Goal: Information Seeking & Learning: Learn about a topic

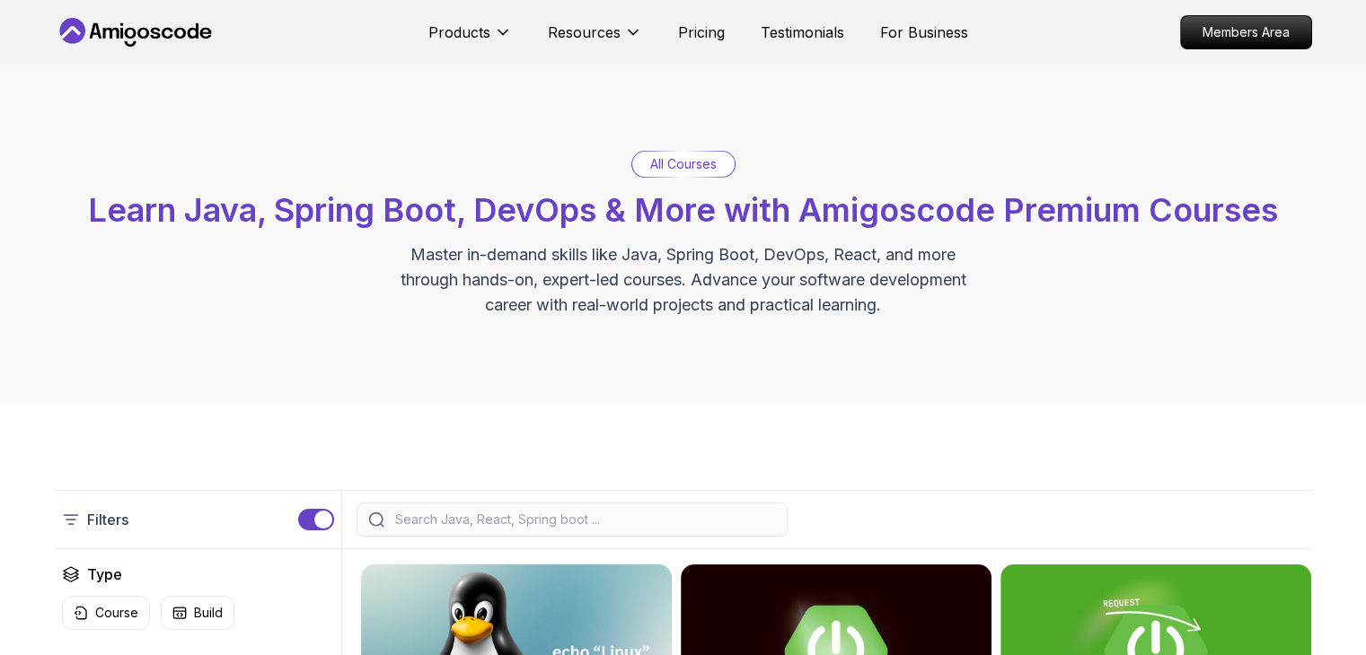
click at [522, 216] on span "Learn Java, Spring Boot, DevOps & More with Amigoscode Premium Courses" at bounding box center [683, 210] width 1190 height 40
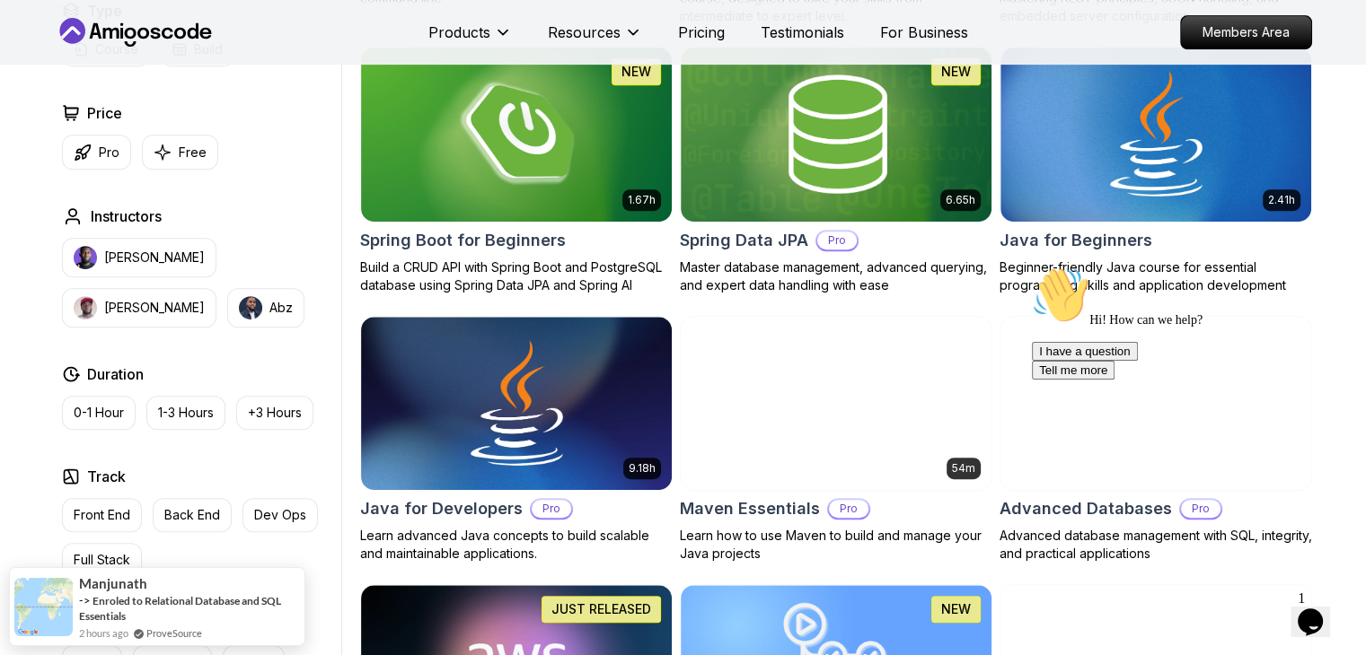
scroll to position [860, 0]
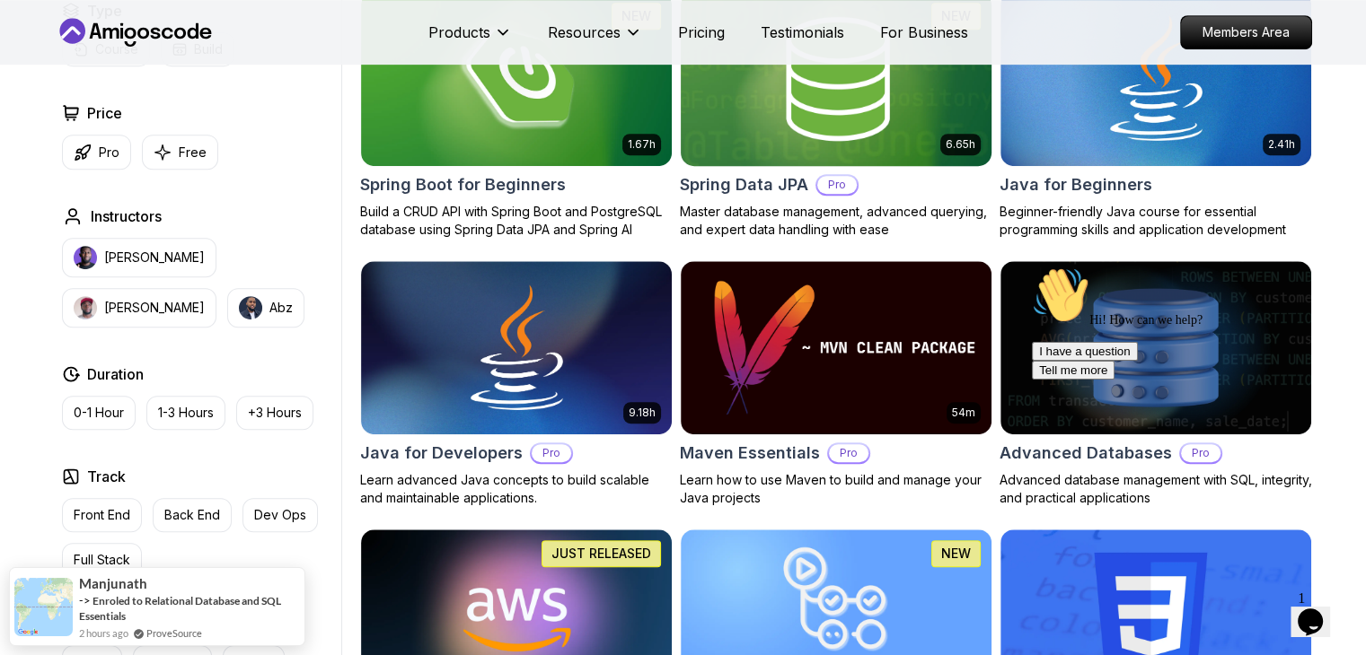
click at [734, 127] on img at bounding box center [836, 78] width 326 height 182
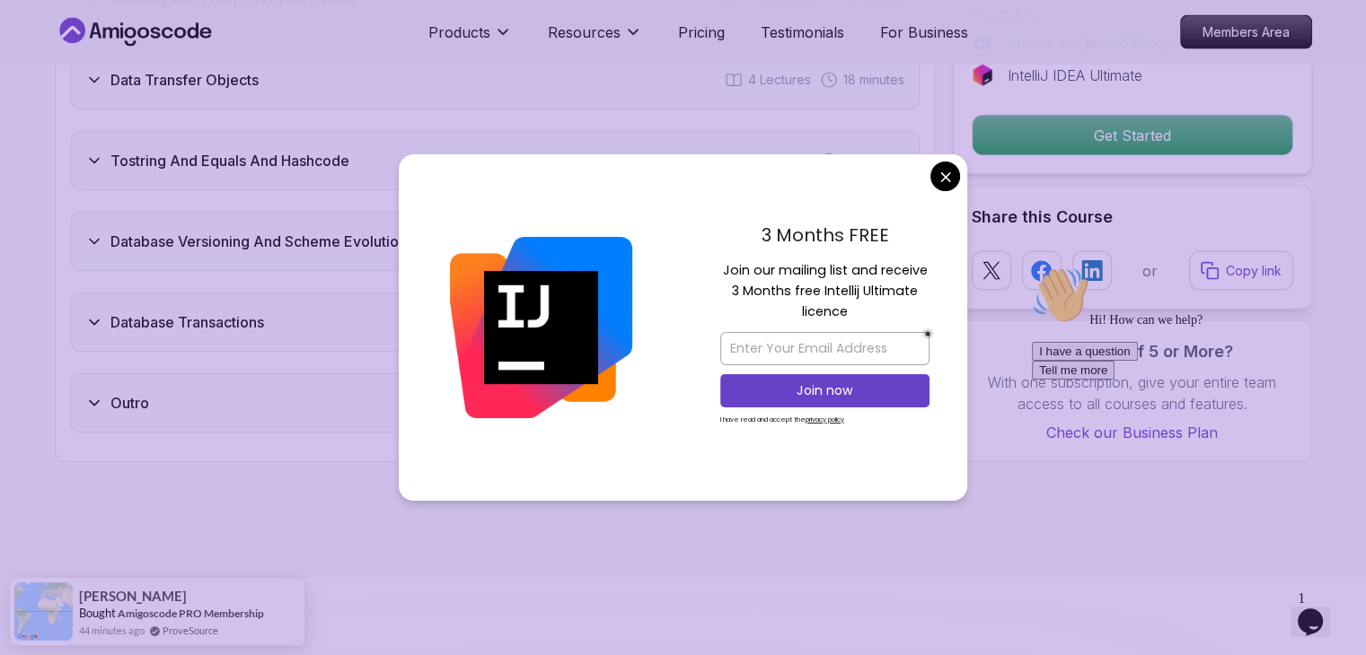
scroll to position [3738, 0]
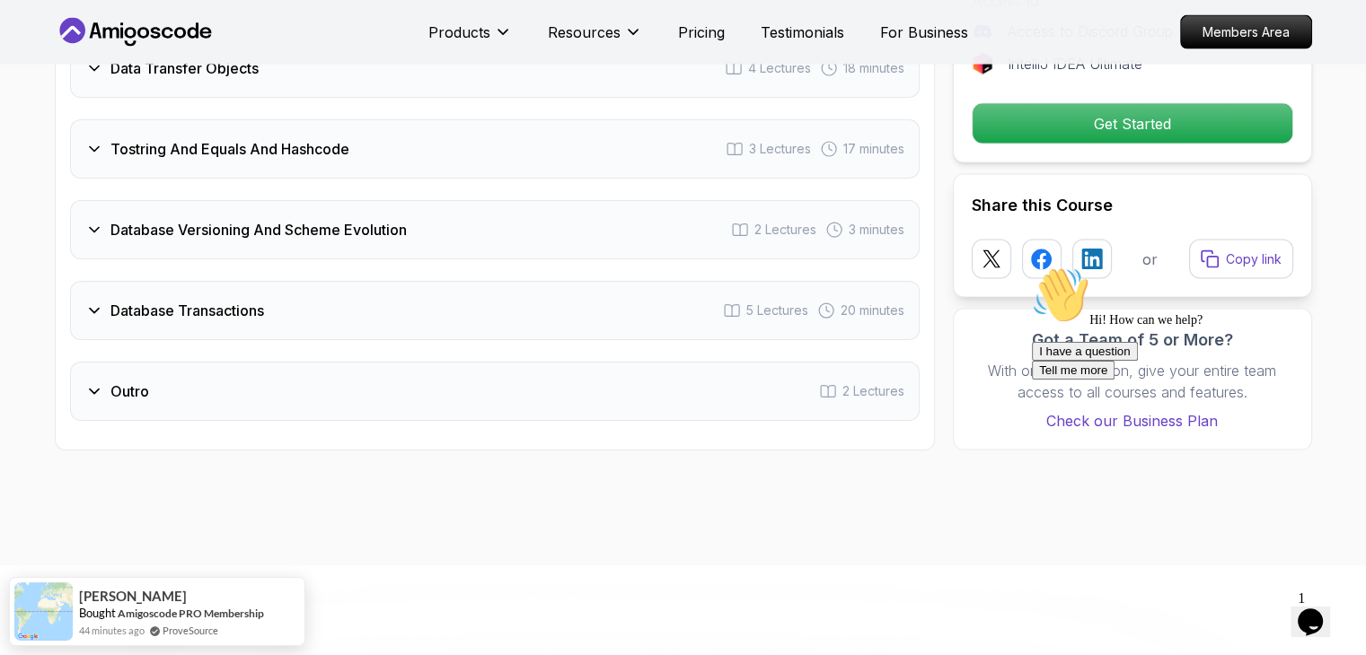
click at [682, 295] on div "Database Transactions 5 Lectures 20 minutes" at bounding box center [494, 310] width 849 height 59
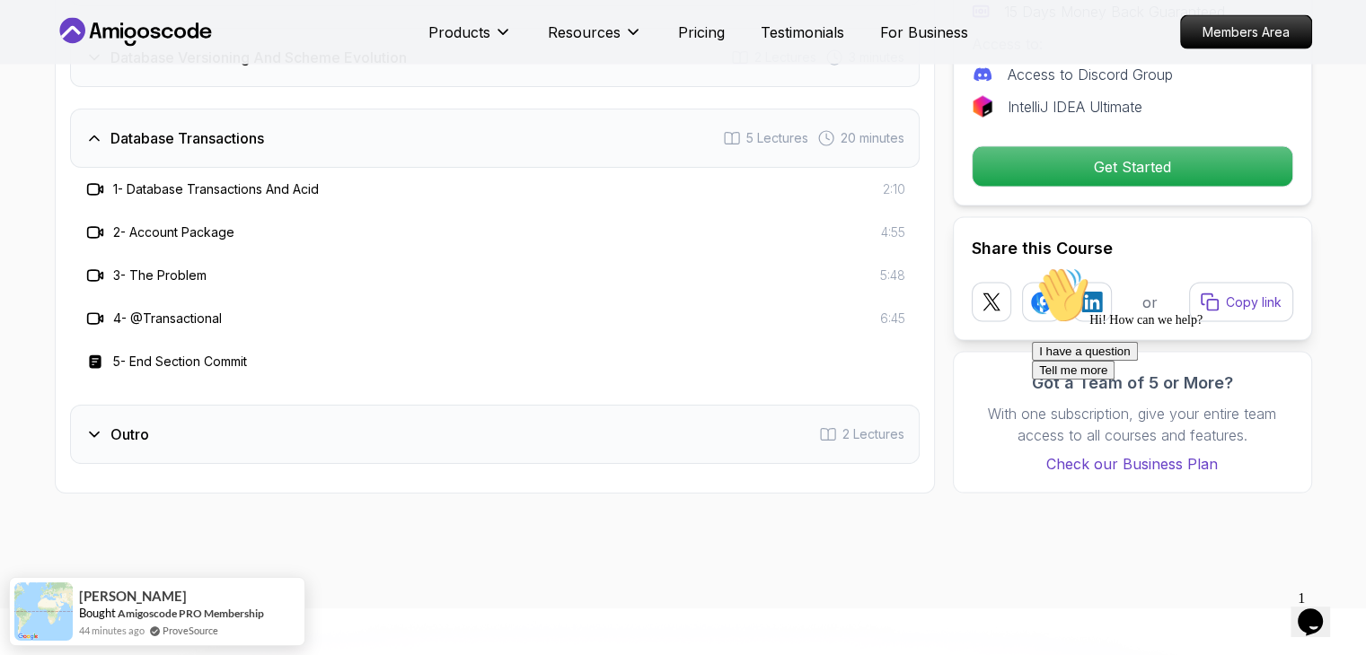
scroll to position [3566, 0]
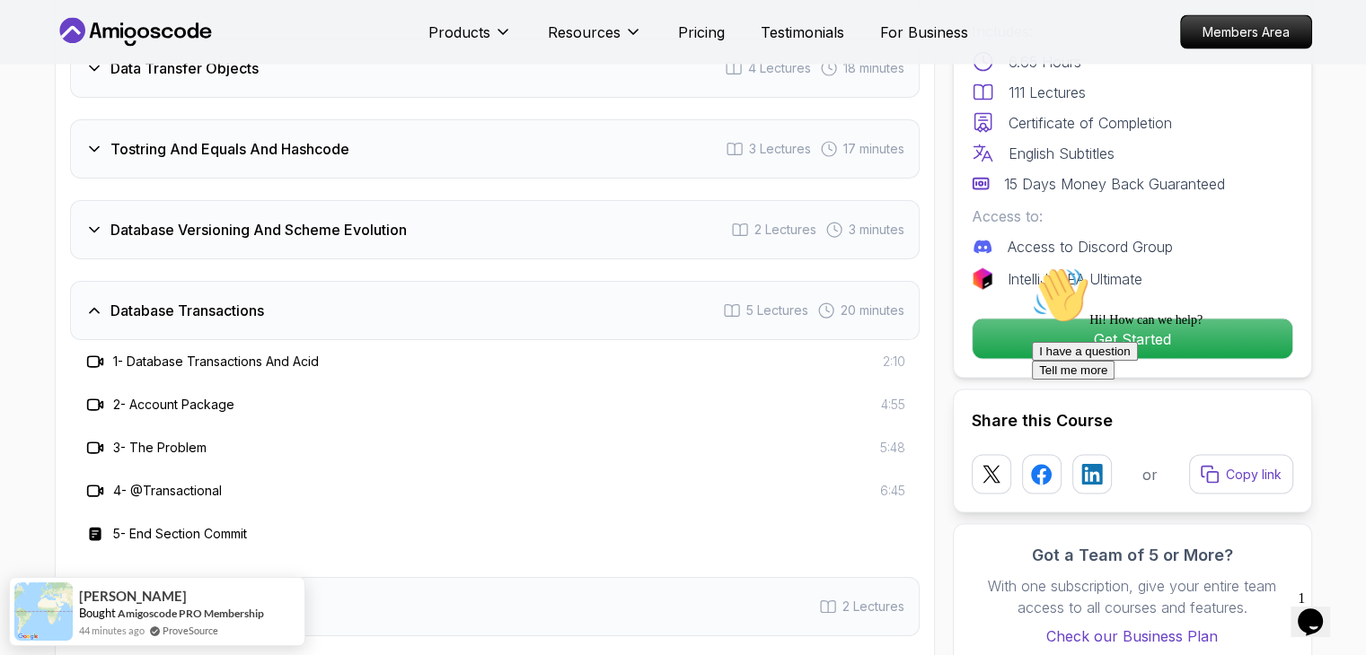
click at [682, 295] on div "Database Transactions 5 Lectures 20 minutes" at bounding box center [494, 310] width 849 height 59
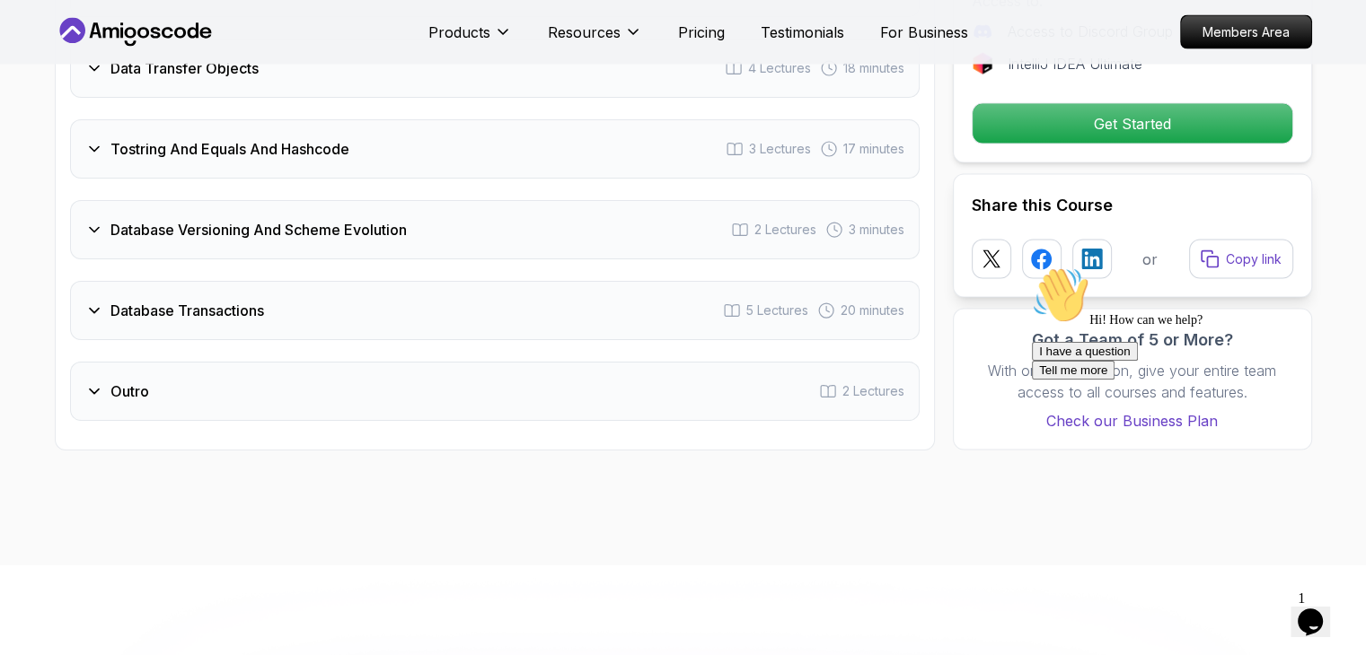
click at [686, 200] on div "Database Versioning And Scheme Evolution 2 Lectures 3 minutes" at bounding box center [494, 229] width 849 height 59
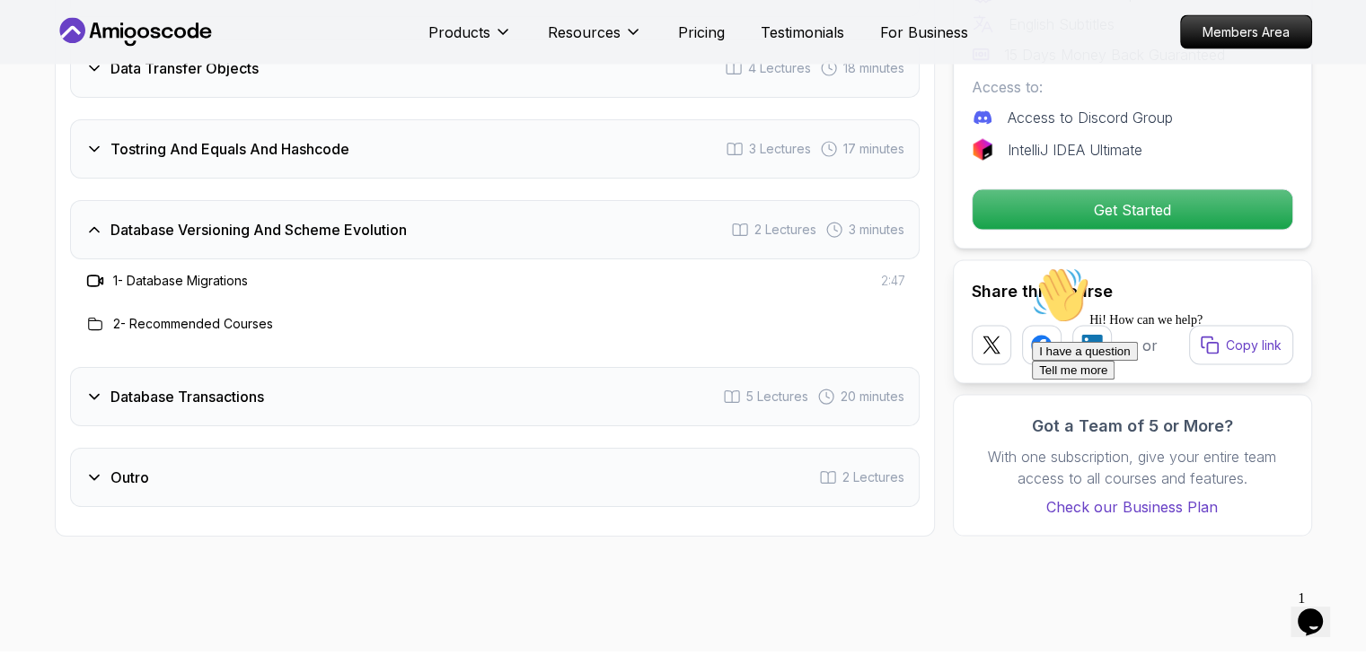
click at [686, 200] on div "Database Versioning And Scheme Evolution 2 Lectures 3 minutes" at bounding box center [494, 229] width 849 height 59
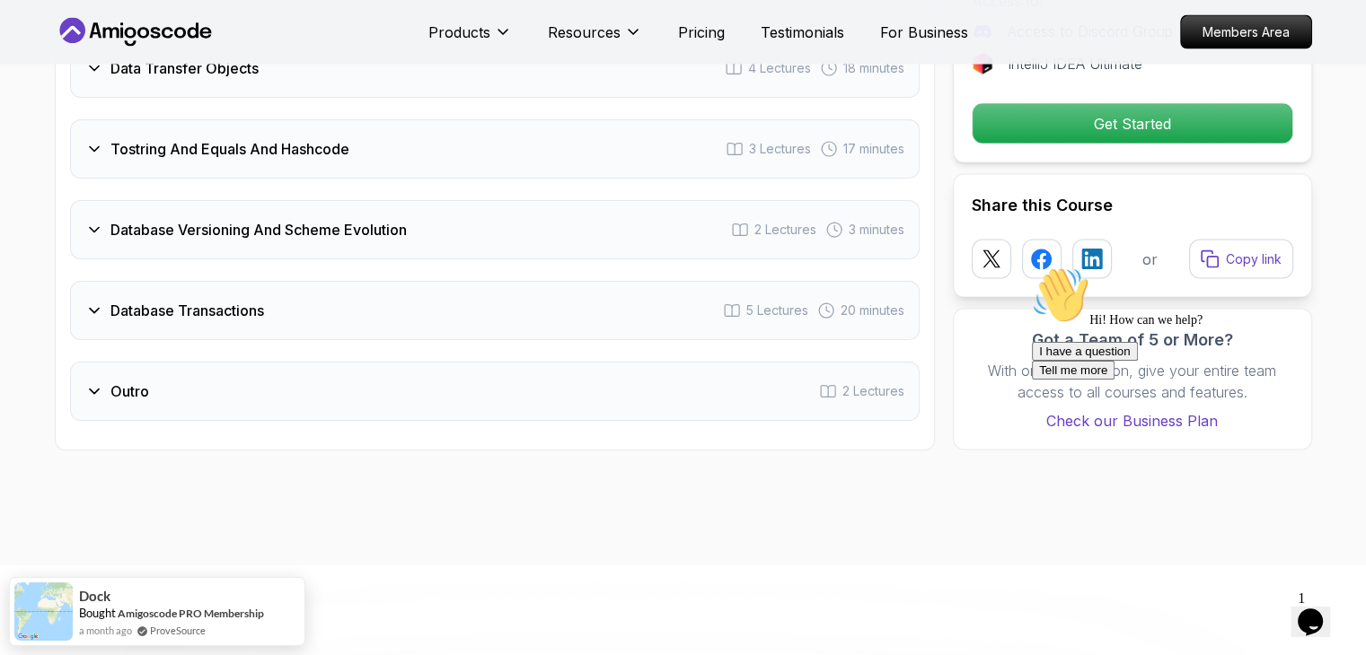
click at [692, 136] on div "Tostring And Equals And Hashcode 3 Lectures 17 minutes" at bounding box center [494, 148] width 849 height 59
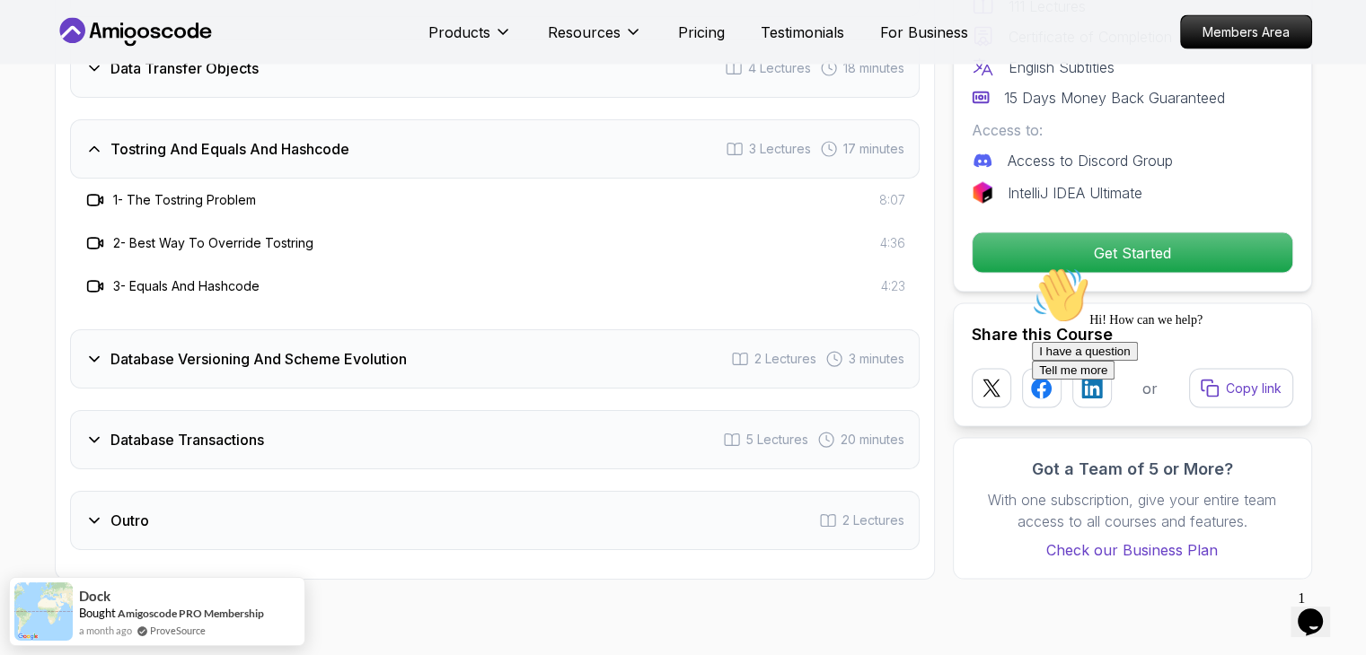
click at [692, 136] on div "Tostring And Equals And Hashcode 3 Lectures 17 minutes" at bounding box center [494, 148] width 849 height 59
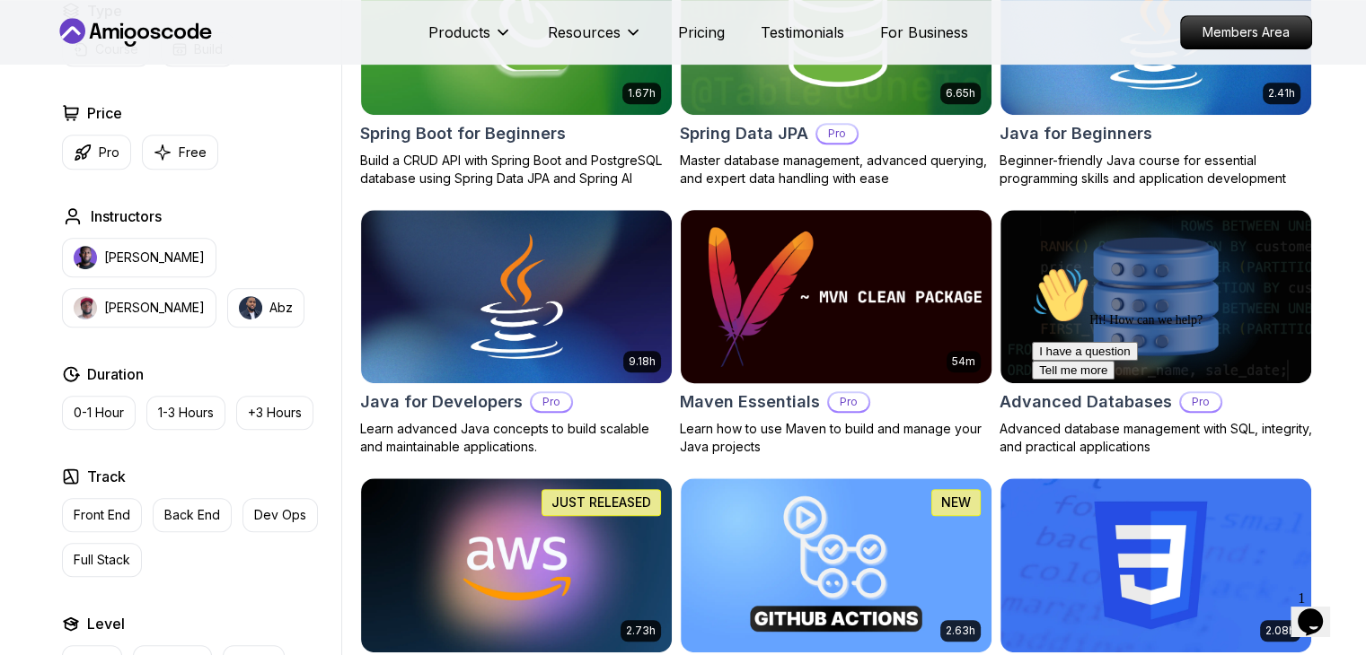
scroll to position [860, 0]
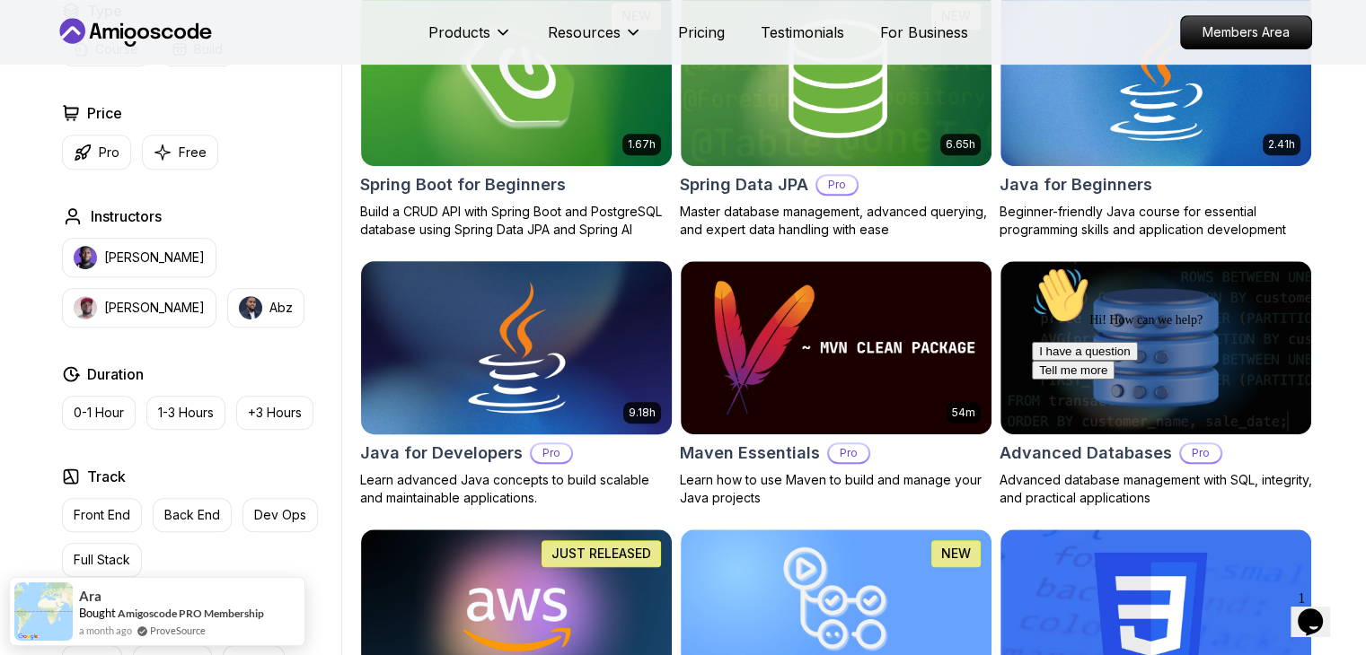
click at [503, 365] on img at bounding box center [516, 348] width 326 height 182
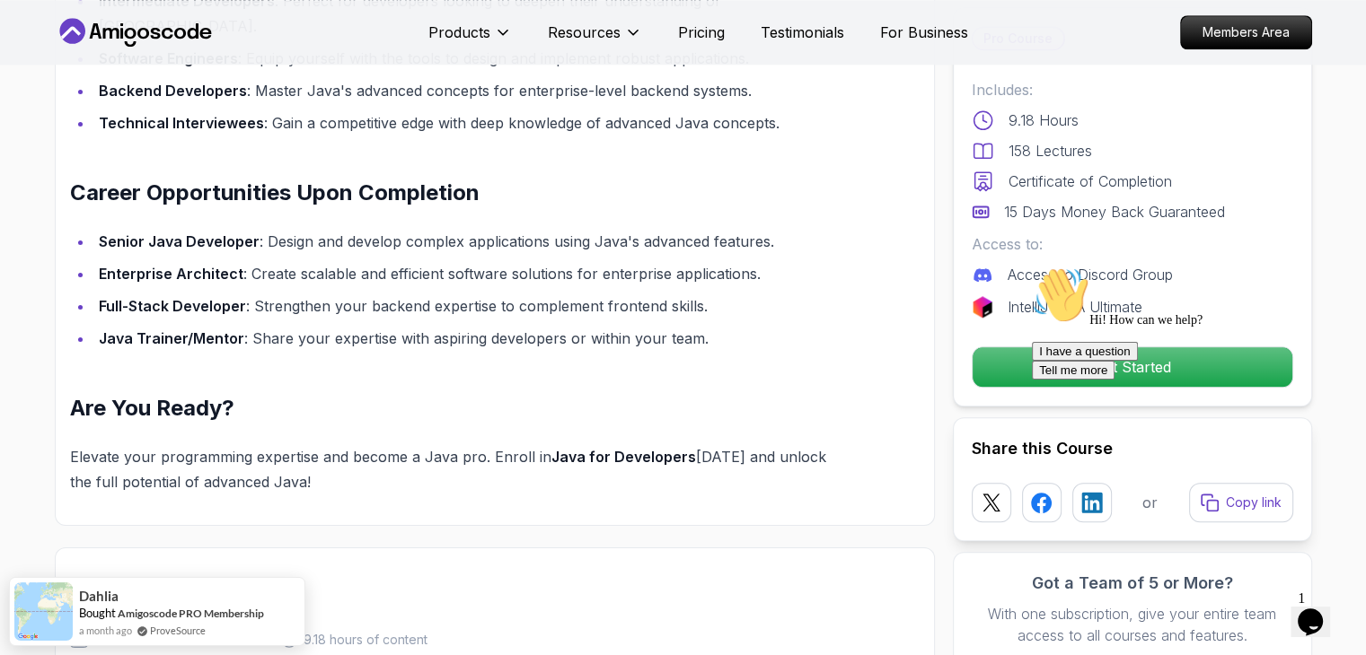
scroll to position [2124, 0]
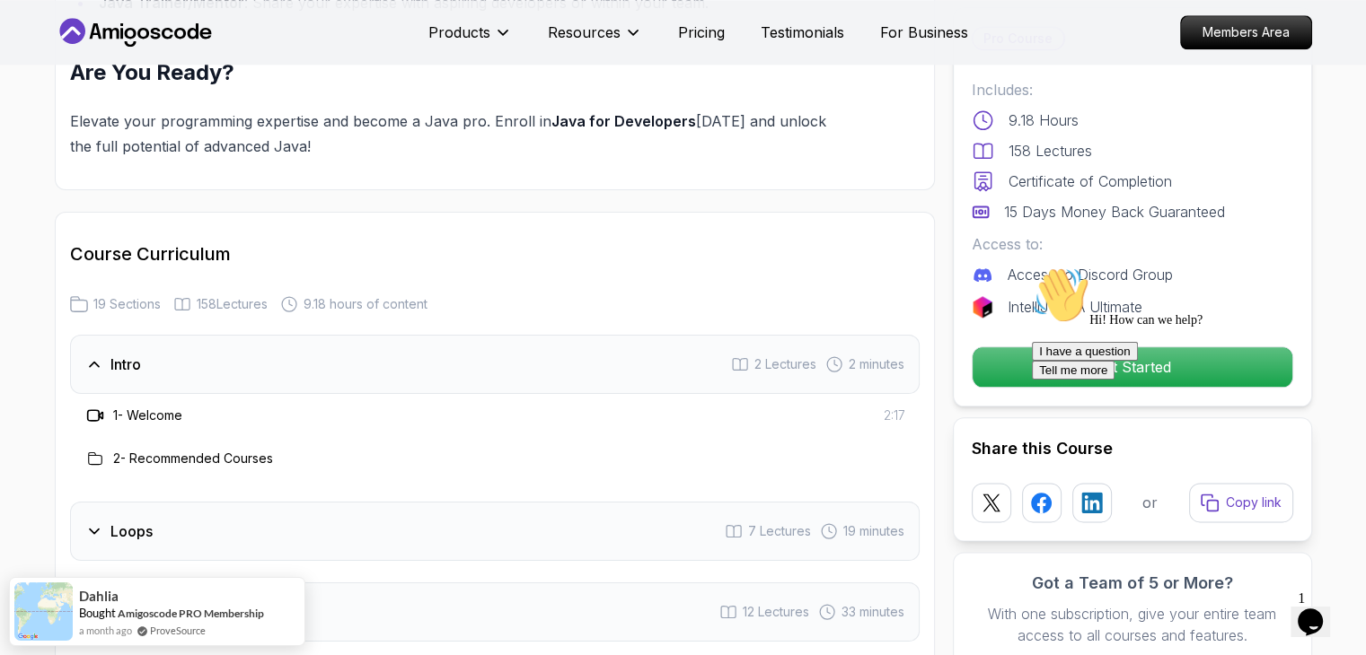
click at [179, 405] on div "1 - Welcome" at bounding box center [133, 416] width 98 height 22
click at [145, 357] on div "Intro 2 Lectures 2 minutes" at bounding box center [494, 364] width 849 height 59
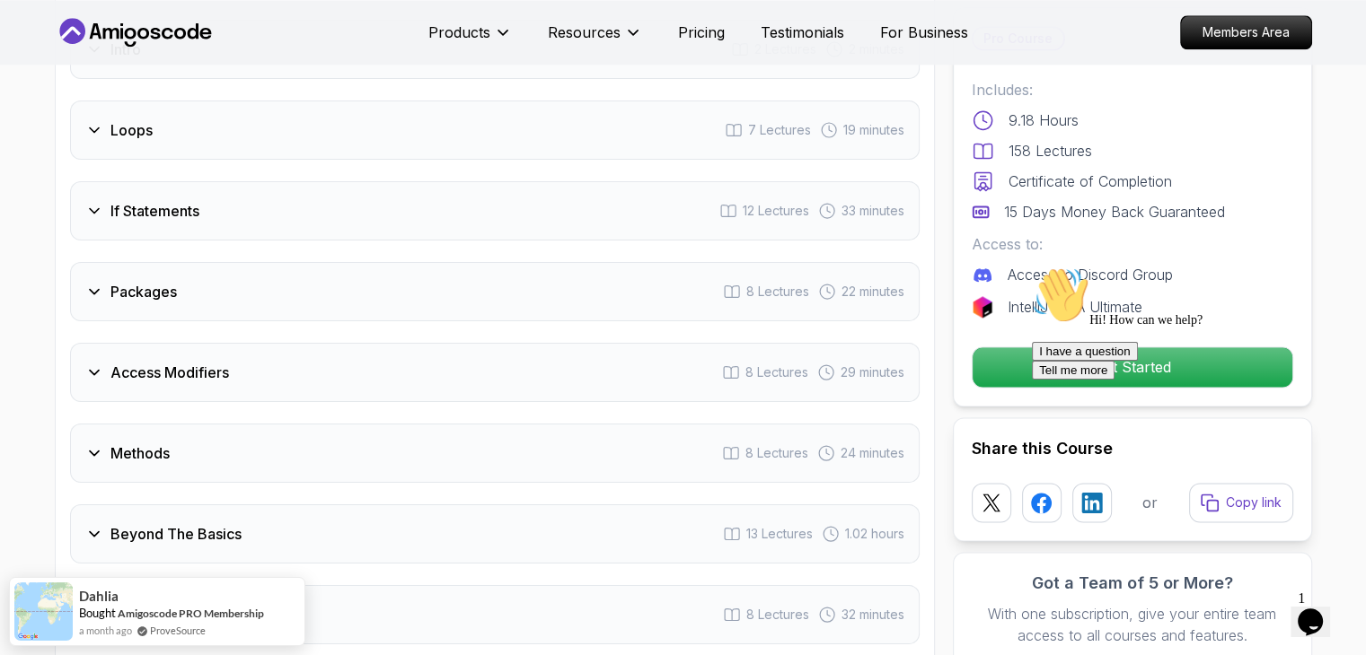
scroll to position [2484, 0]
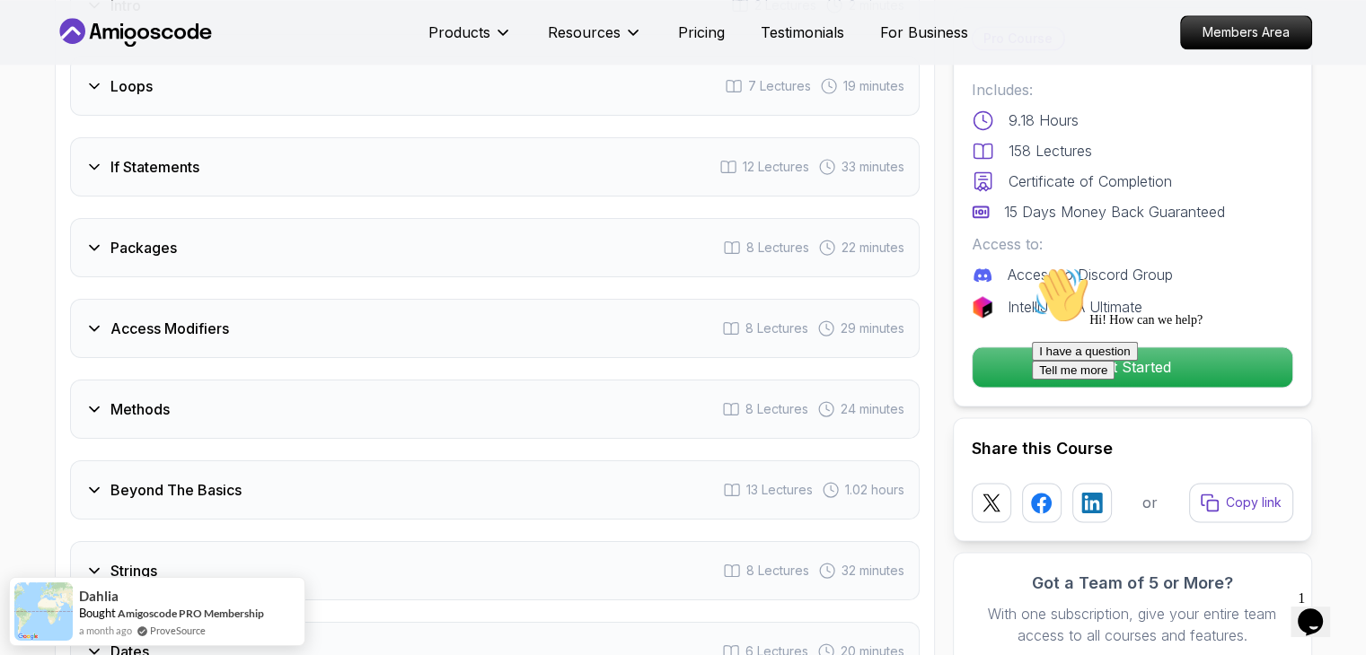
click at [166, 327] on div "Access Modifiers 8 Lectures 29 minutes" at bounding box center [494, 328] width 849 height 59
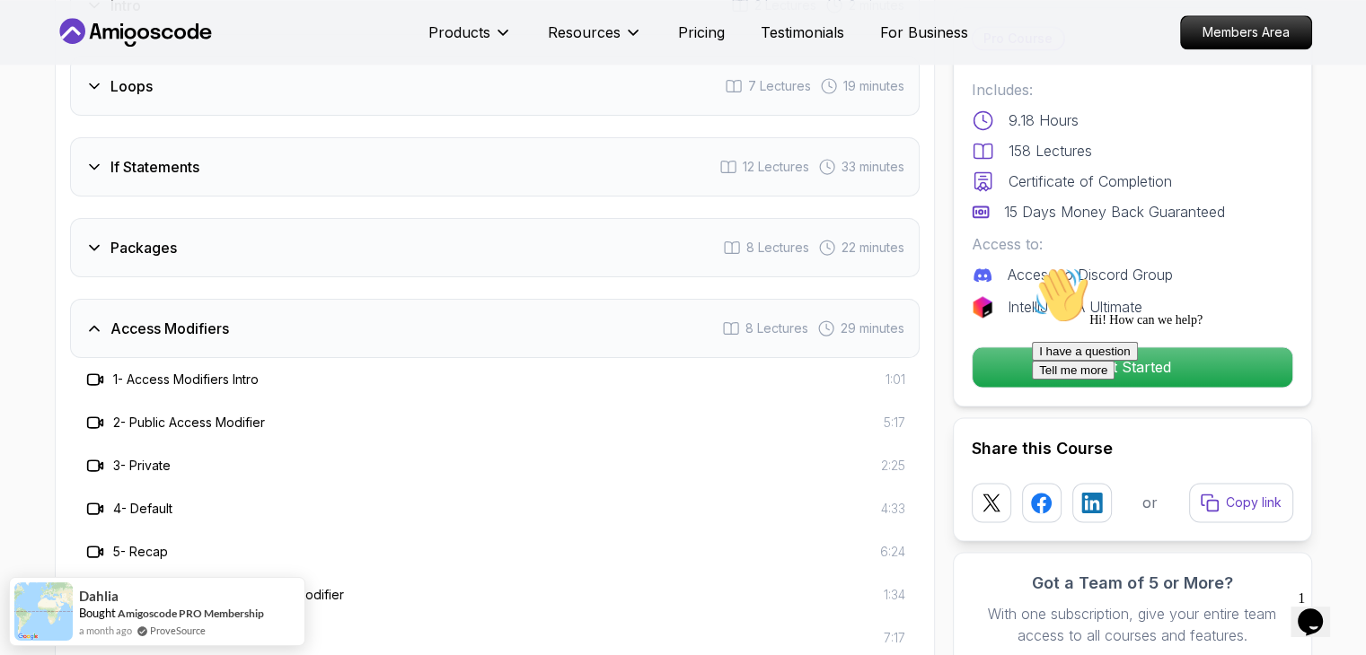
click at [166, 327] on div "Access Modifiers 8 Lectures 29 minutes" at bounding box center [494, 328] width 849 height 59
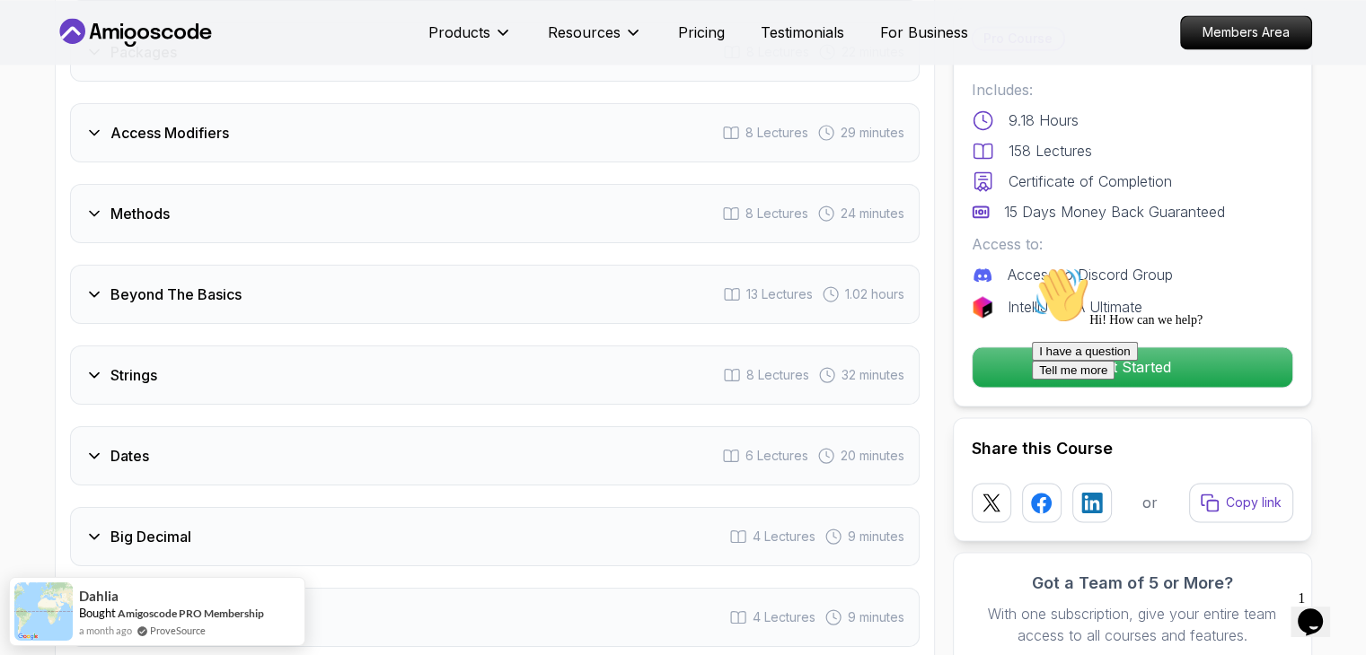
scroll to position [2699, 0]
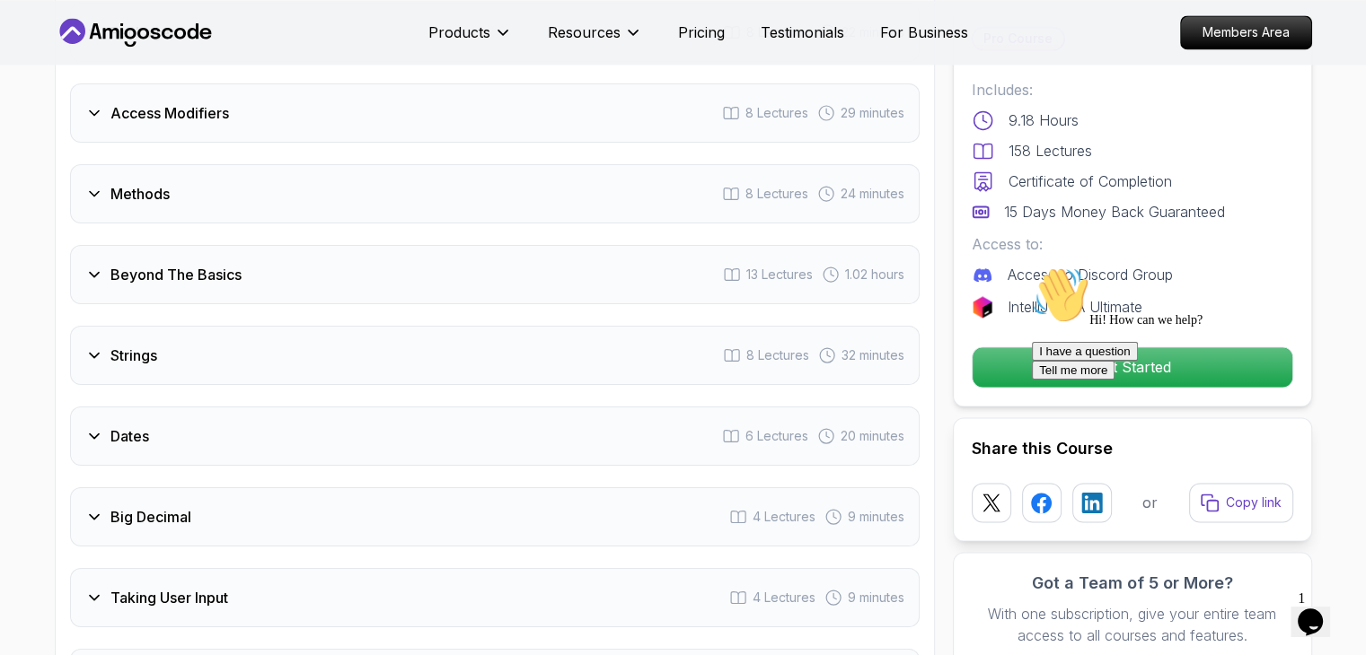
click at [119, 264] on h3 "Beyond The Basics" at bounding box center [175, 275] width 131 height 22
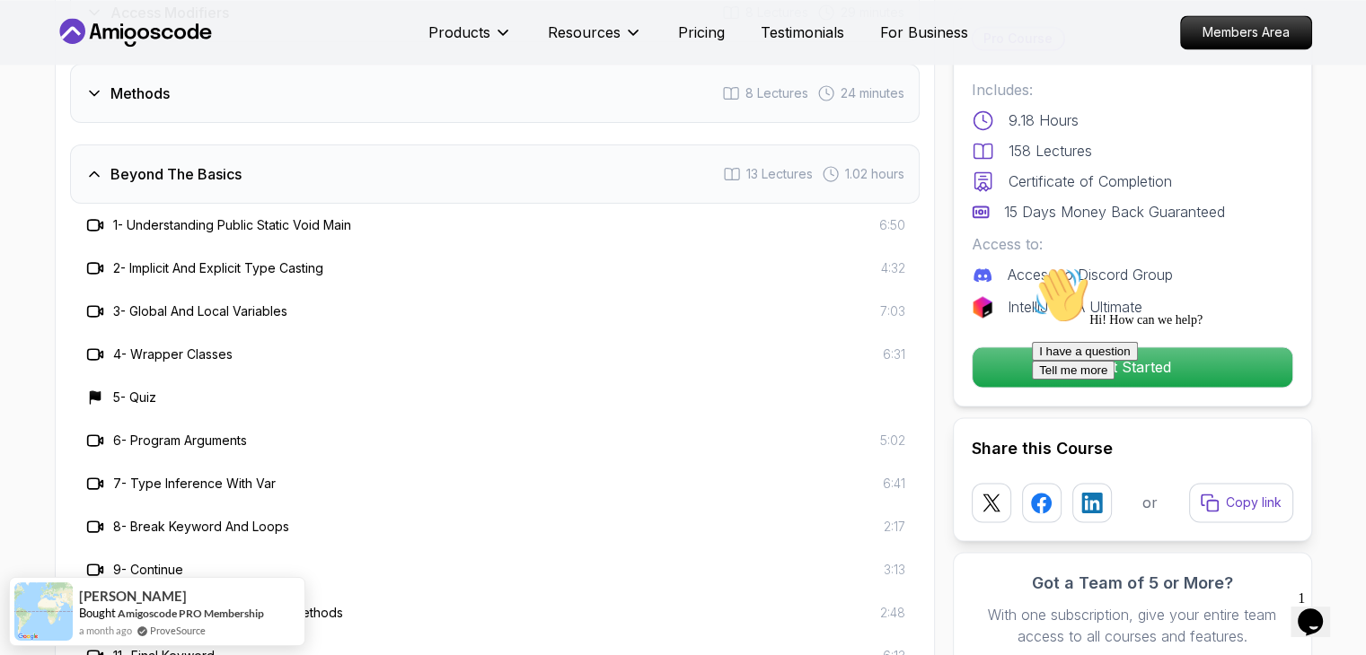
scroll to position [2807, 0]
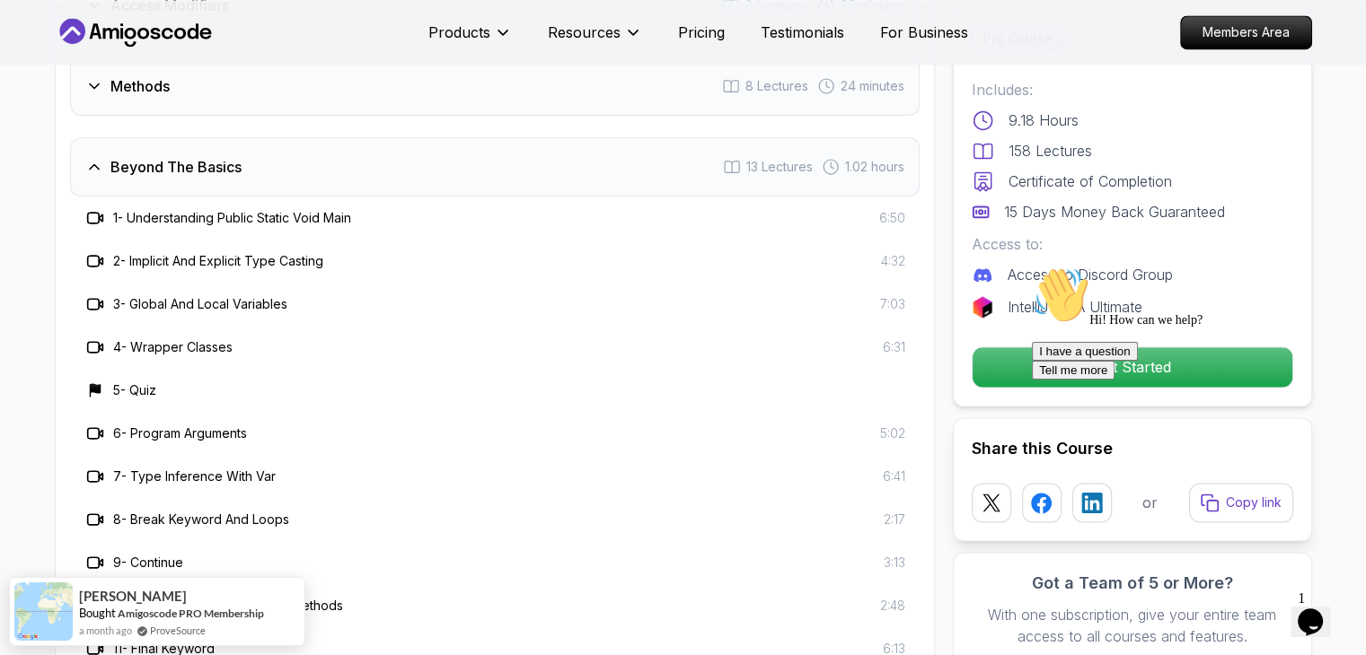
click at [156, 197] on div "1 - Understanding Public Static Void Main 6:50" at bounding box center [494, 218] width 849 height 43
click at [230, 209] on h3 "1 - Understanding Public Static Void Main" at bounding box center [232, 218] width 238 height 18
click at [717, 137] on div "Beyond The Basics 13 Lectures 1.02 hours" at bounding box center [494, 166] width 849 height 59
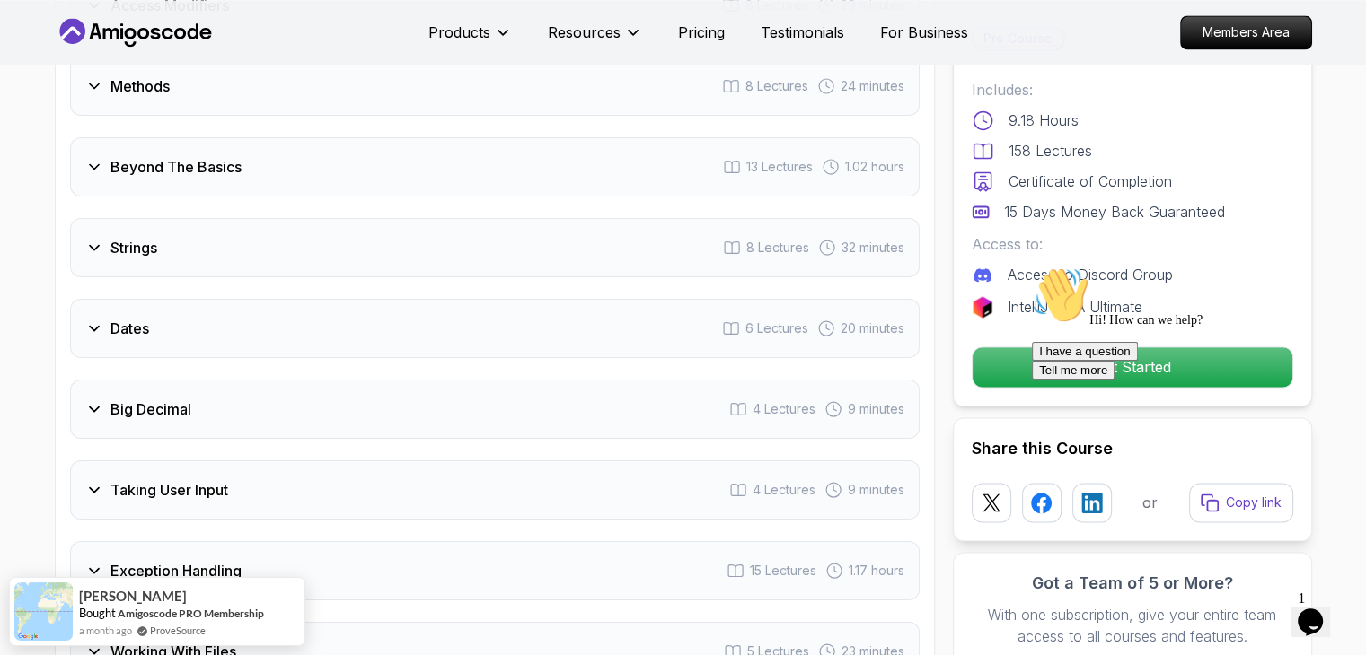
click at [717, 137] on div "Beyond The Basics 13 Lectures 1.02 hours" at bounding box center [494, 166] width 849 height 59
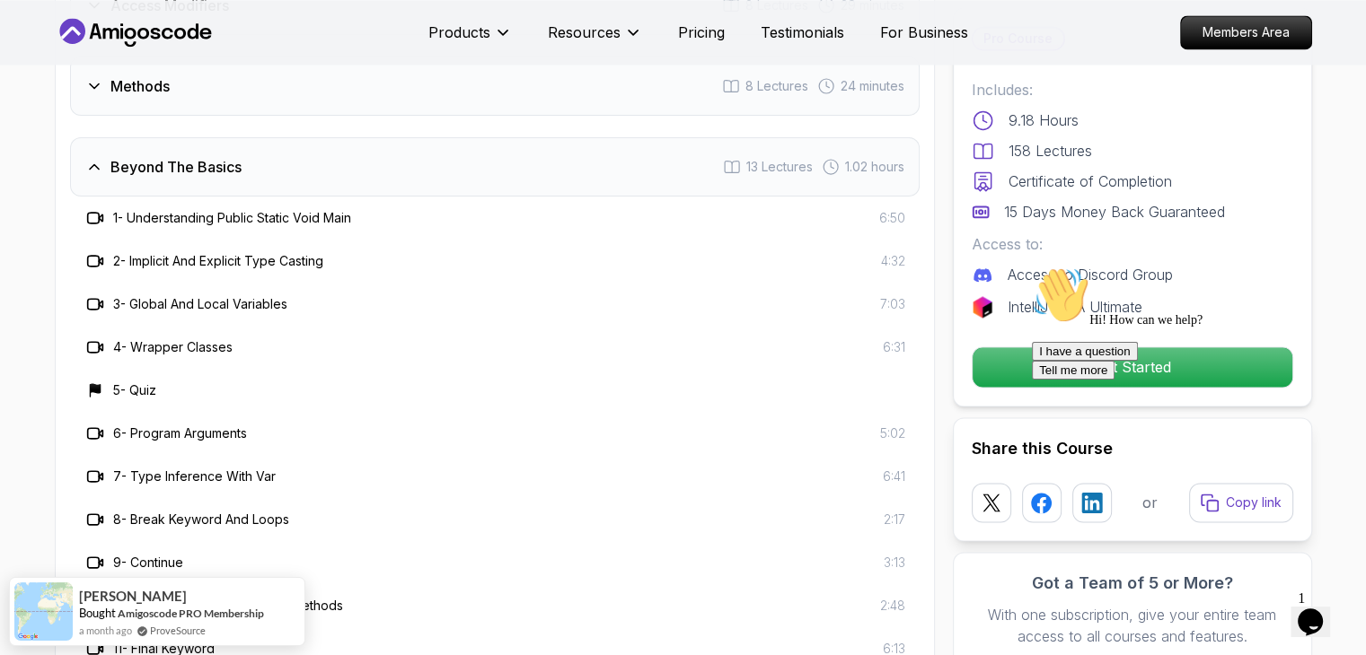
click at [470, 148] on div "Beyond The Basics 13 Lectures 1.02 hours" at bounding box center [494, 166] width 849 height 59
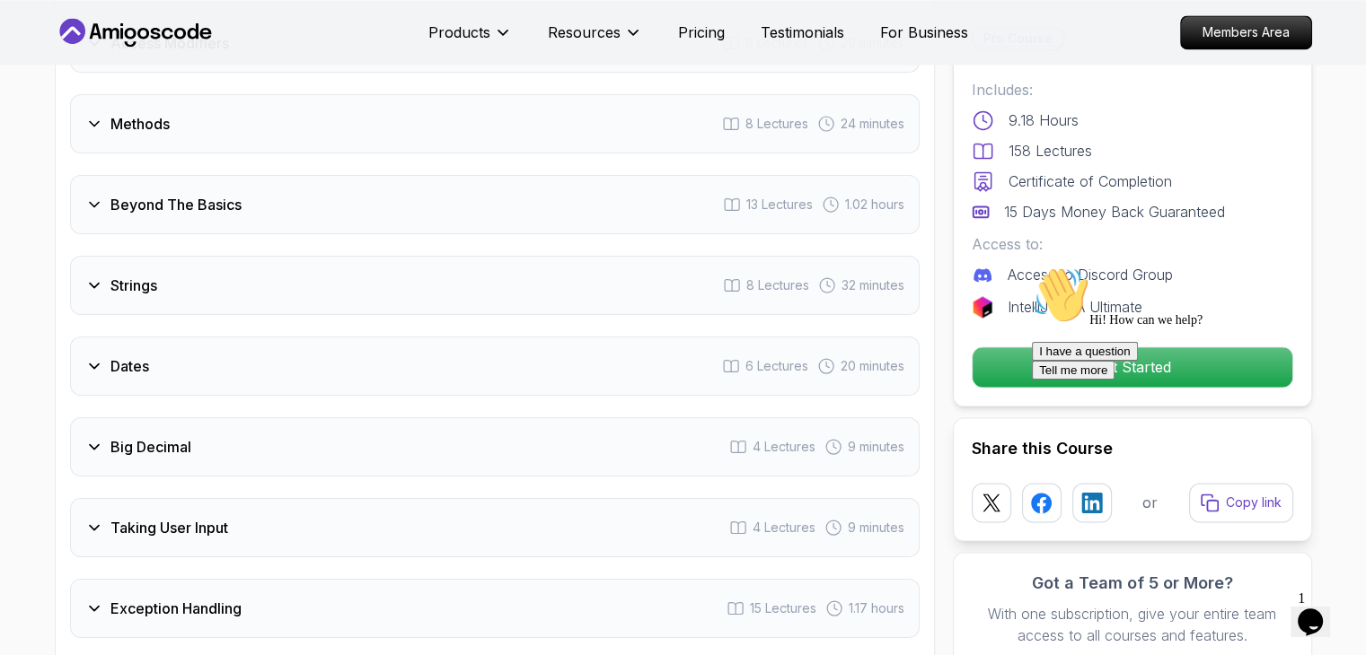
scroll to position [2771, 0]
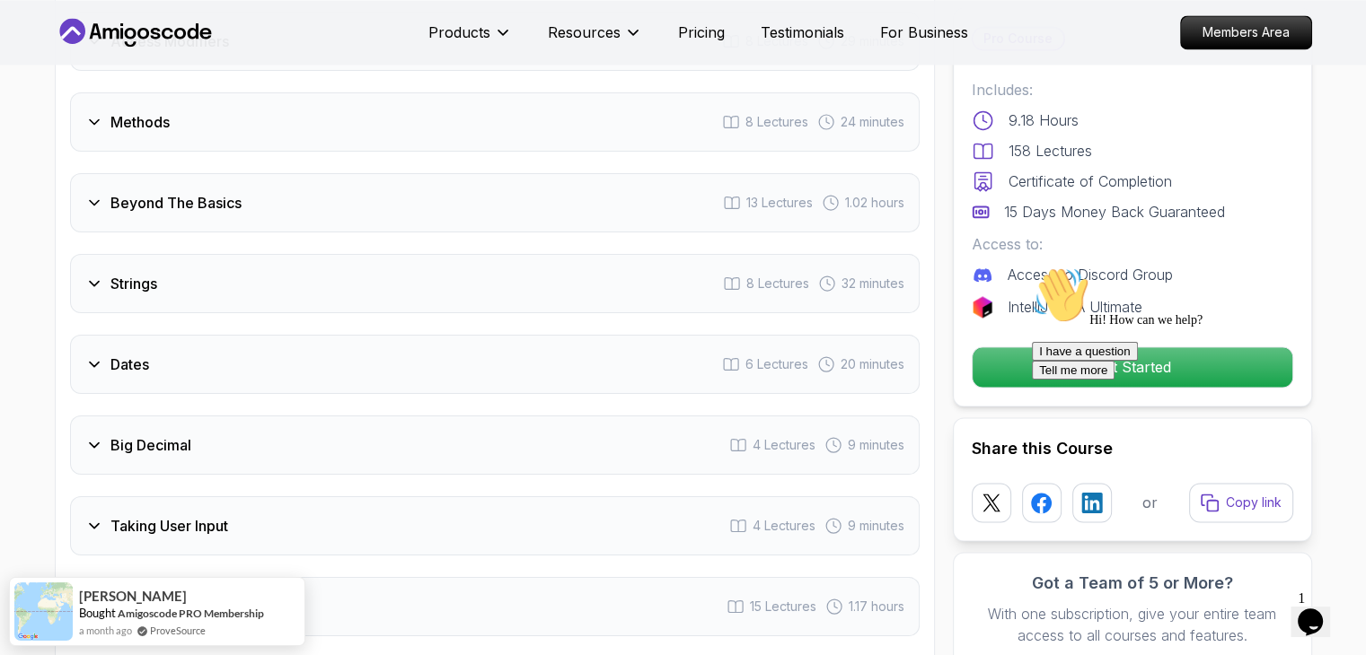
click at [175, 117] on div "Methods 8 Lectures 24 minutes" at bounding box center [494, 121] width 849 height 59
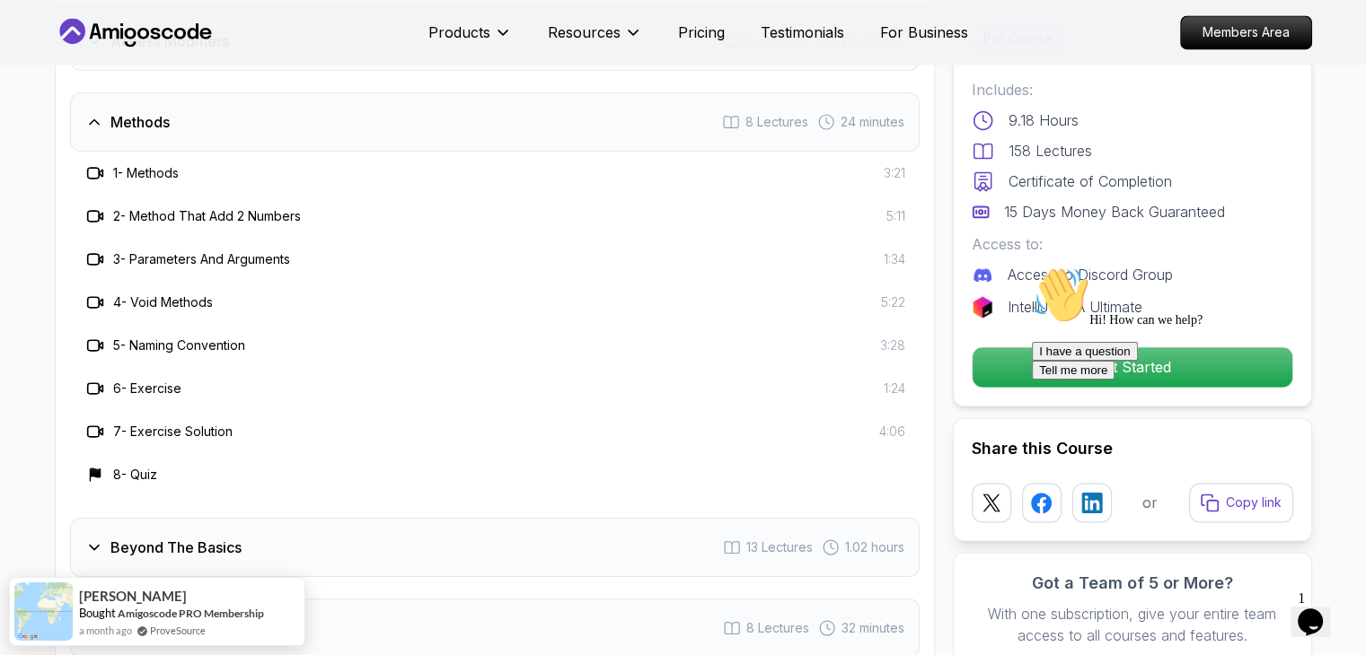
click at [175, 117] on div "Methods 8 Lectures 24 minutes" at bounding box center [494, 121] width 849 height 59
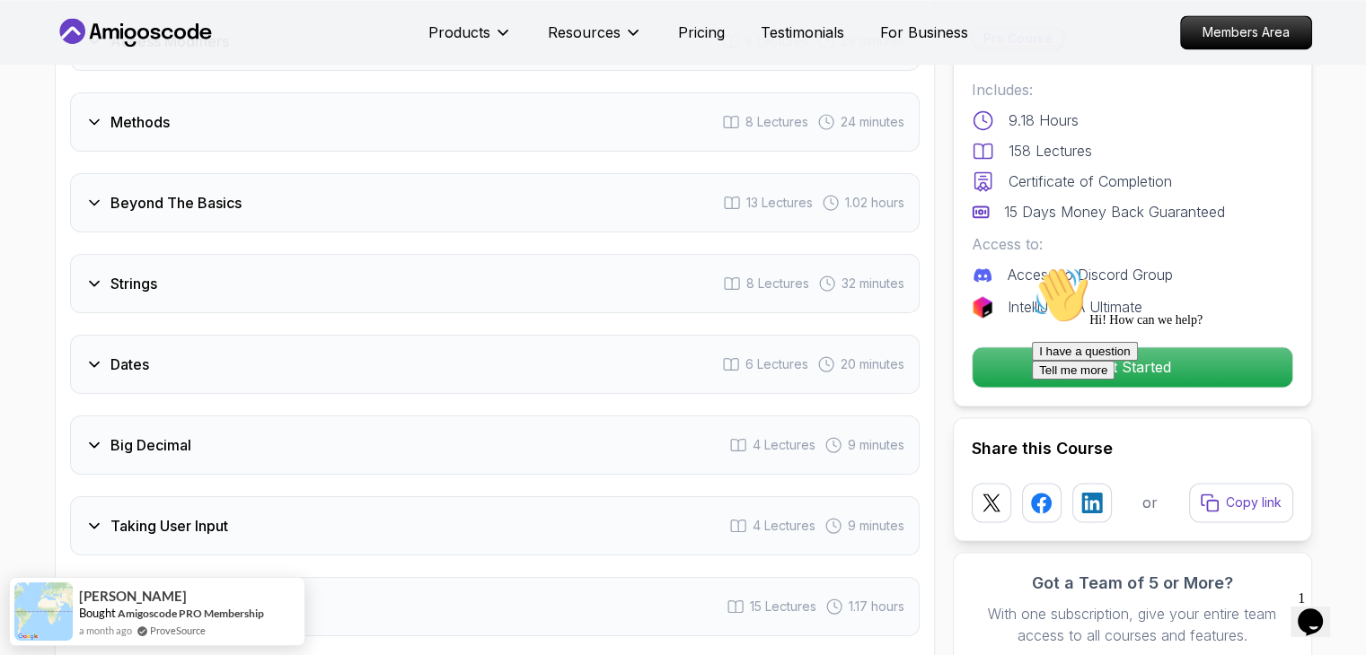
click at [198, 192] on h3 "Beyond The Basics" at bounding box center [175, 203] width 131 height 22
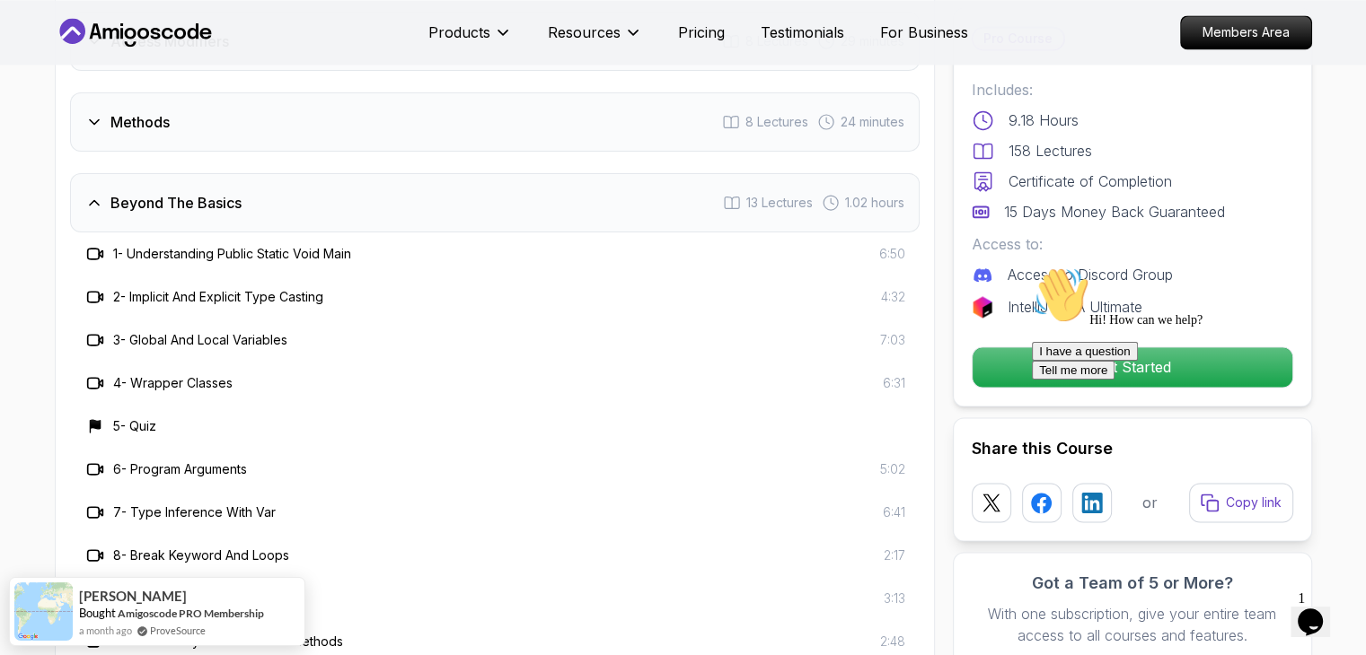
click at [198, 192] on h3 "Beyond The Basics" at bounding box center [175, 203] width 131 height 22
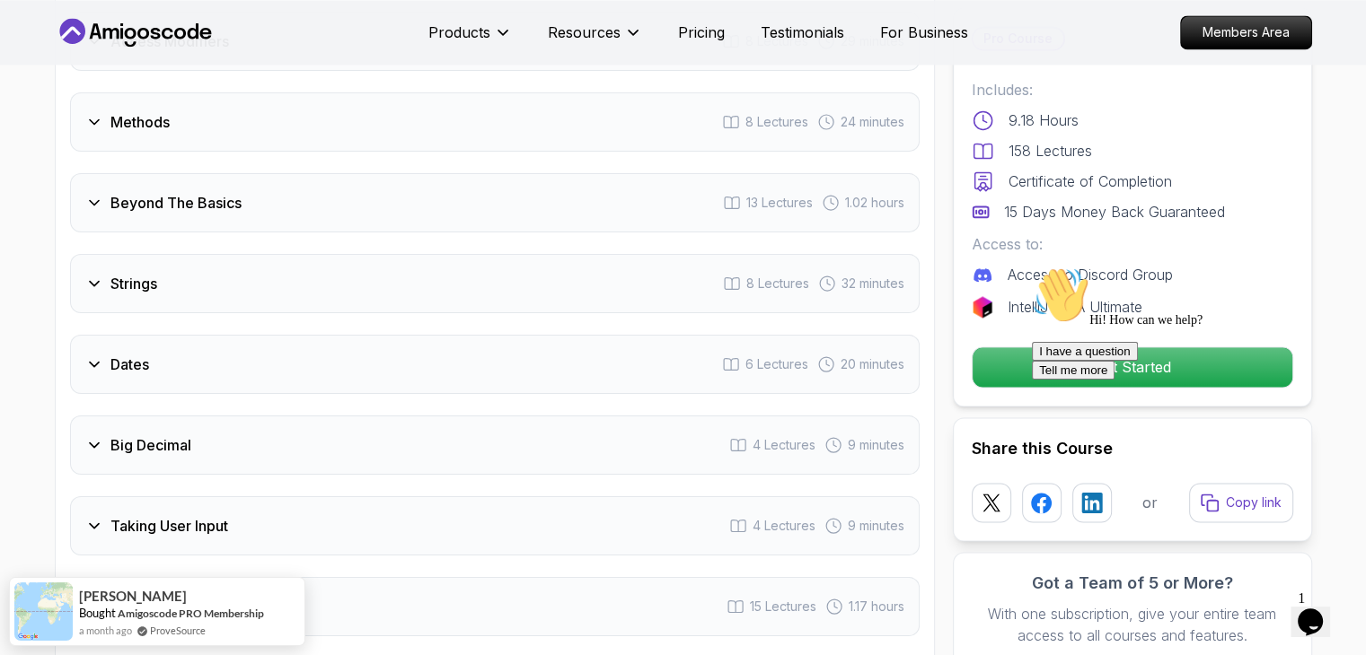
click at [203, 254] on div "Strings 8 Lectures 32 minutes" at bounding box center [494, 283] width 849 height 59
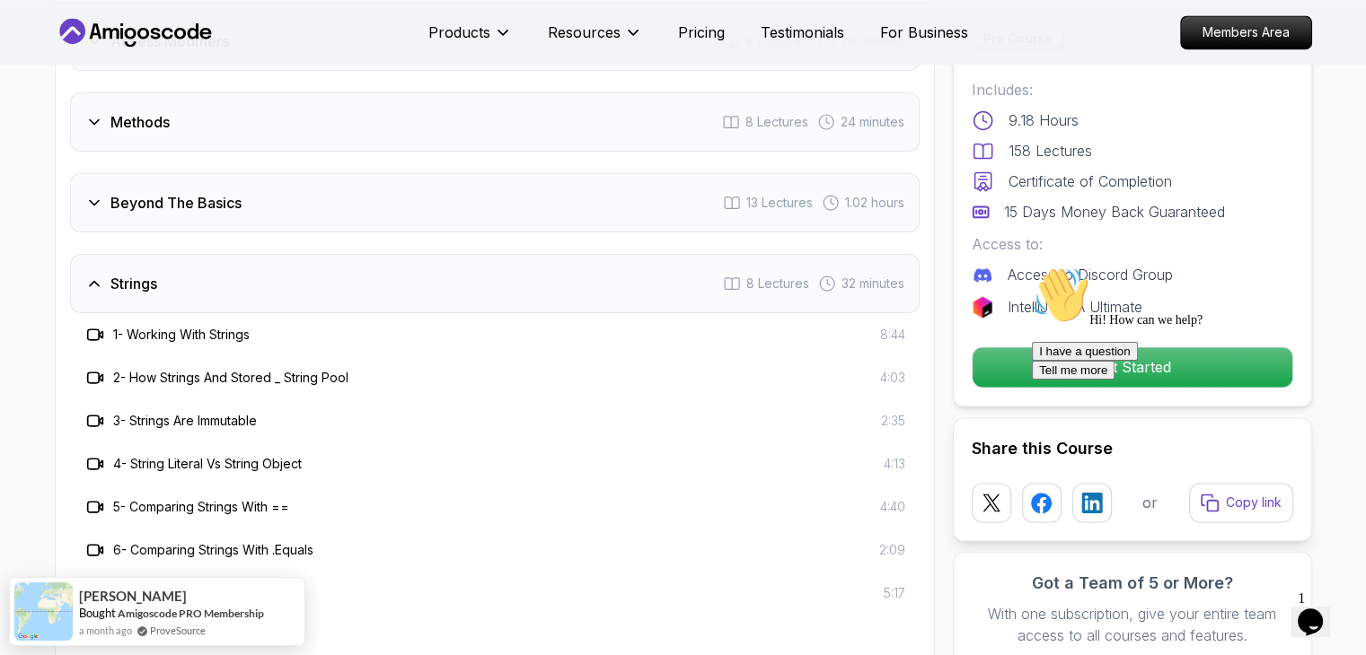
click at [203, 254] on div "Strings 8 Lectures 32 minutes" at bounding box center [494, 283] width 849 height 59
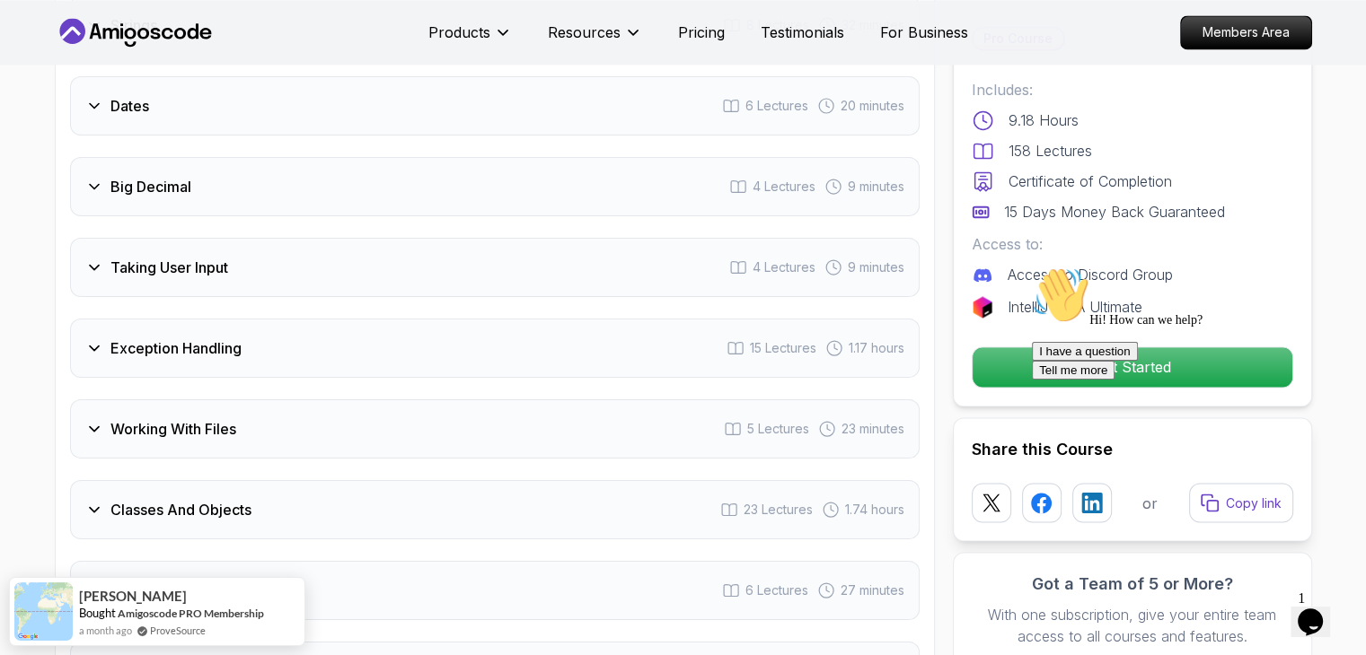
scroll to position [3094, 0]
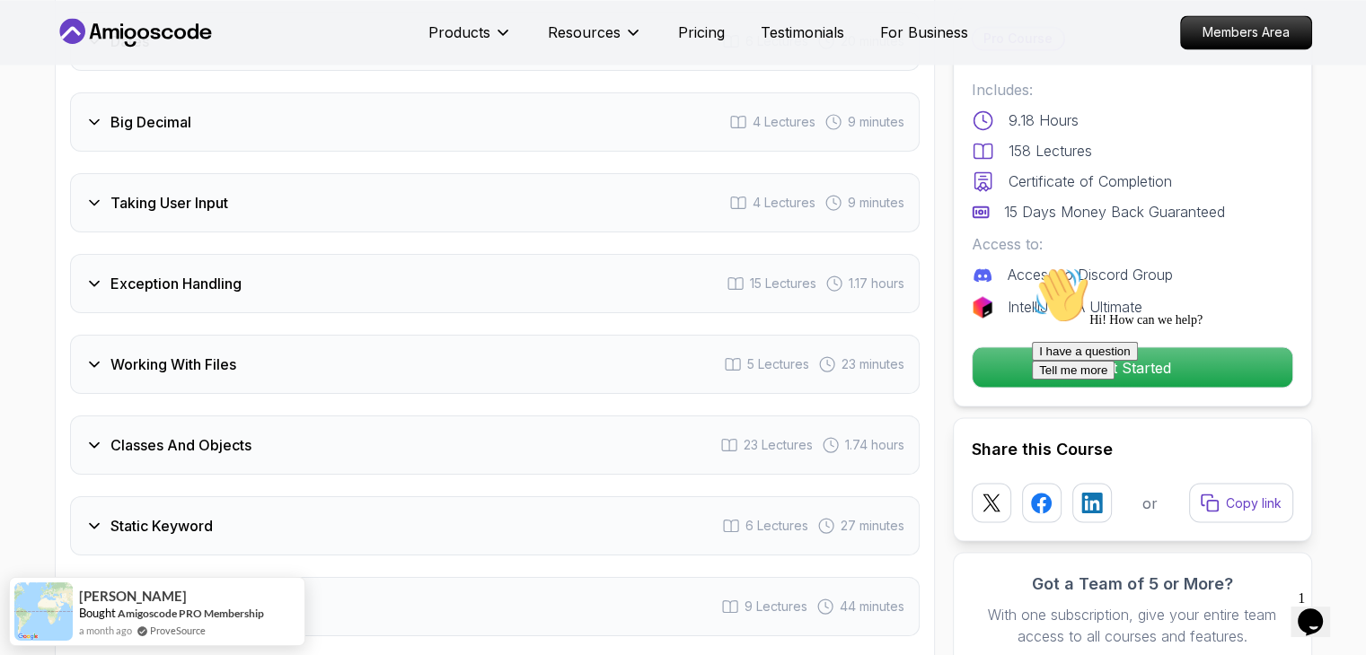
click at [203, 254] on div "Exception Handling 15 Lectures 1.17 hours" at bounding box center [494, 283] width 849 height 59
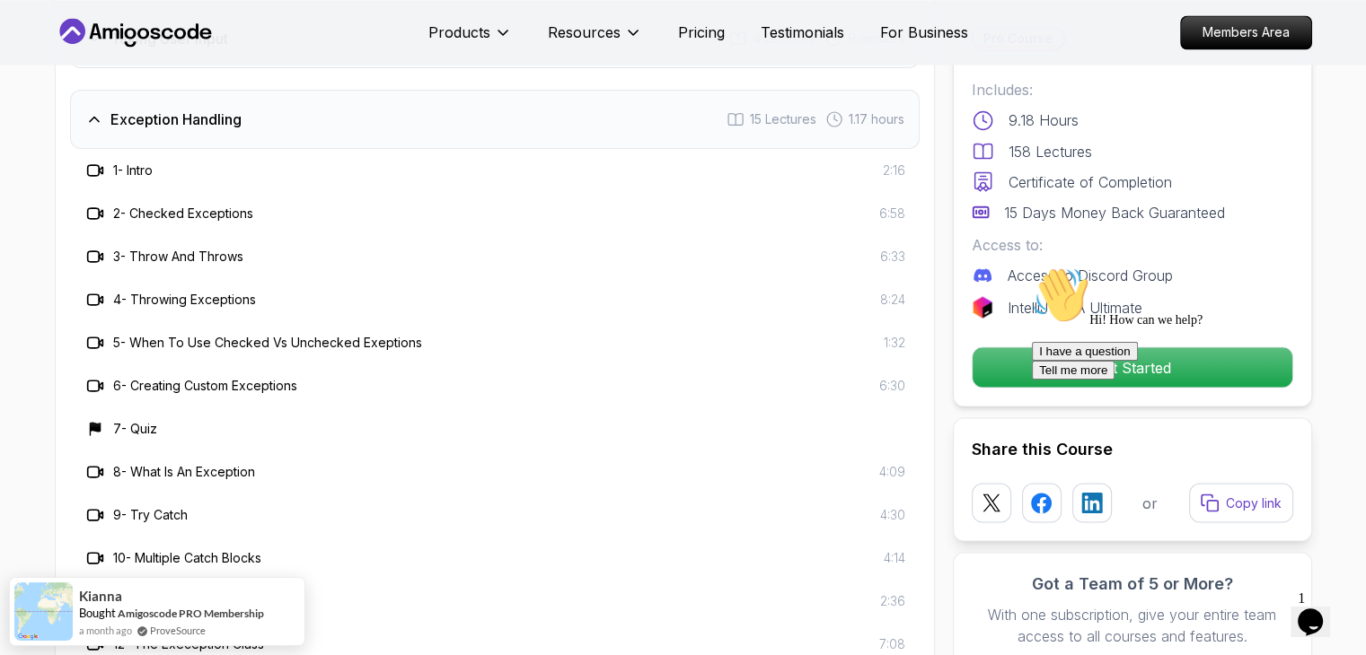
scroll to position [3238, 0]
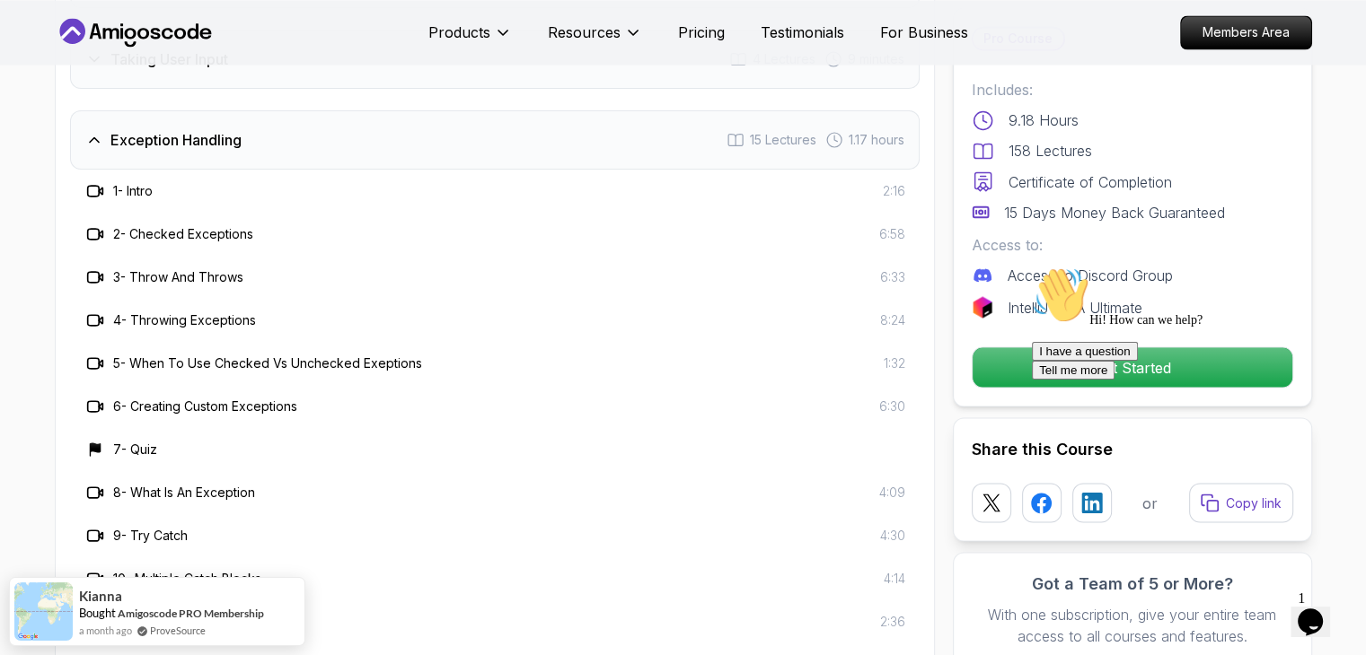
click at [161, 129] on h3 "Exception Handling" at bounding box center [175, 140] width 131 height 22
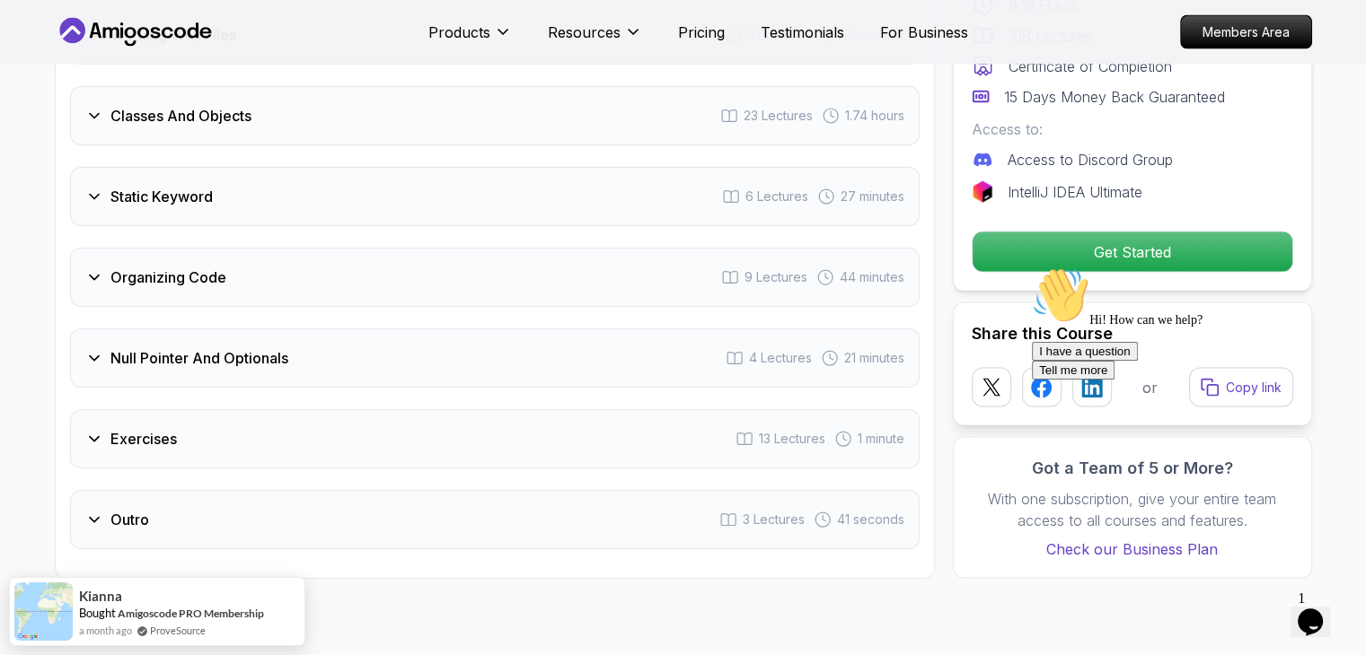
scroll to position [3434, 0]
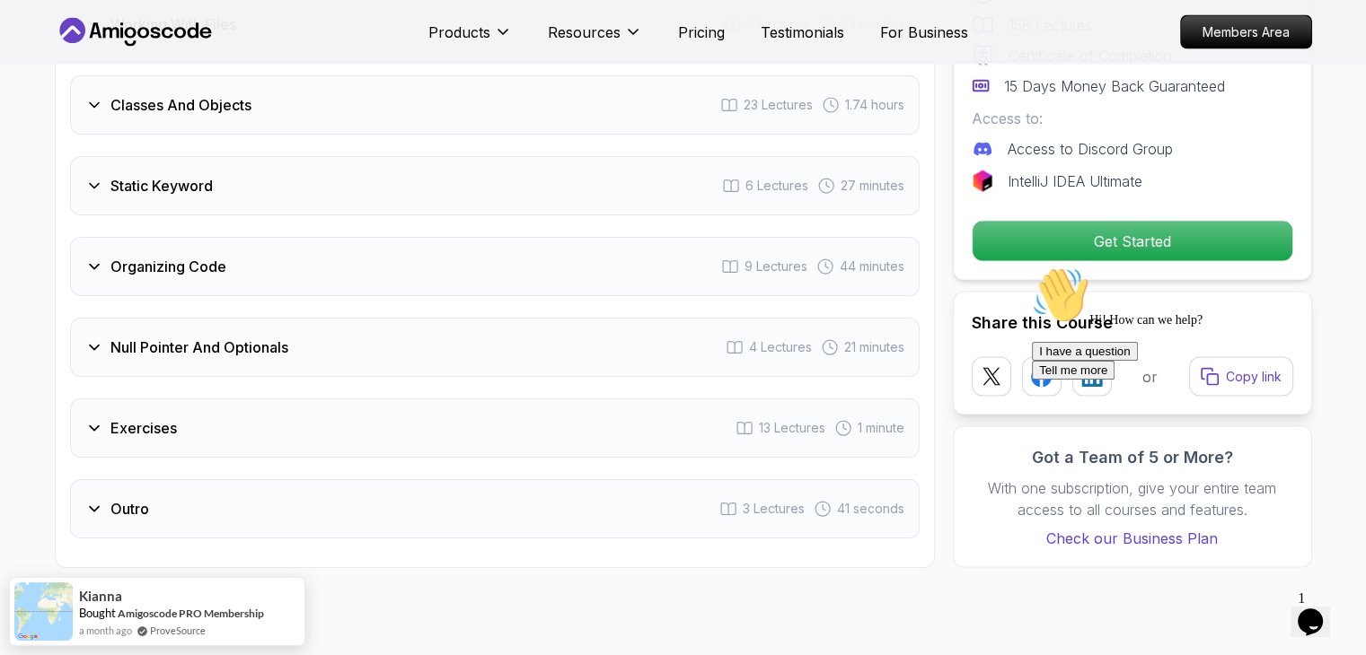
click at [1032, 267] on icon "Chat attention grabber" at bounding box center [1032, 267] width 0 height 0
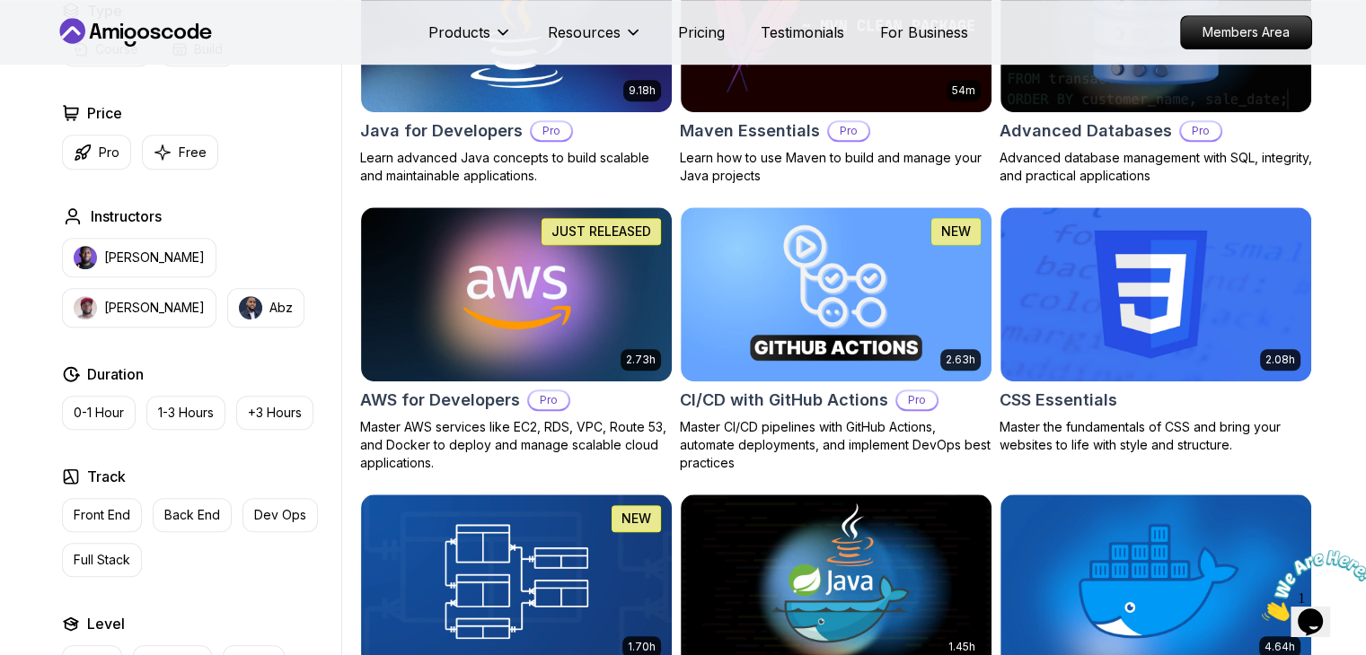
scroll to position [860, 0]
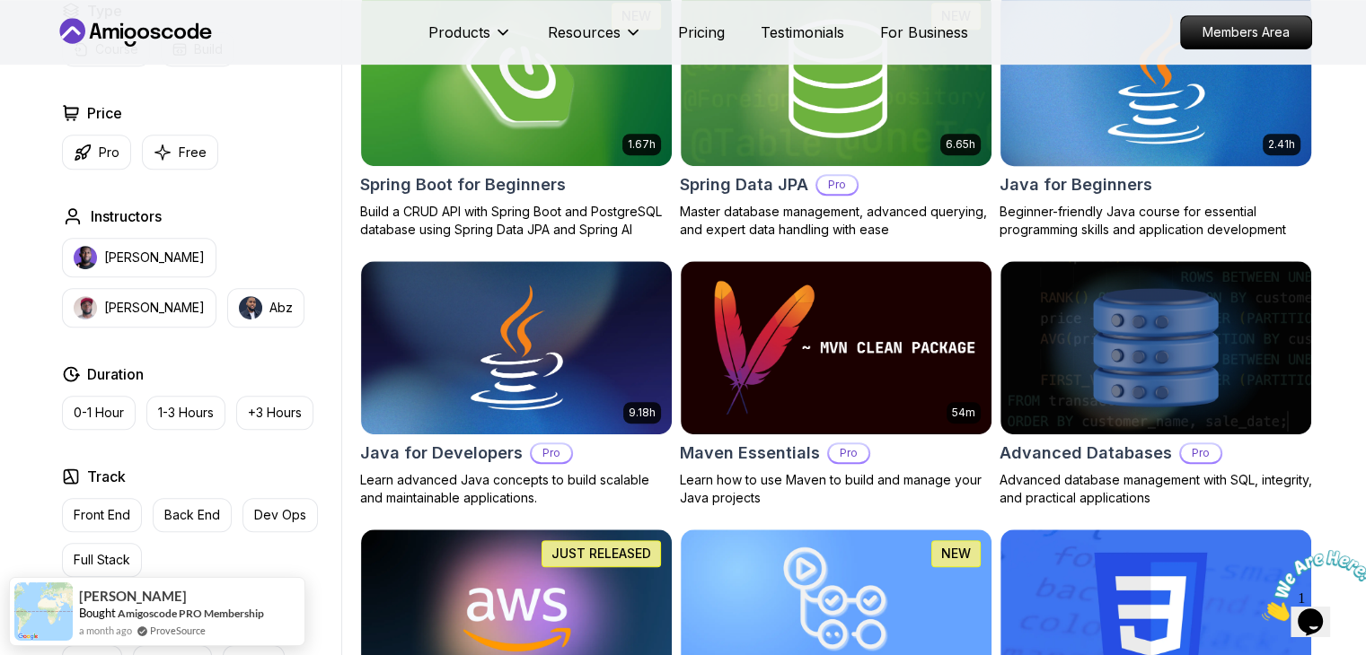
click at [1104, 176] on h2 "Java for Beginners" at bounding box center [1075, 184] width 153 height 25
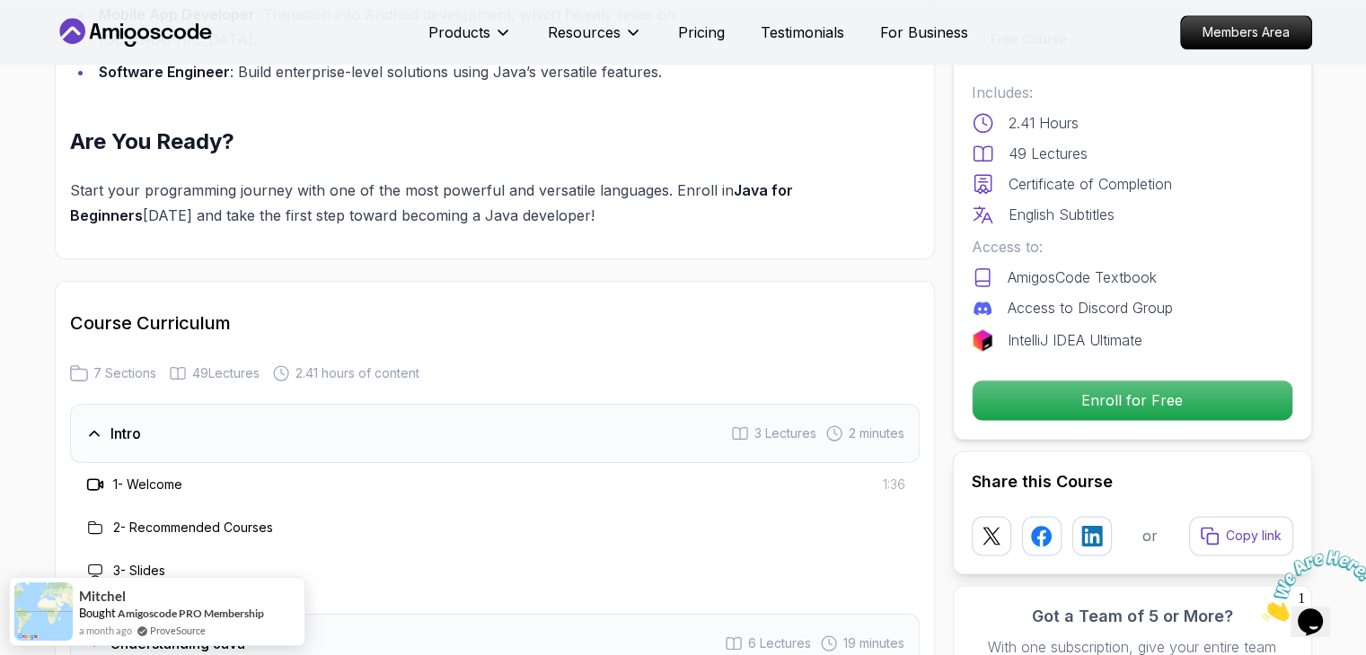
scroll to position [2320, 0]
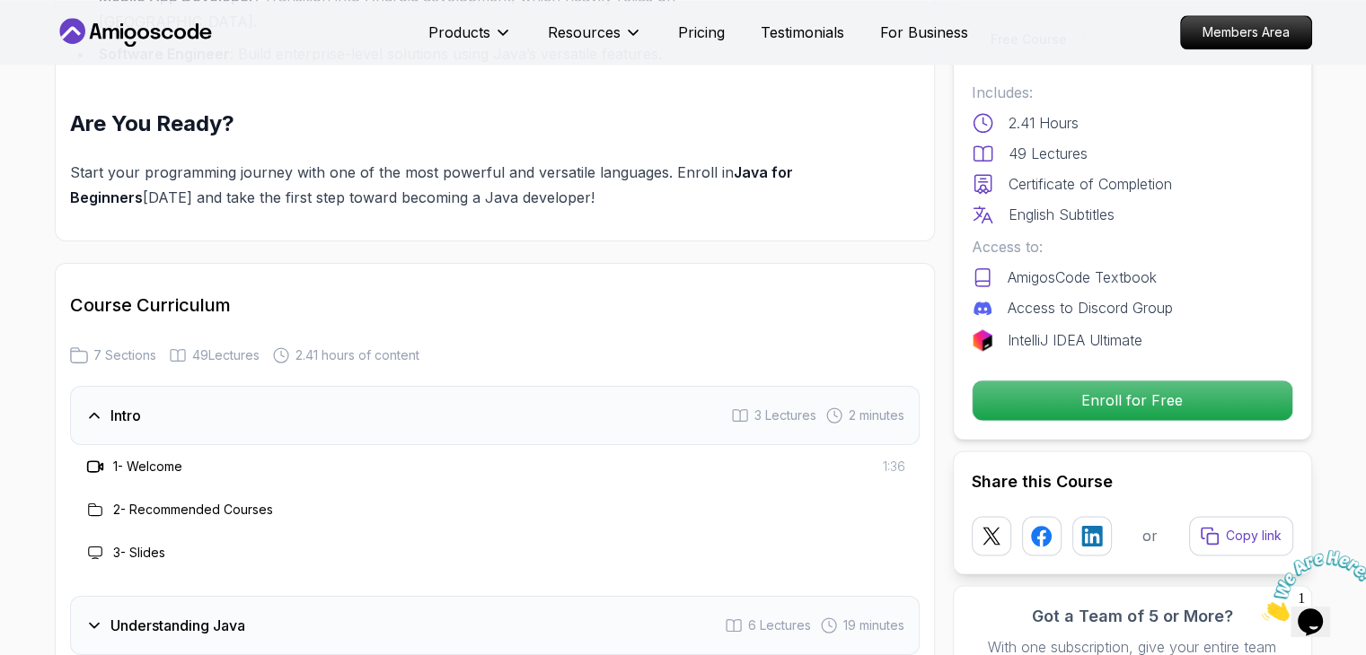
click at [608, 386] on div "Intro 3 Lectures 2 minutes" at bounding box center [494, 415] width 849 height 59
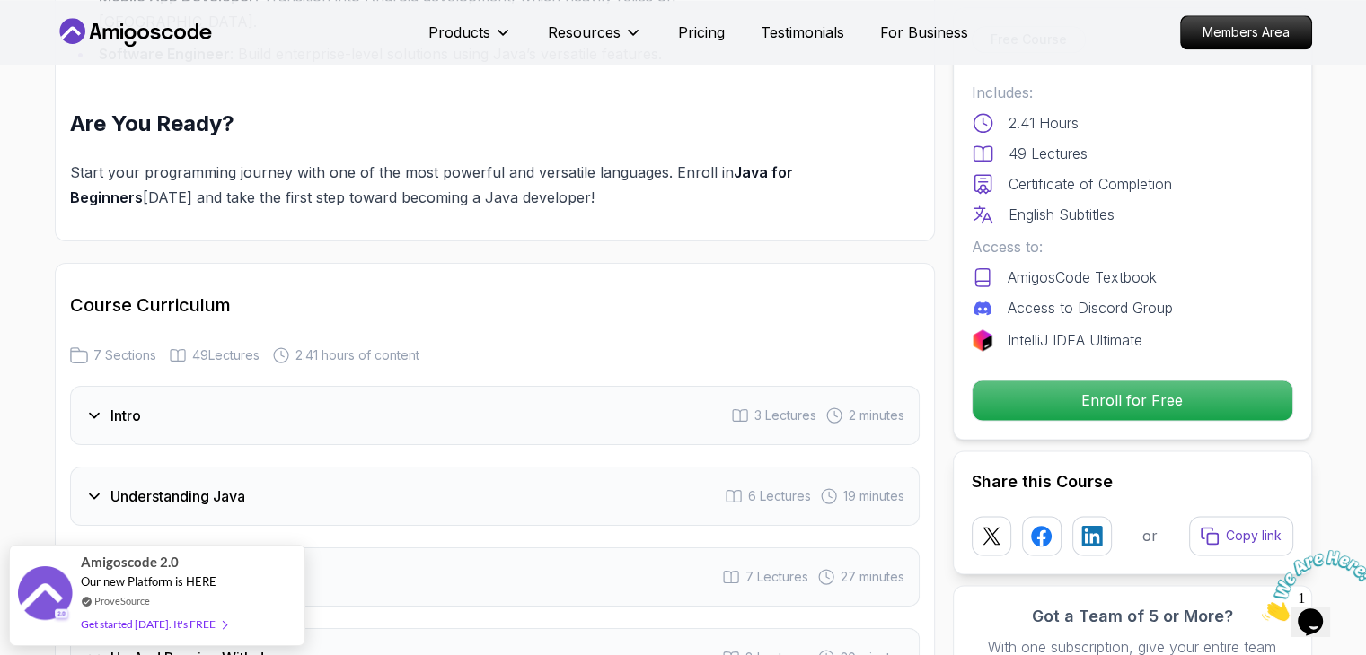
click at [498, 263] on div "Course Curriculum 7 Sections 49 Lectures 2.41 hours of content Intro 3 Lectures…" at bounding box center [495, 611] width 880 height 697
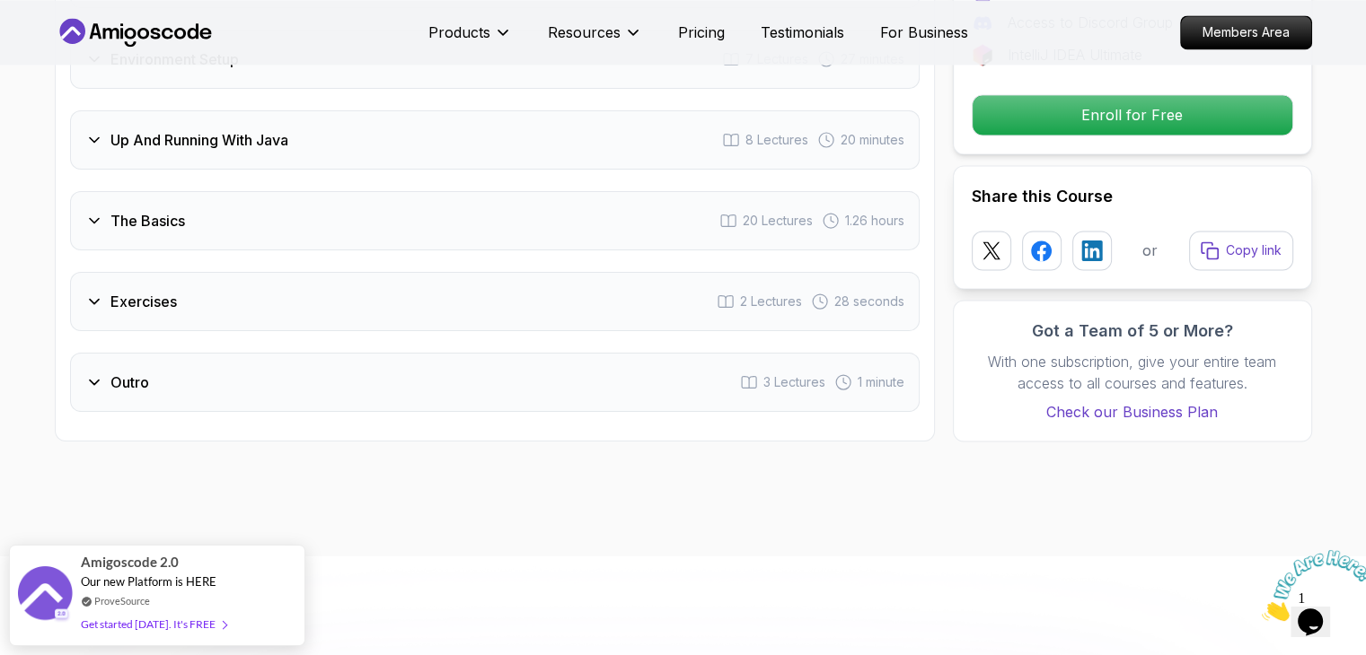
scroll to position [2859, 0]
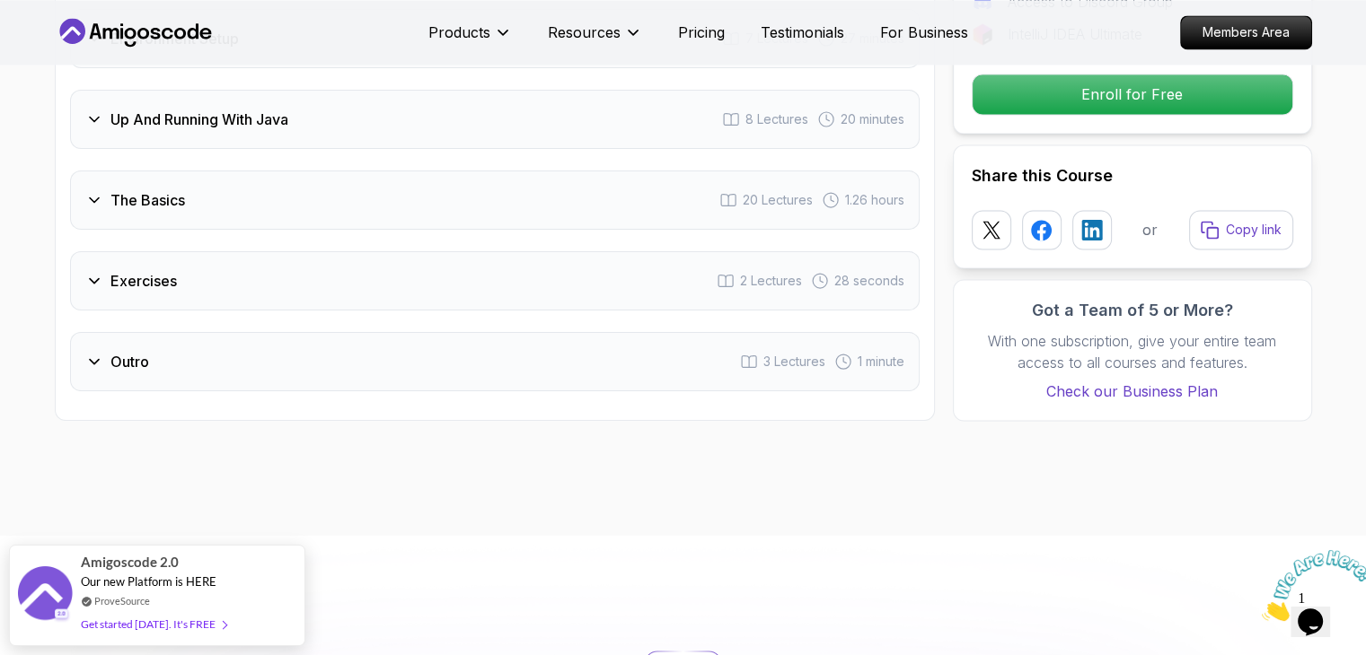
click at [420, 171] on div "The Basics 20 Lectures 1.26 hours" at bounding box center [494, 200] width 849 height 59
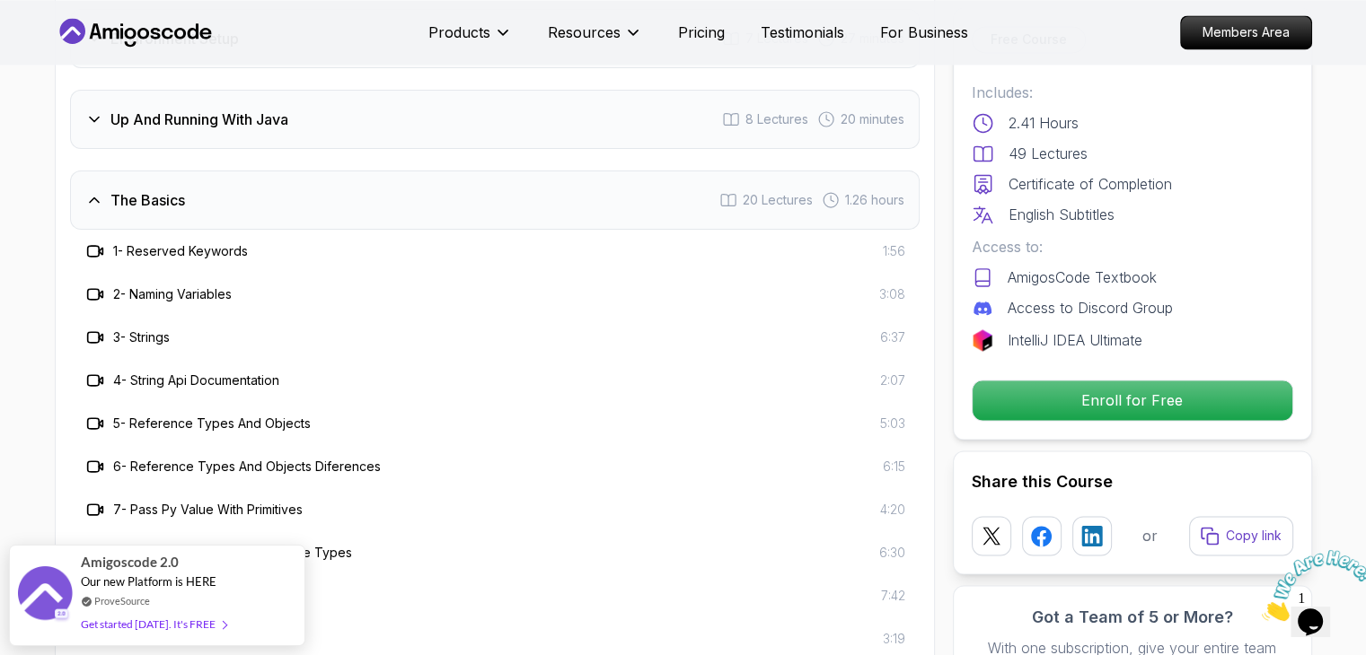
click at [312, 316] on div "3 - Strings 6:37" at bounding box center [494, 337] width 849 height 43
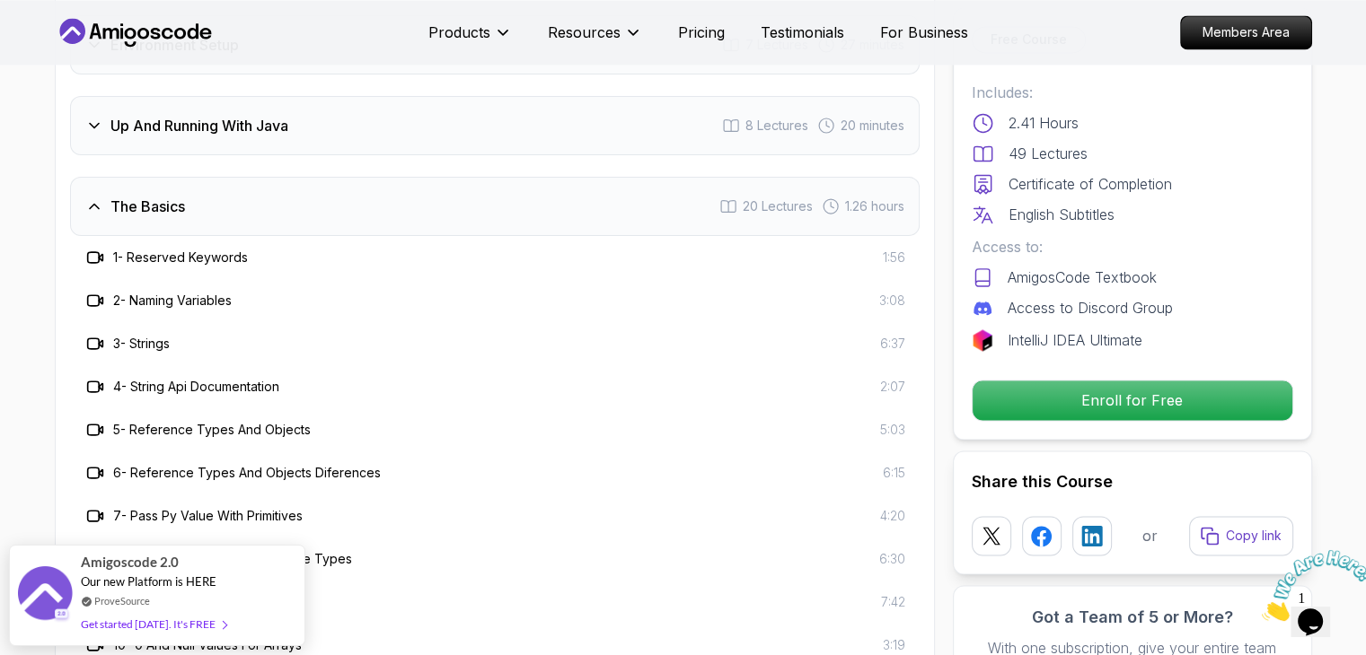
scroll to position [2789, 0]
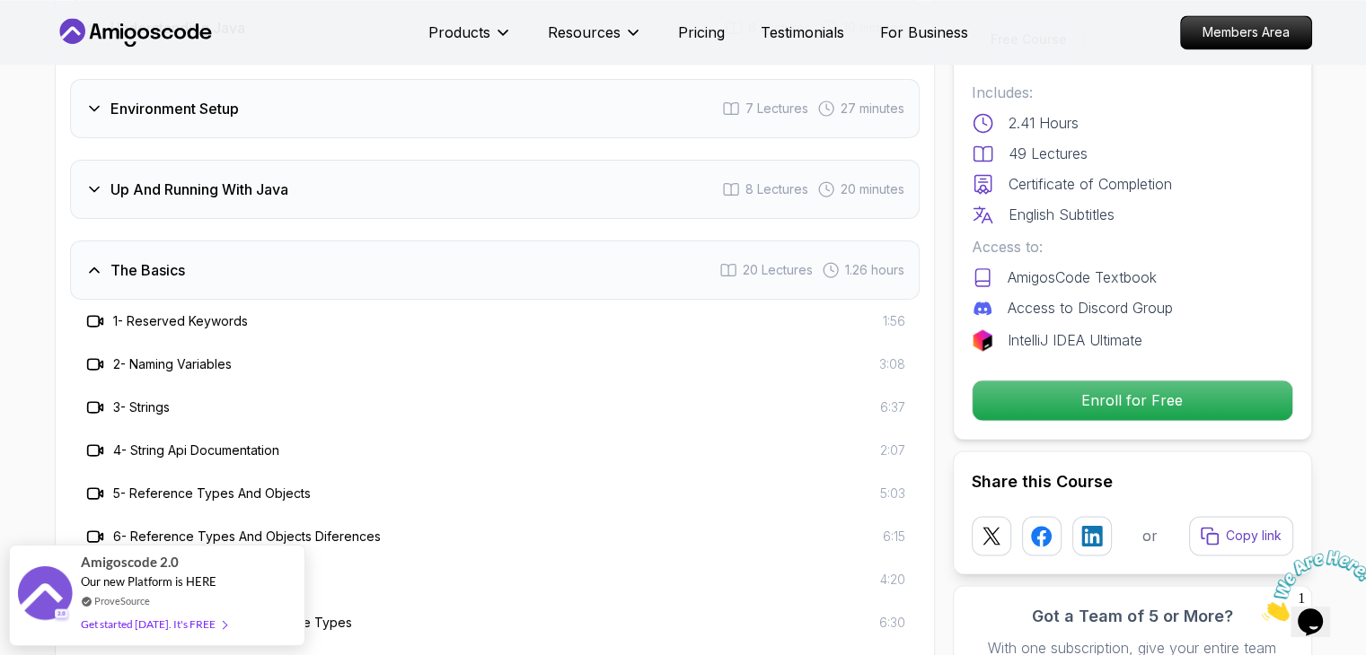
click at [336, 241] on div "The Basics 20 Lectures 1.26 hours" at bounding box center [494, 270] width 849 height 59
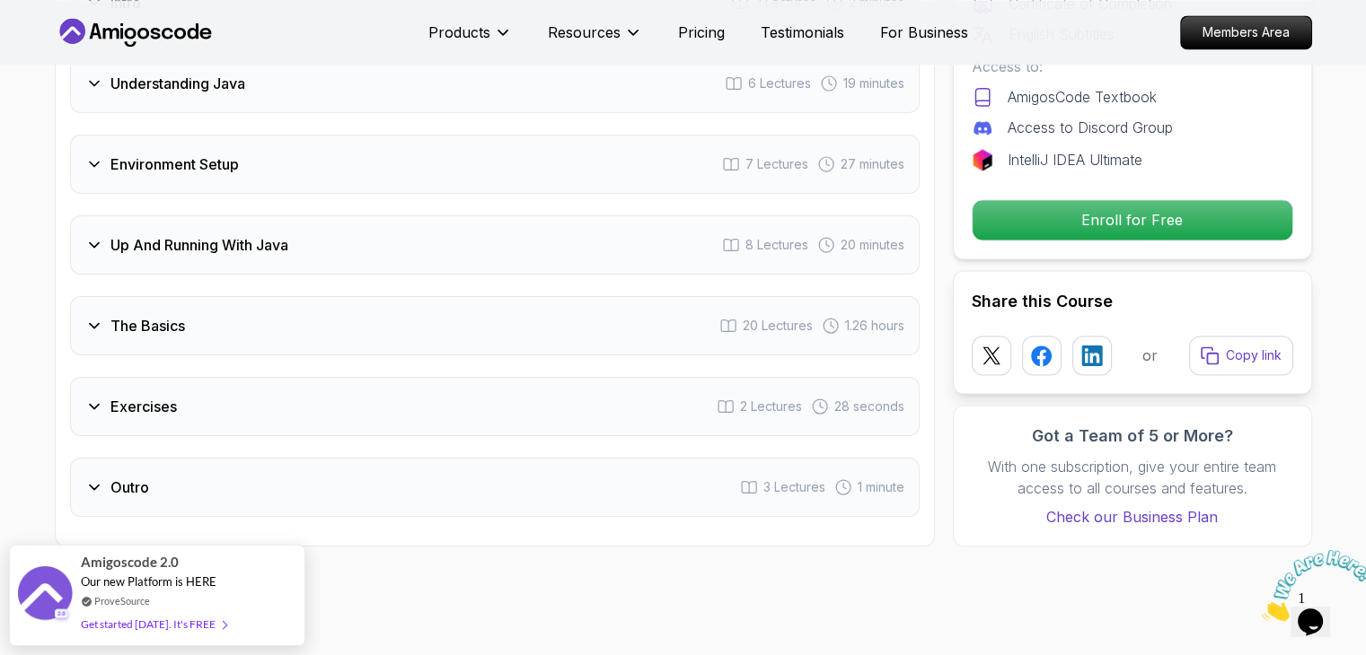
scroll to position [2717, 0]
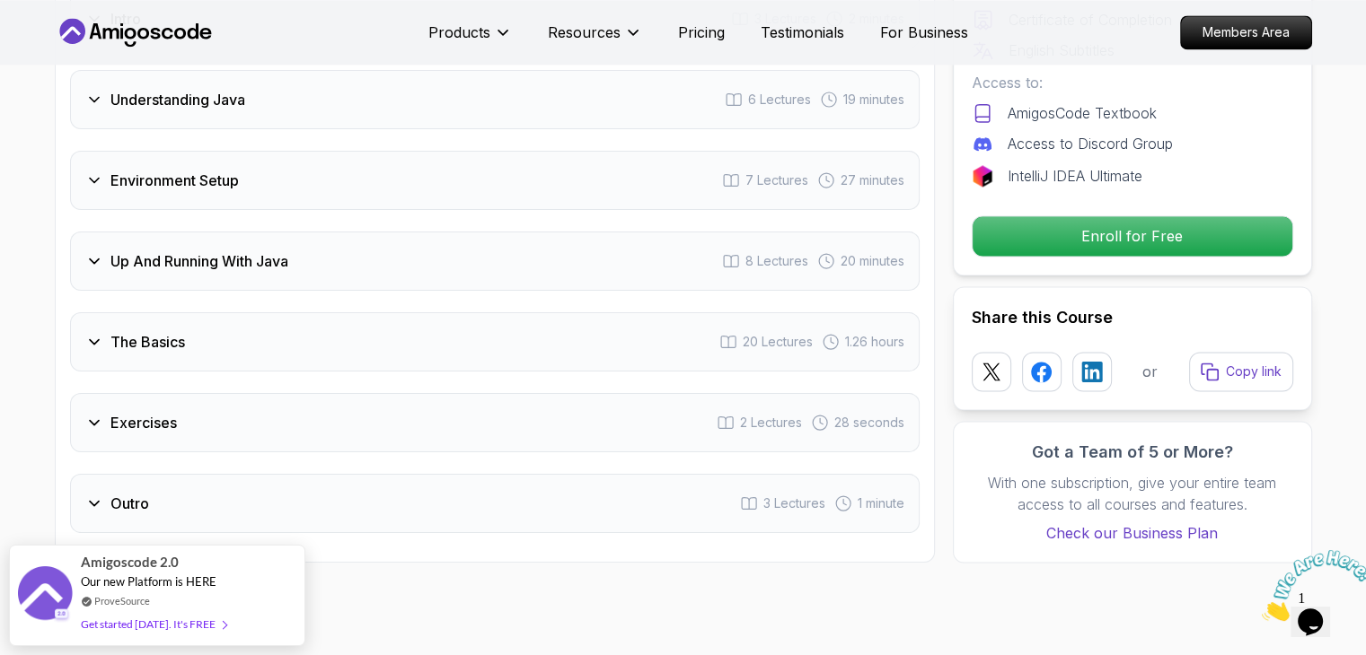
click at [336, 232] on div "Up And Running With Java 8 Lectures 20 minutes" at bounding box center [494, 261] width 849 height 59
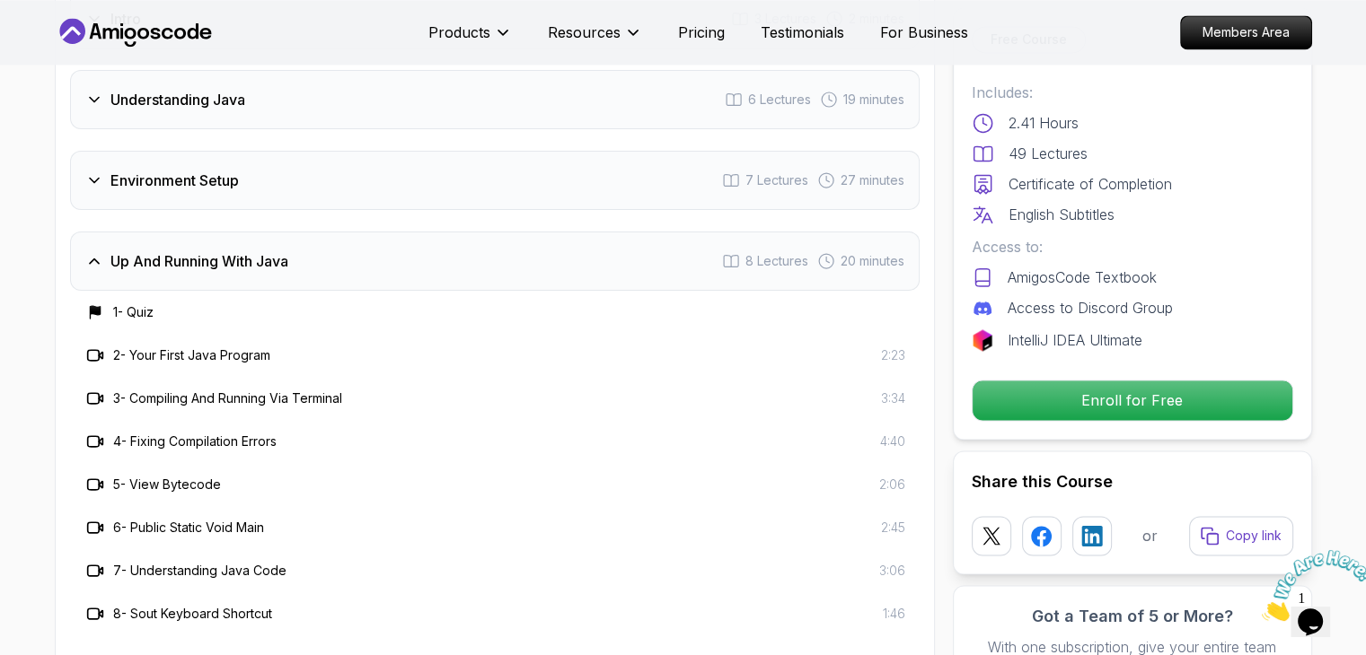
click at [305, 390] on h3 "3 - Compiling And Running Via Terminal" at bounding box center [227, 399] width 229 height 18
click at [381, 232] on div "Up And Running With Java 8 Lectures 20 minutes" at bounding box center [494, 261] width 849 height 59
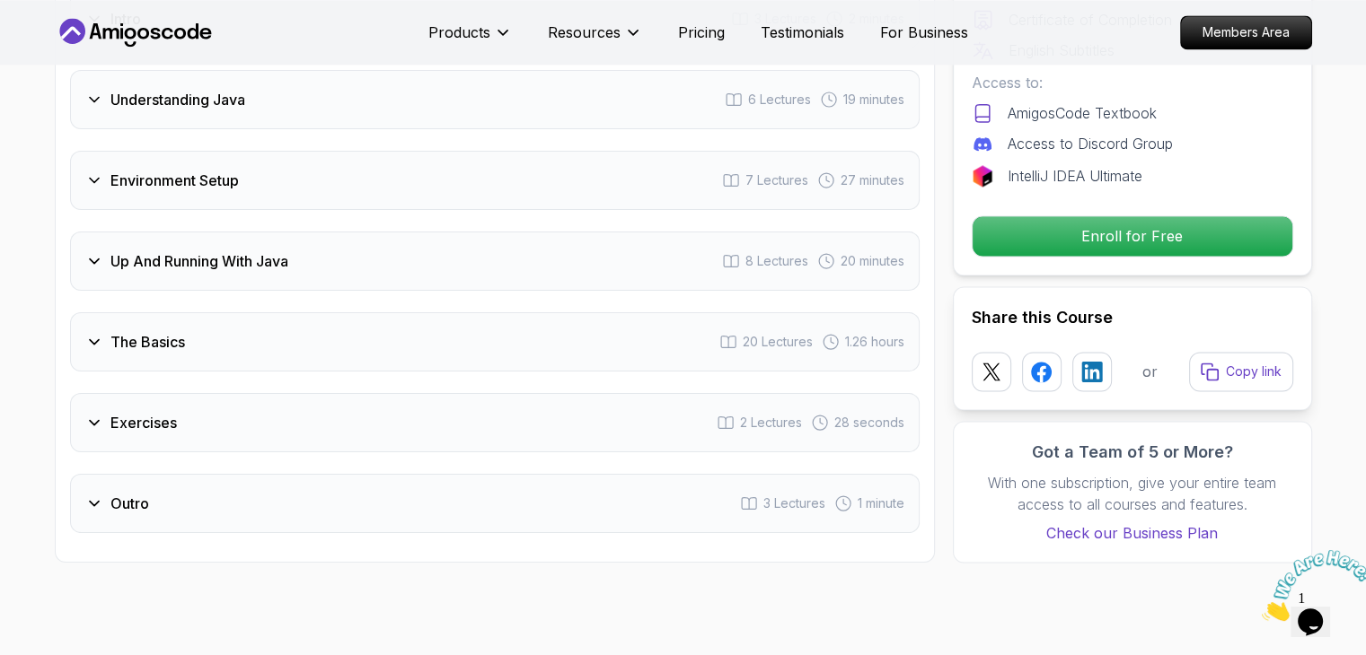
click at [348, 151] on div "Environment Setup 7 Lectures 27 minutes" at bounding box center [494, 180] width 849 height 59
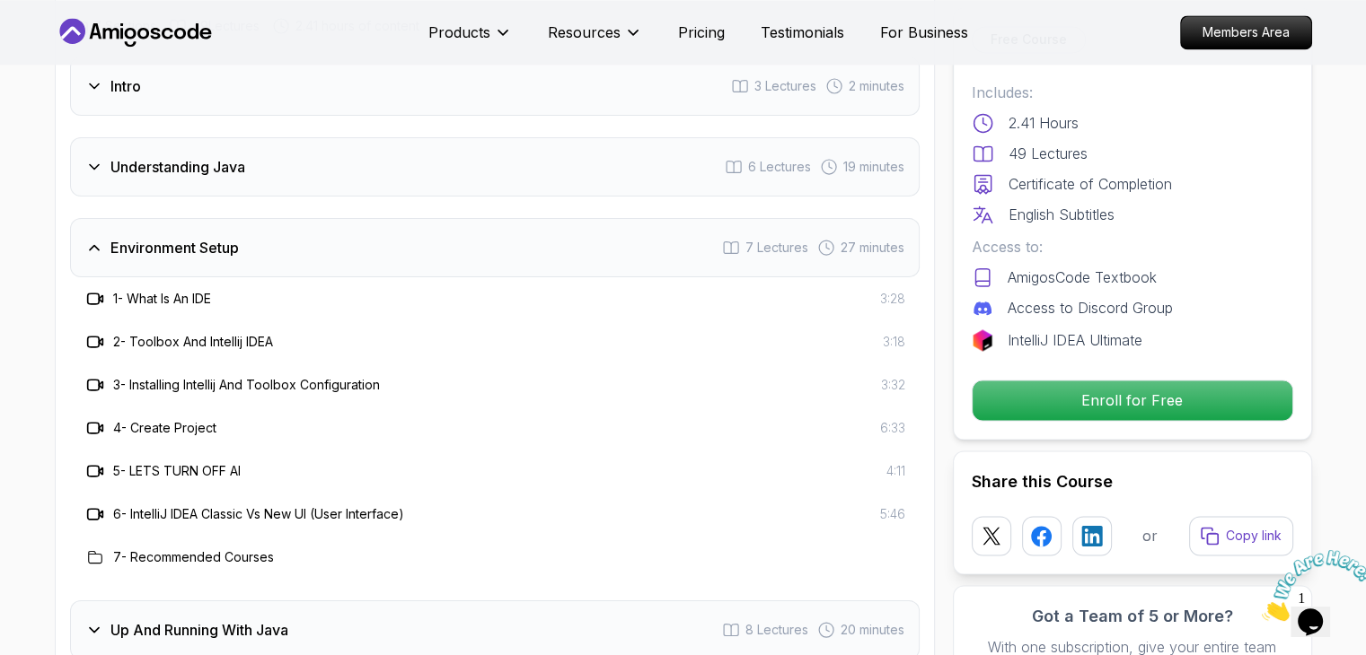
scroll to position [2645, 0]
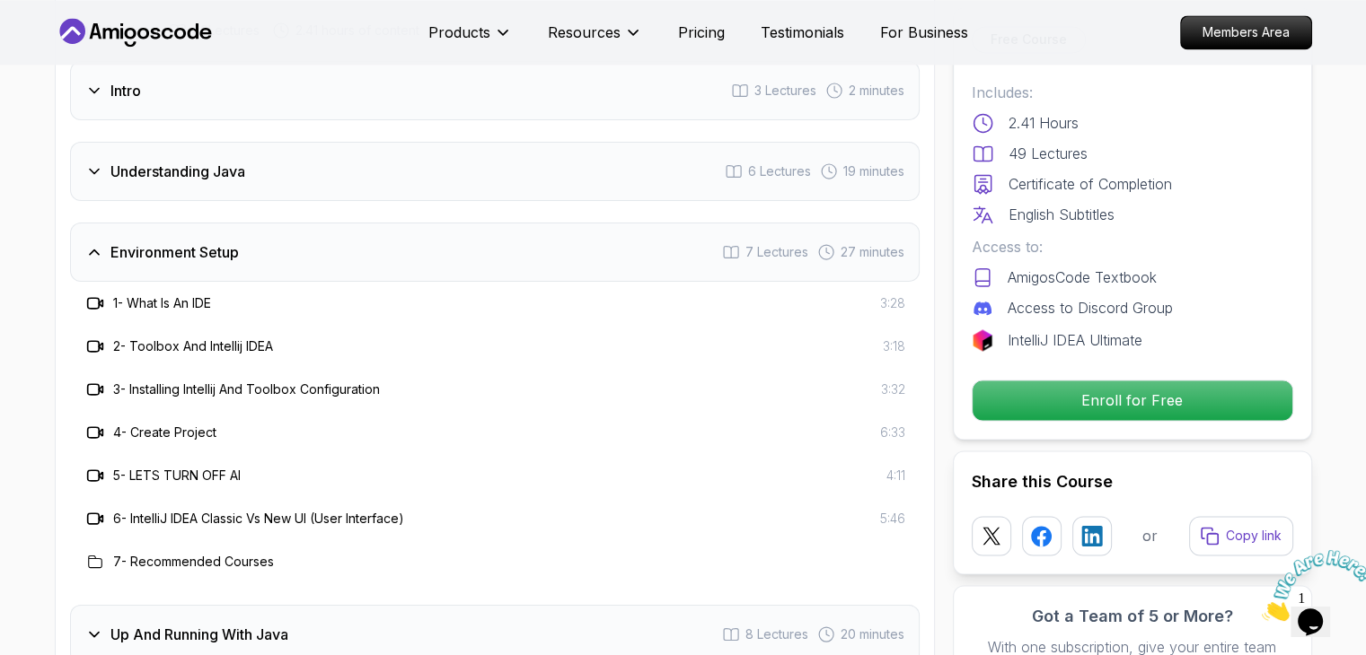
click at [331, 223] on div "Environment Setup 7 Lectures 27 minutes" at bounding box center [494, 252] width 849 height 59
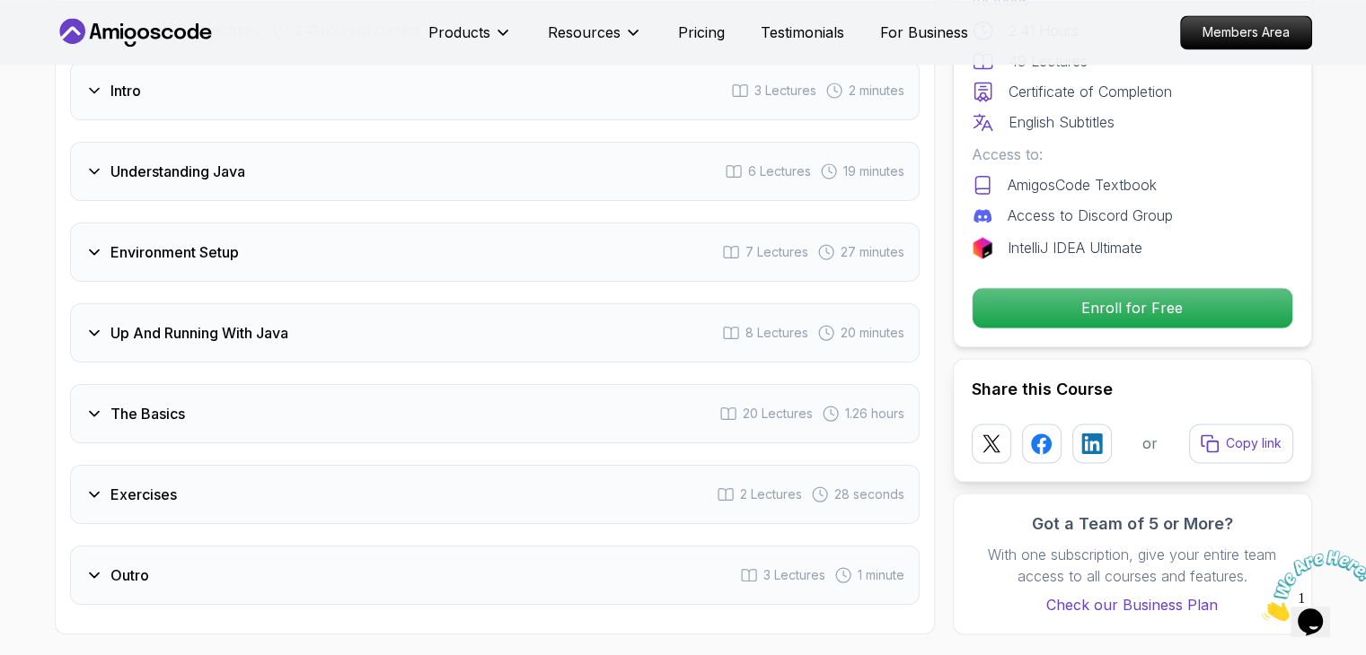
click at [356, 141] on div "Intro 3 Lectures 2 minutes Understanding Java 6 Lectures 19 minutes Environment…" at bounding box center [494, 333] width 849 height 544
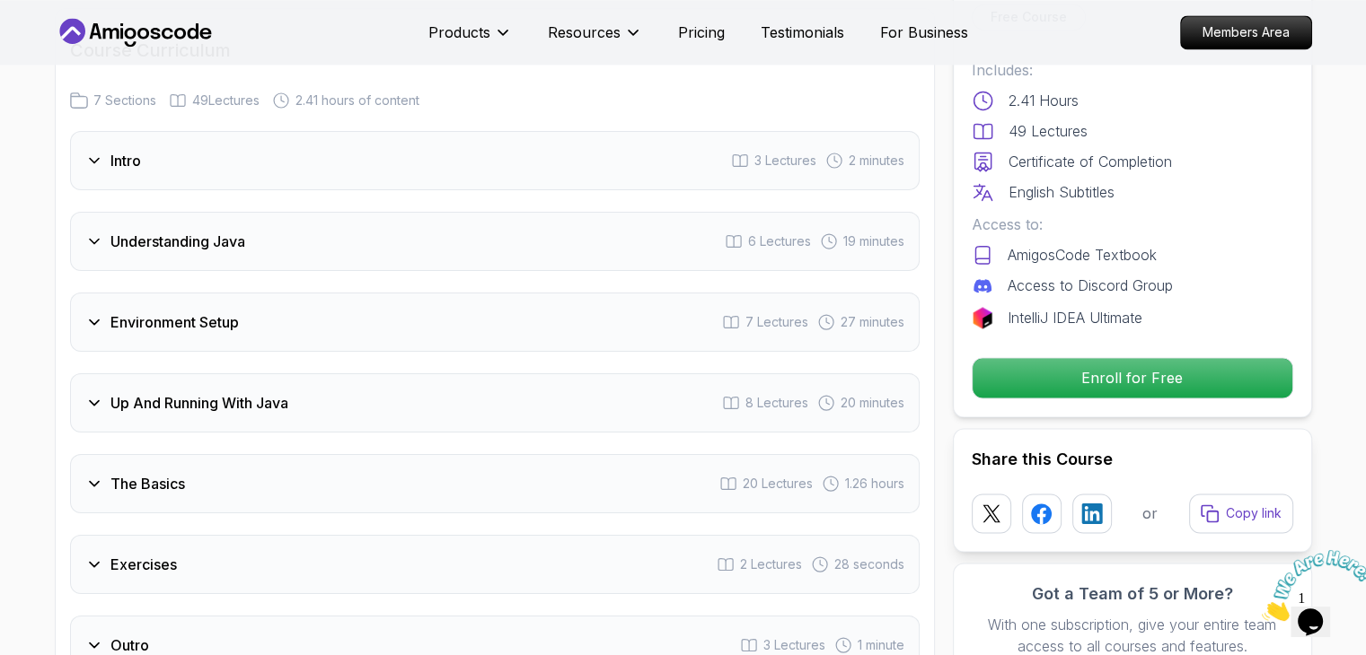
scroll to position [2573, 0]
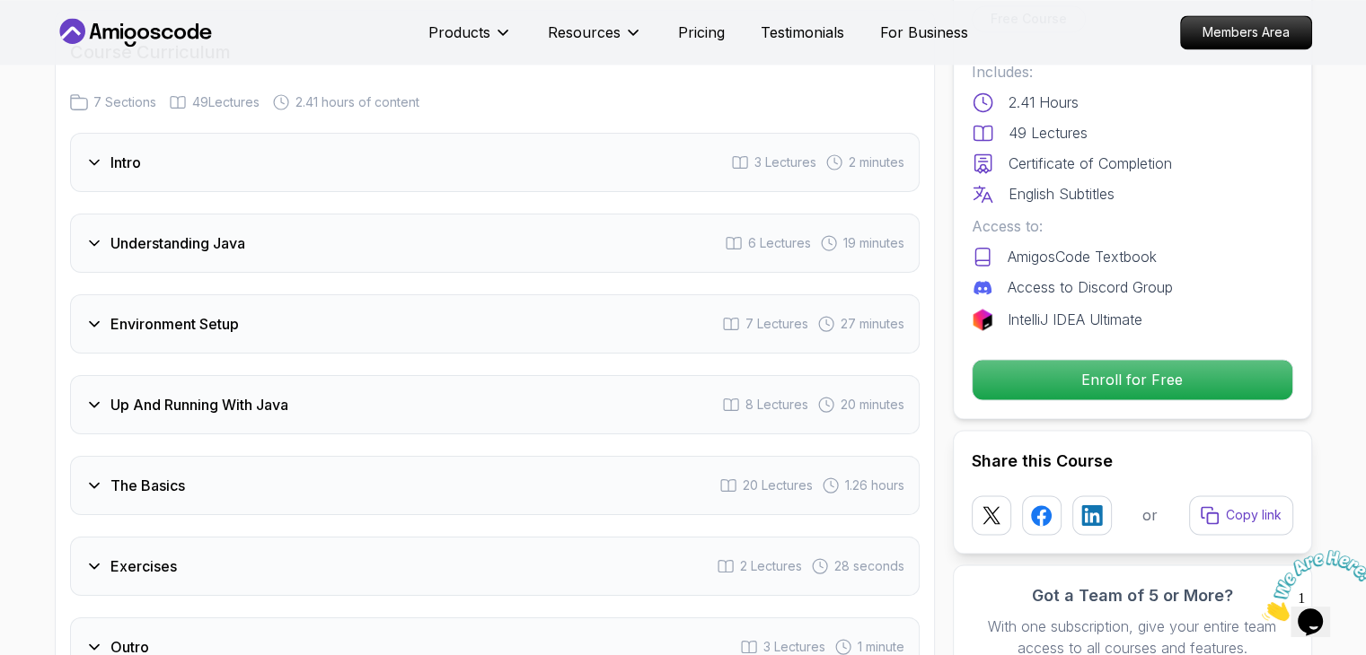
click at [321, 295] on div "Environment Setup 7 Lectures 27 minutes" at bounding box center [494, 324] width 849 height 59
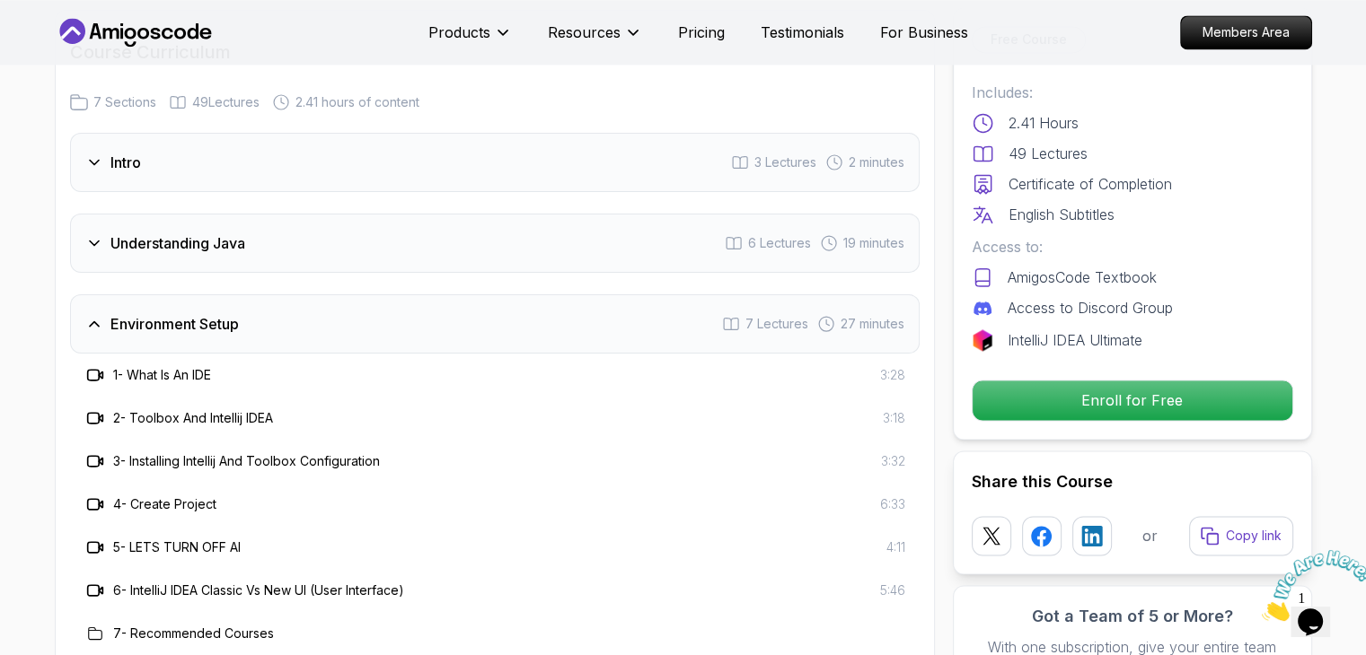
click at [321, 295] on div "Environment Setup 7 Lectures 27 minutes" at bounding box center [494, 324] width 849 height 59
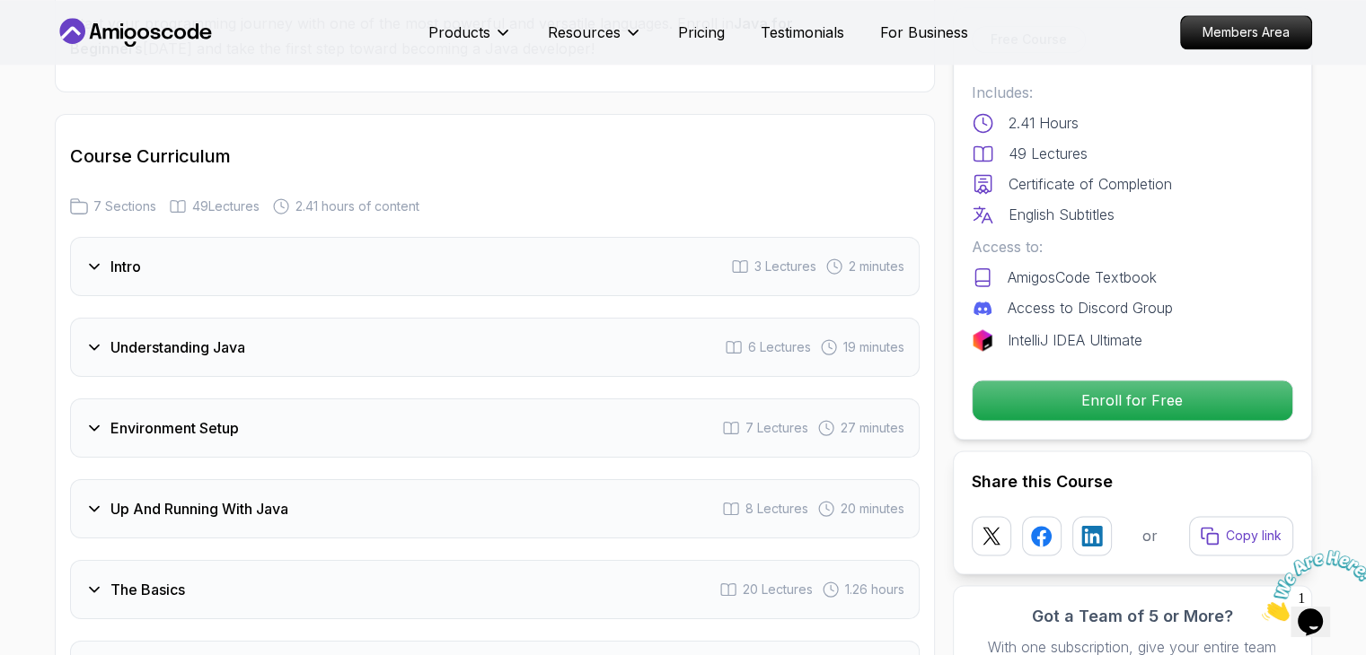
scroll to position [2466, 0]
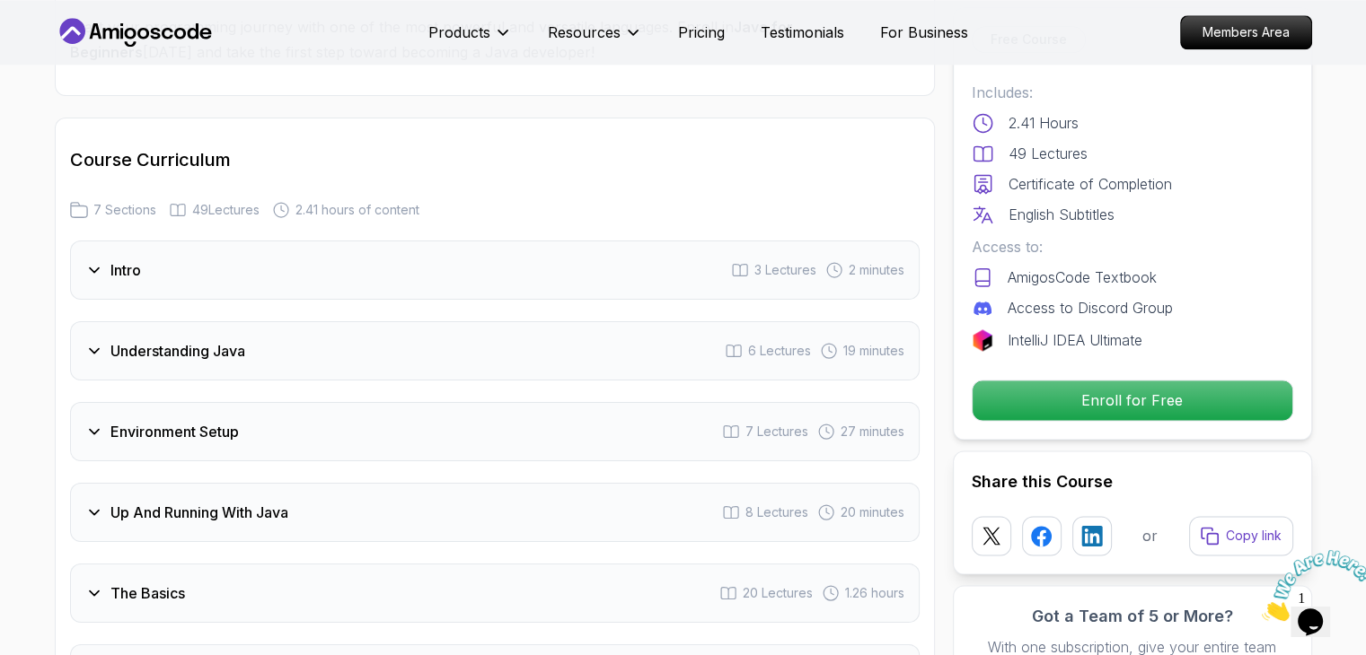
click at [207, 241] on div "Intro 3 Lectures 2 minutes" at bounding box center [494, 270] width 849 height 59
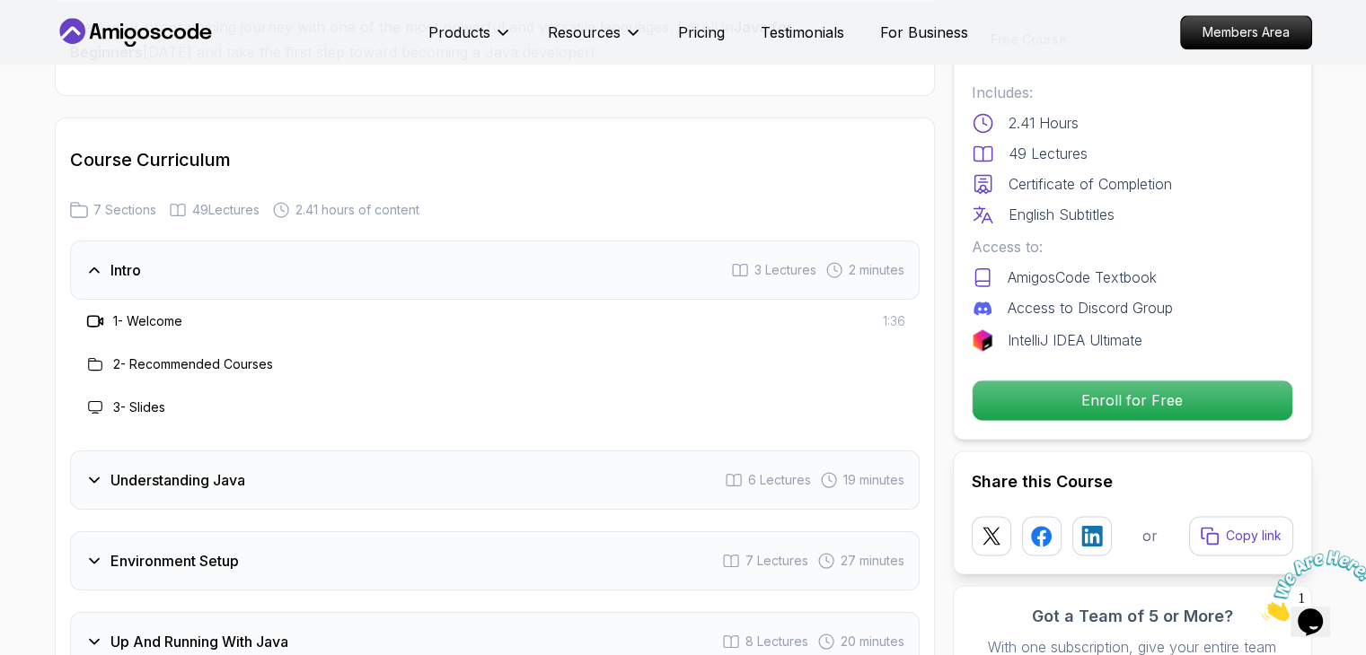
click at [208, 241] on div "Intro 3 Lectures 2 minutes" at bounding box center [494, 270] width 849 height 59
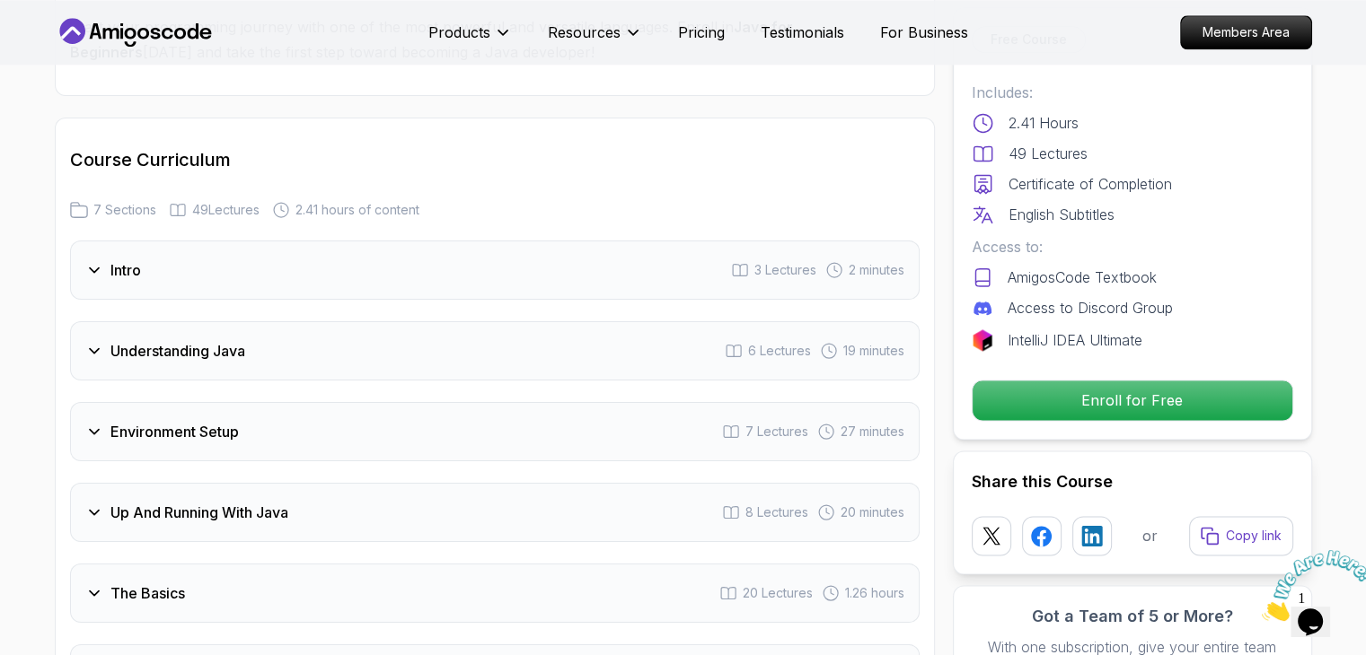
click at [242, 340] on h3 "Understanding Java" at bounding box center [177, 351] width 135 height 22
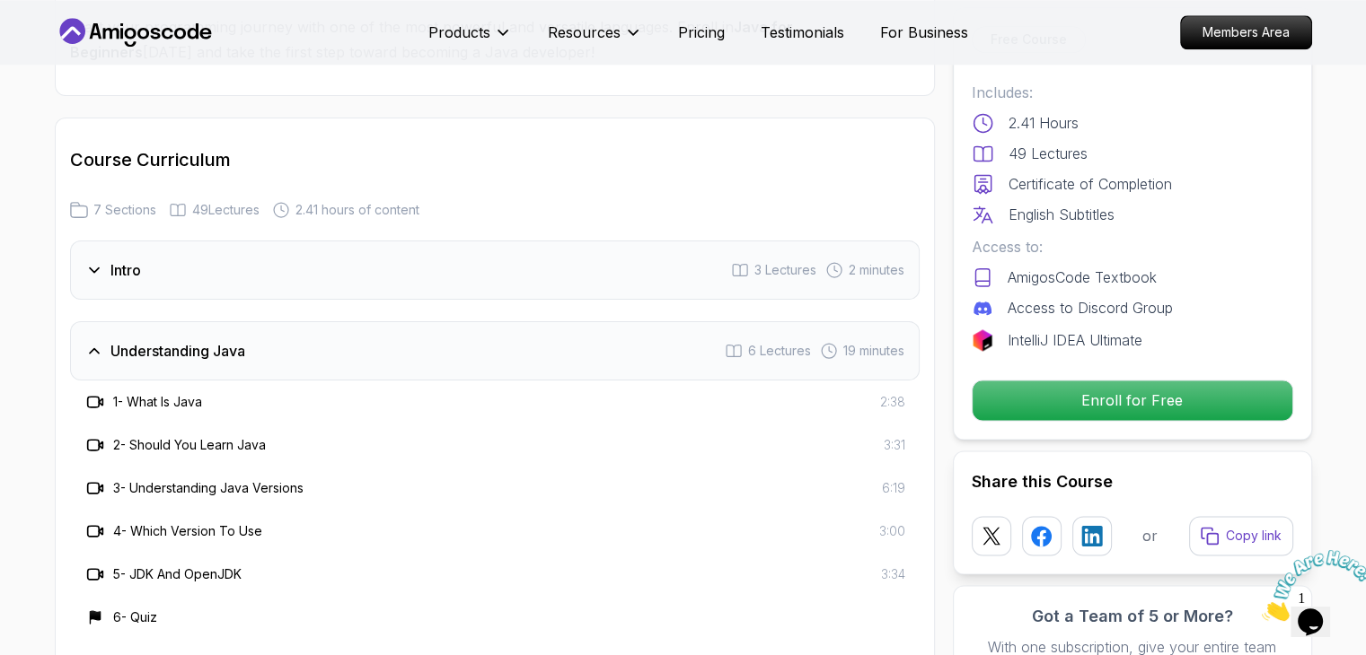
click at [374, 321] on div "Understanding Java 6 Lectures 19 minutes" at bounding box center [494, 350] width 849 height 59
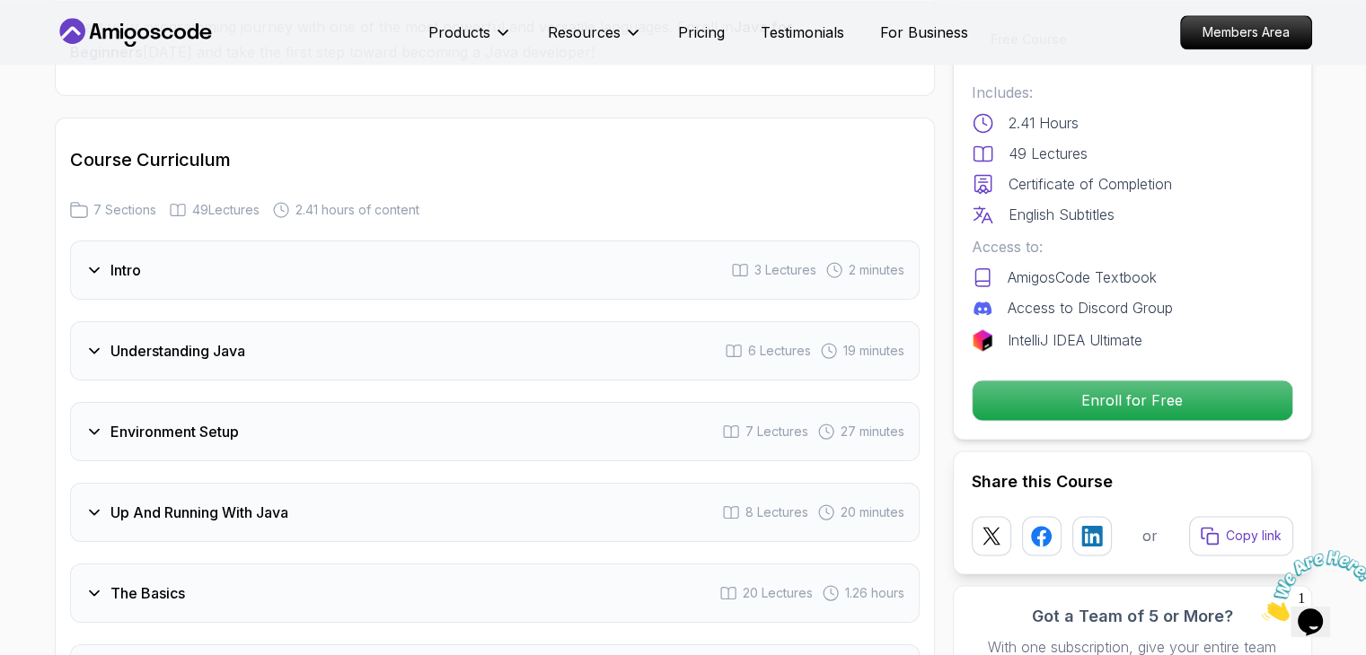
click at [427, 391] on div "Intro 3 Lectures 2 minutes Understanding Java 6 Lectures 19 minutes Environment…" at bounding box center [494, 513] width 849 height 544
click at [251, 402] on div "Environment Setup 7 Lectures 27 minutes" at bounding box center [494, 431] width 849 height 59
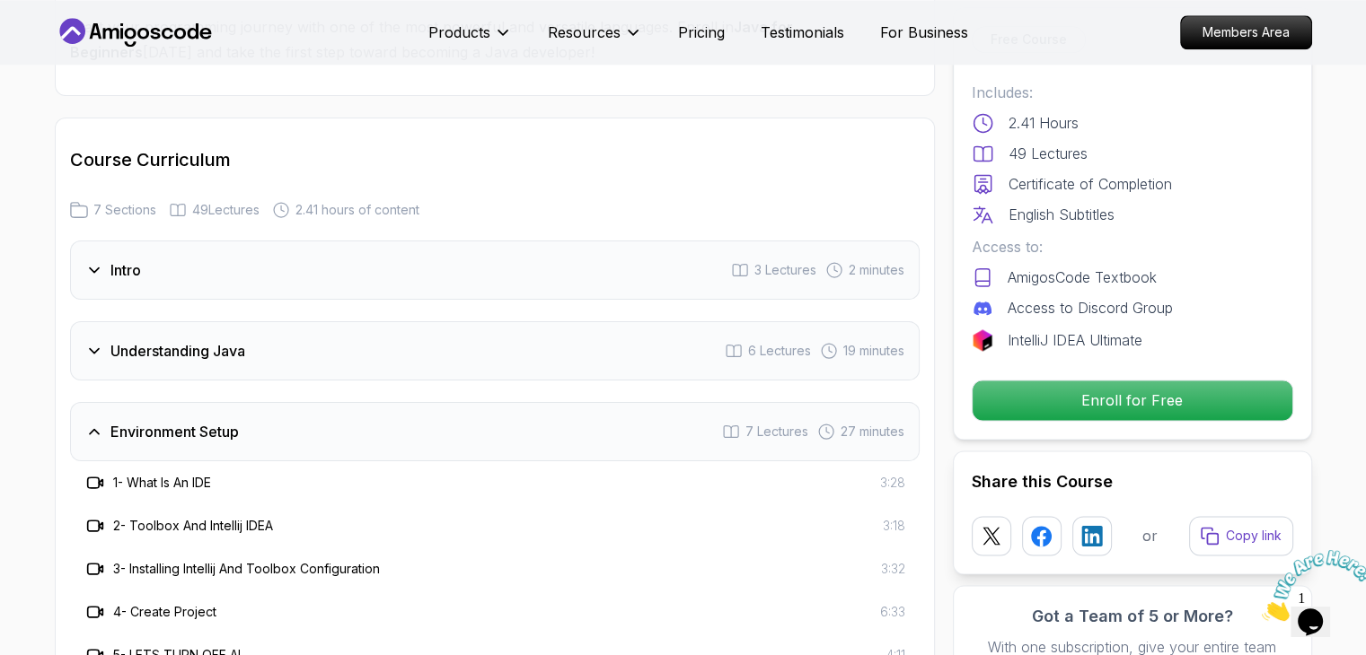
click at [137, 421] on h3 "Environment Setup" at bounding box center [174, 432] width 128 height 22
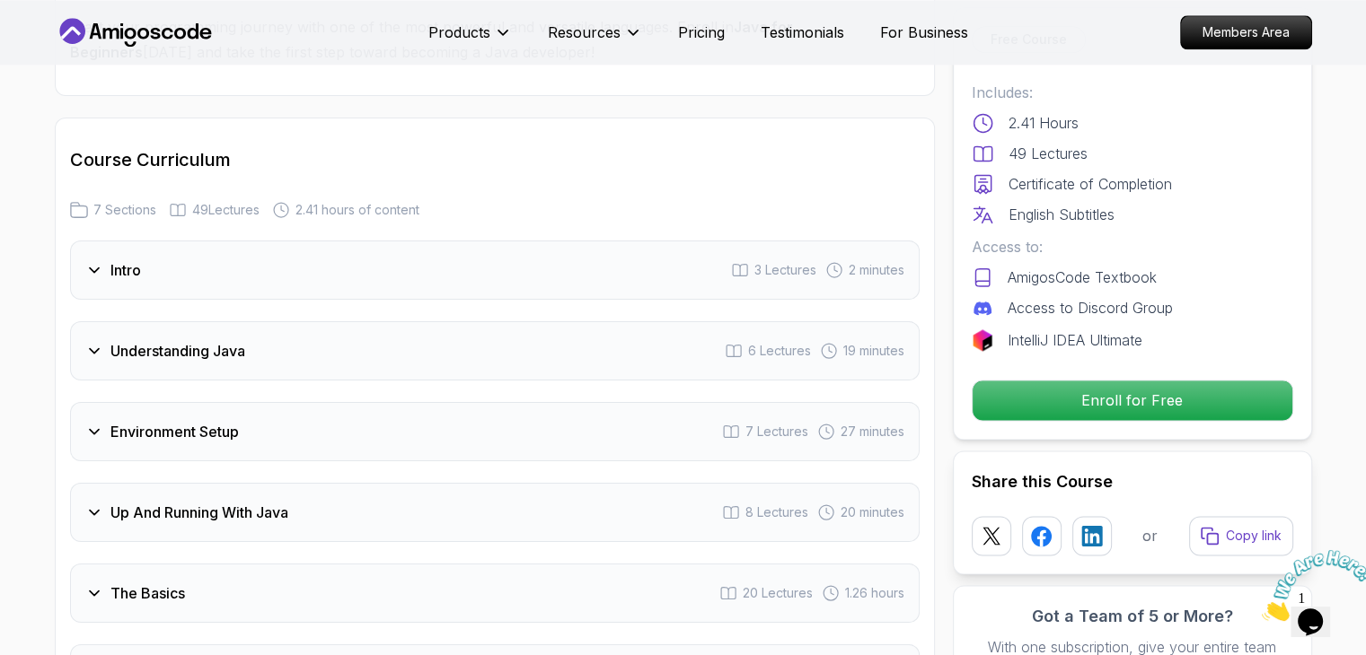
click at [150, 421] on h3 "Environment Setup" at bounding box center [174, 432] width 128 height 22
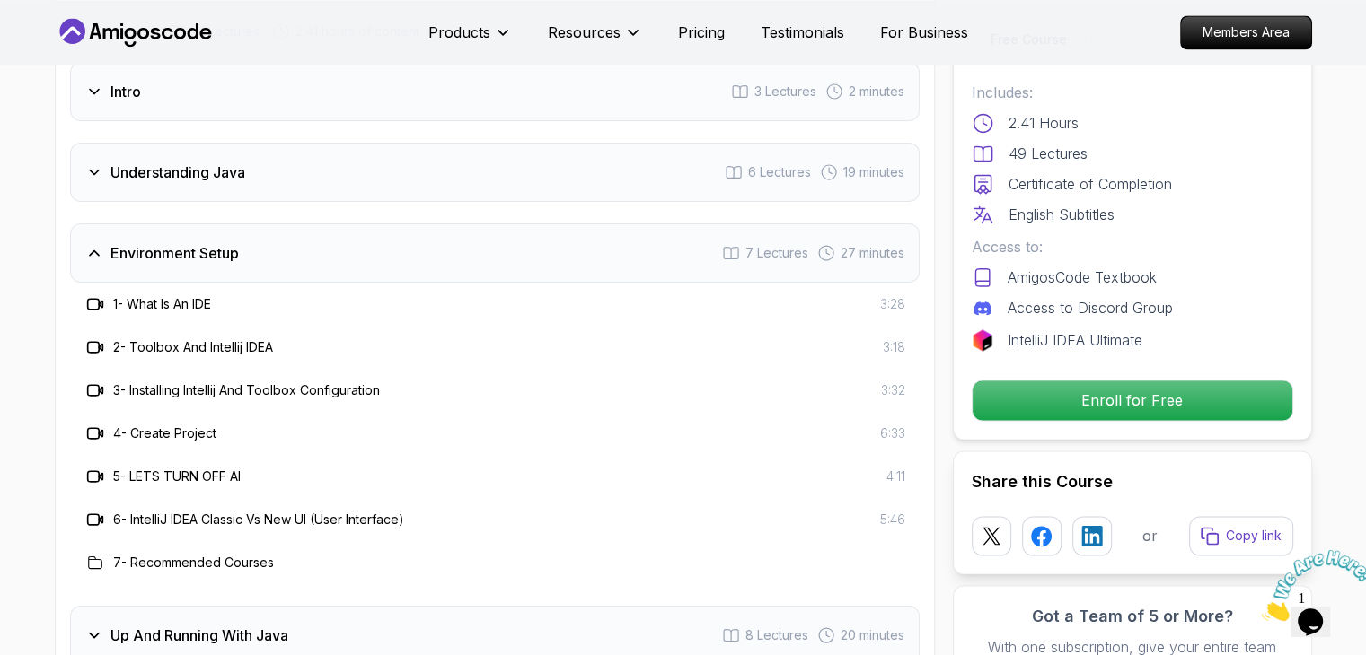
scroll to position [2645, 0]
click at [164, 223] on div "Environment Setup 7 Lectures 27 minutes" at bounding box center [494, 252] width 849 height 59
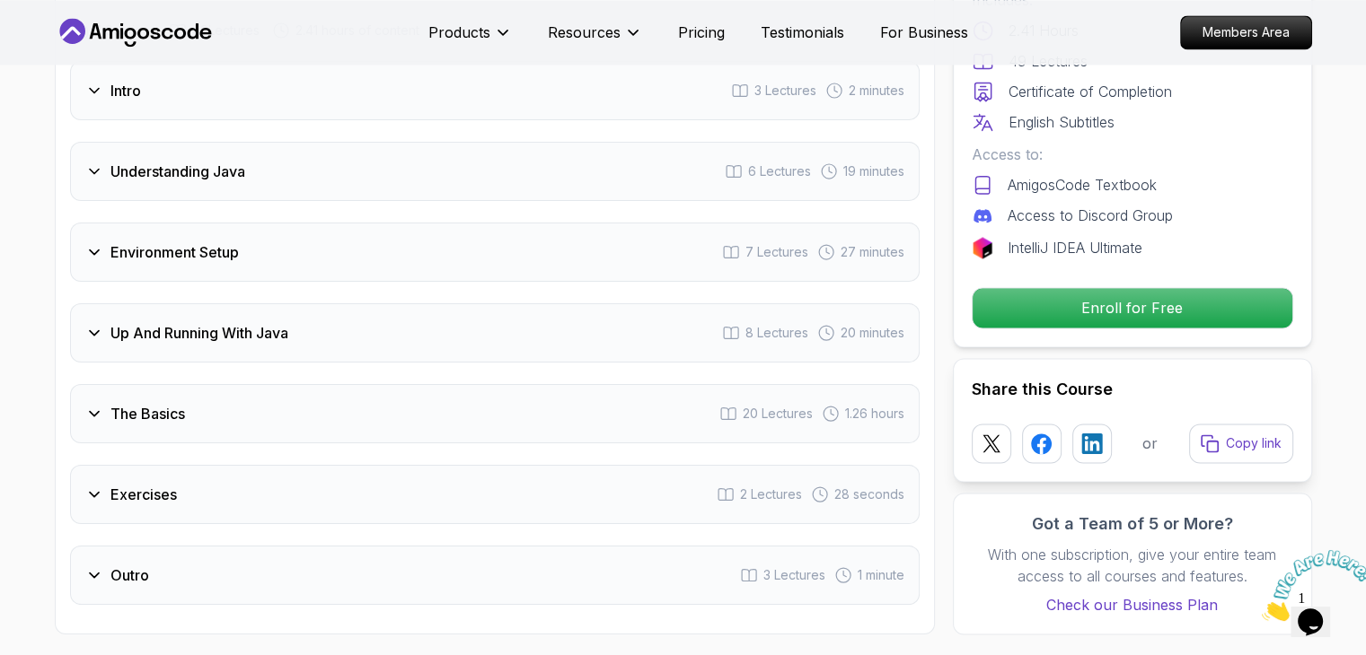
click at [174, 303] on div "Up And Running With Java 8 Lectures 20 minutes" at bounding box center [494, 332] width 849 height 59
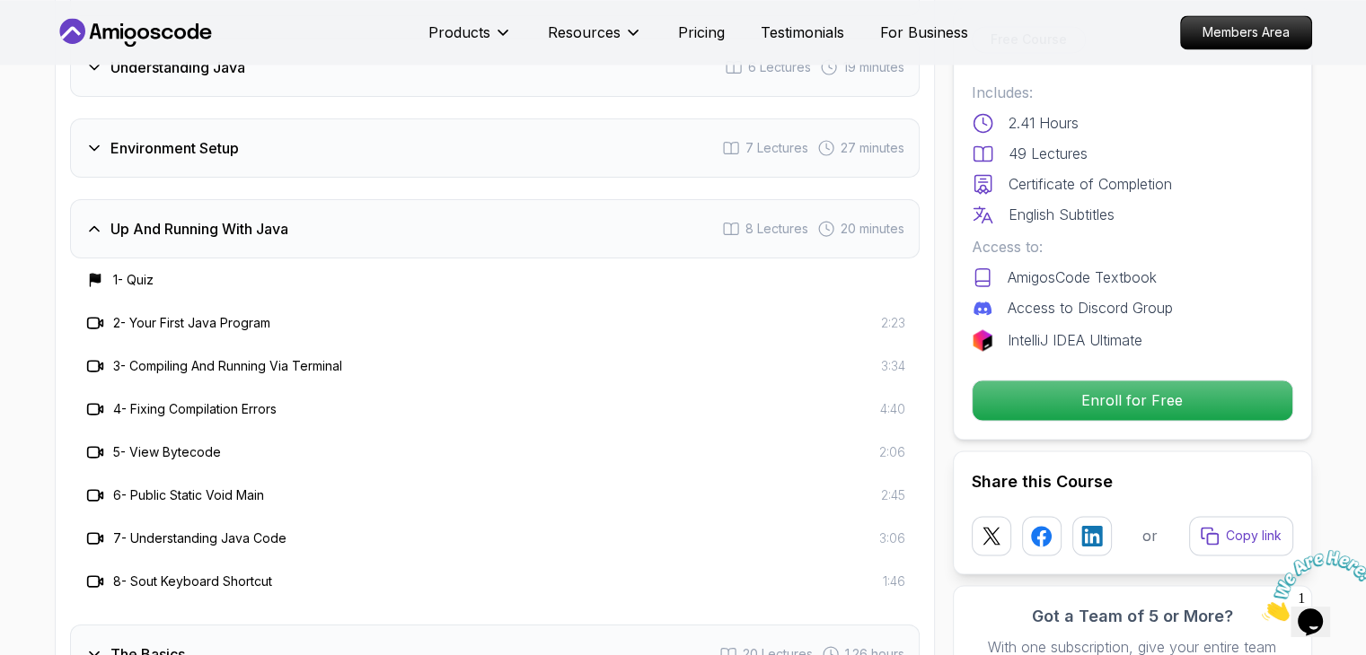
scroll to position [2753, 0]
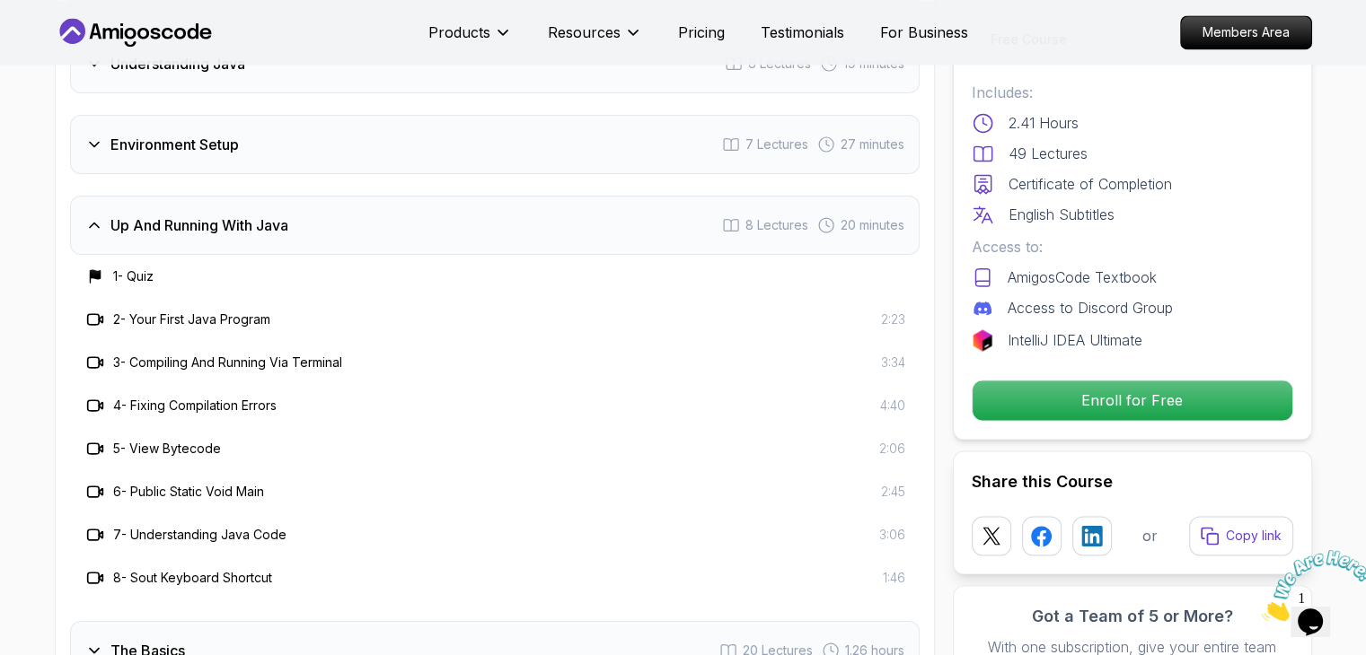
click at [233, 215] on h3 "Up And Running With Java" at bounding box center [199, 226] width 178 height 22
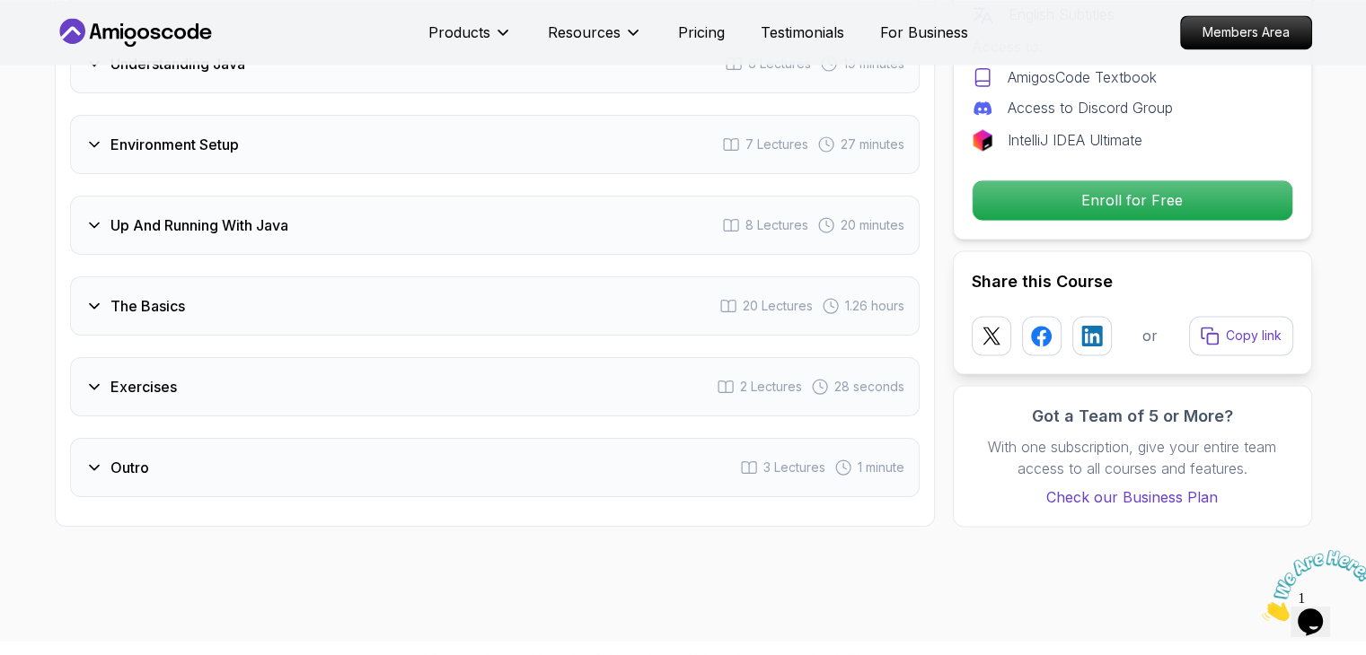
click at [186, 277] on div "The Basics 20 Lectures 1.26 hours" at bounding box center [494, 306] width 849 height 59
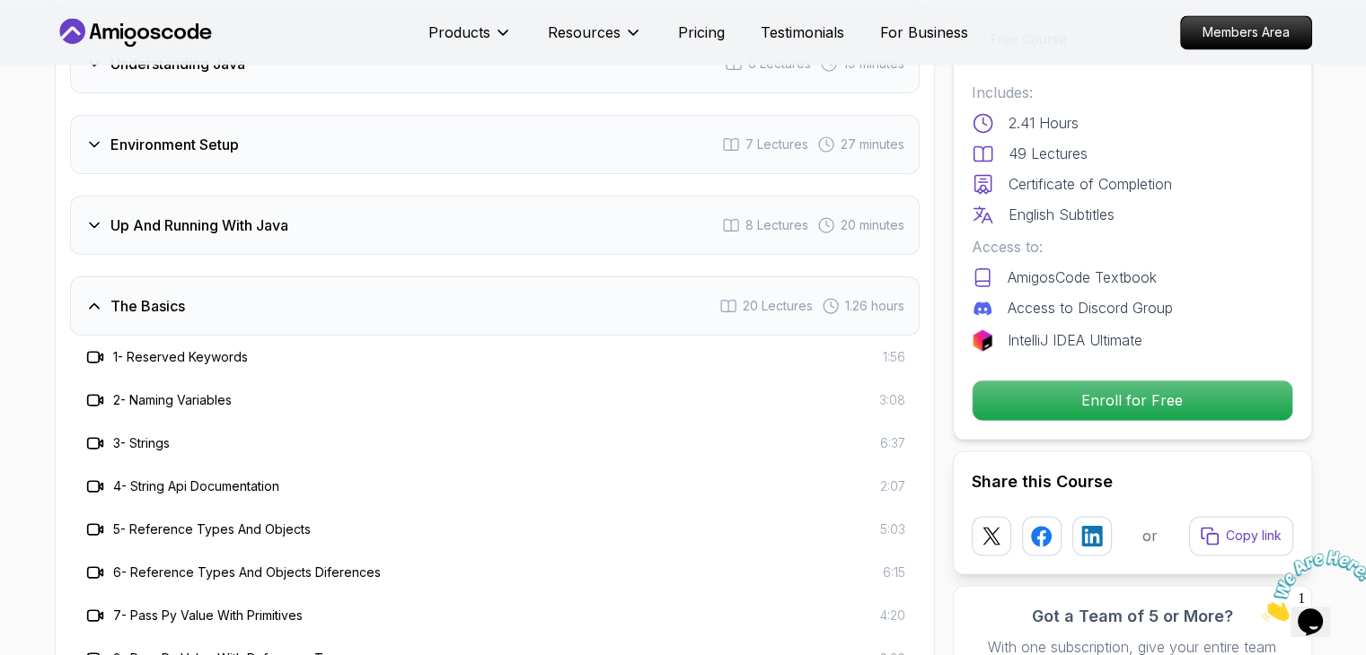
click at [179, 478] on h3 "4 - String Api Documentation" at bounding box center [196, 487] width 166 height 18
click at [645, 379] on div "2 - Naming Variables 3:08" at bounding box center [494, 400] width 849 height 43
click at [578, 277] on div "The Basics 20 Lectures 1.26 hours" at bounding box center [494, 306] width 849 height 59
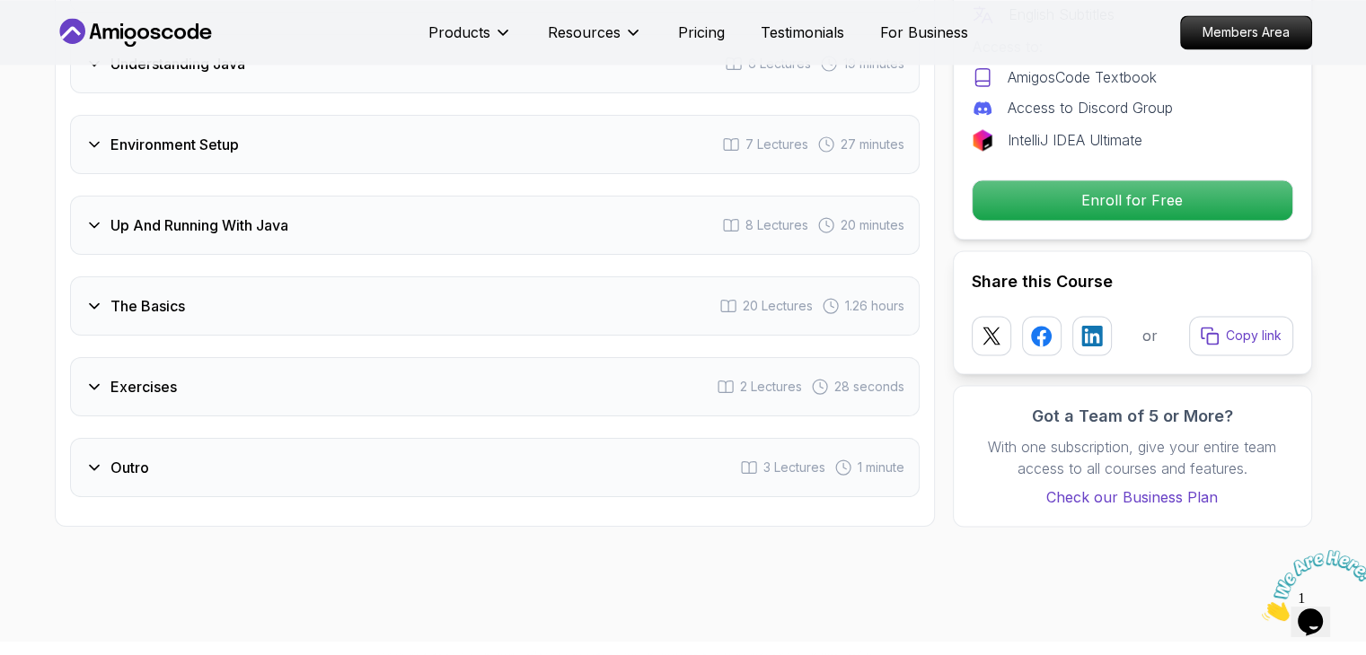
click at [97, 357] on div "Exercises 2 Lectures 28 seconds" at bounding box center [494, 386] width 849 height 59
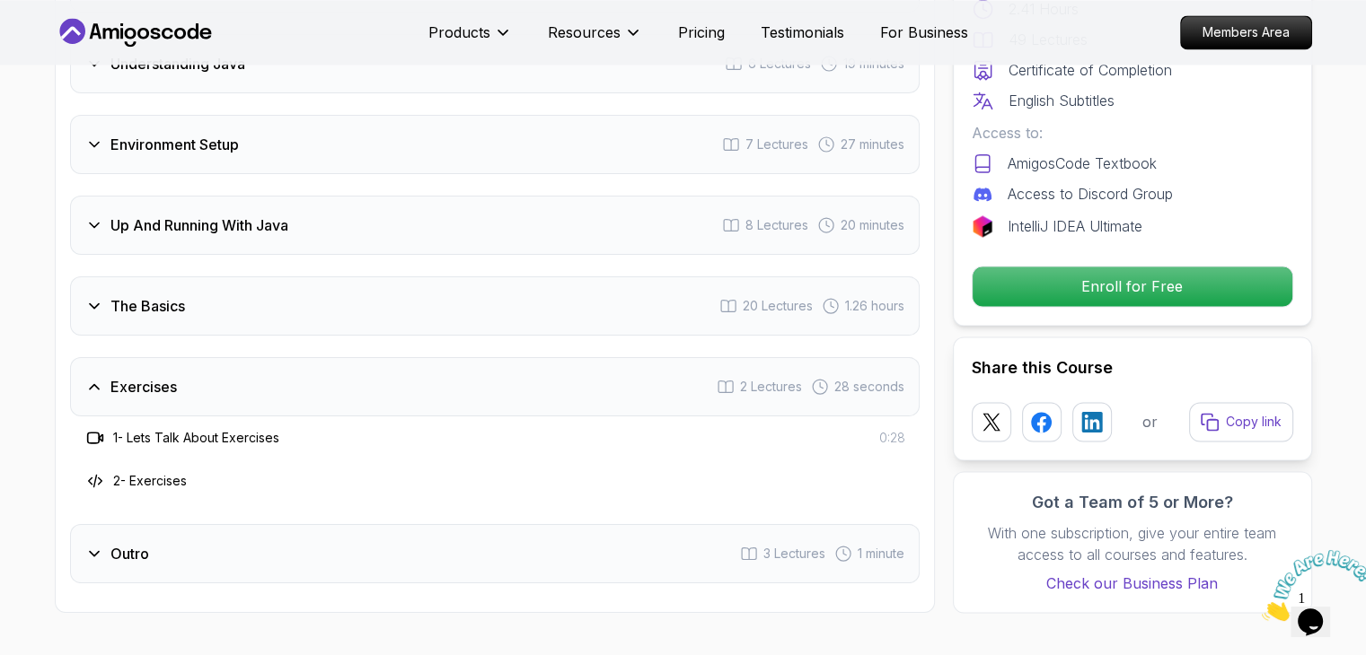
click at [104, 357] on div "Exercises 2 Lectures 28 seconds" at bounding box center [494, 386] width 849 height 59
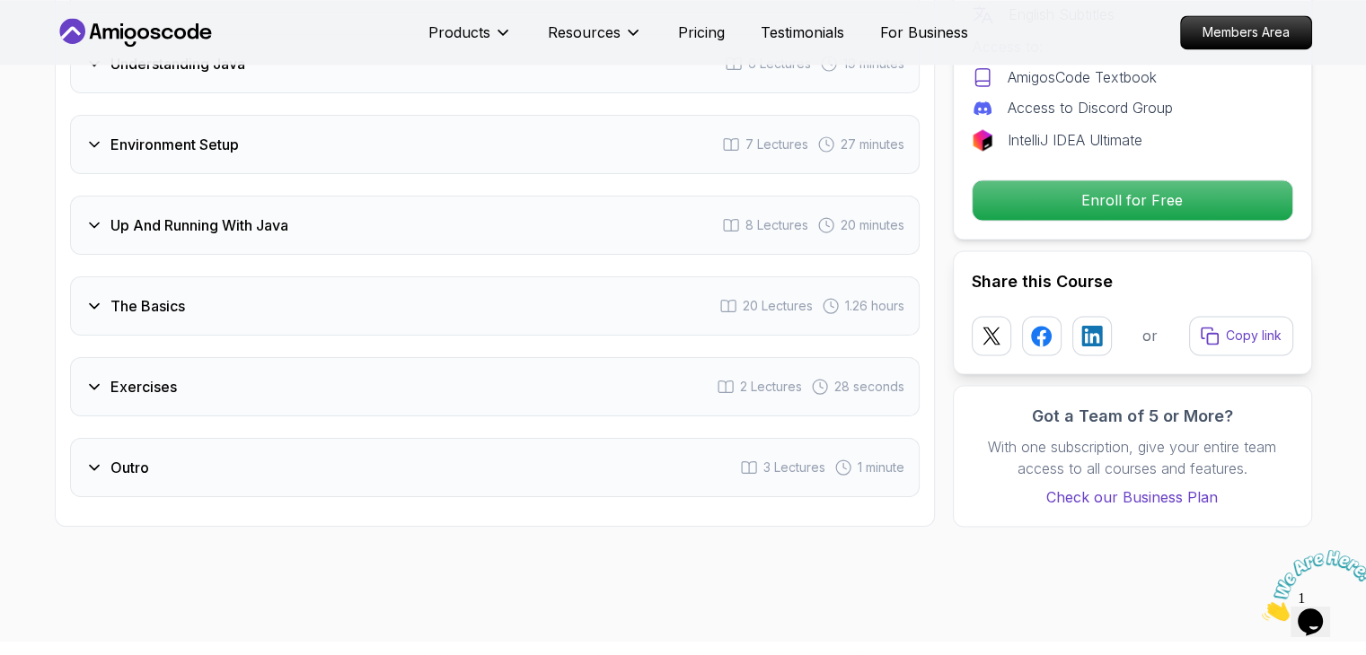
click at [129, 457] on h3 "Outro" at bounding box center [129, 468] width 39 height 22
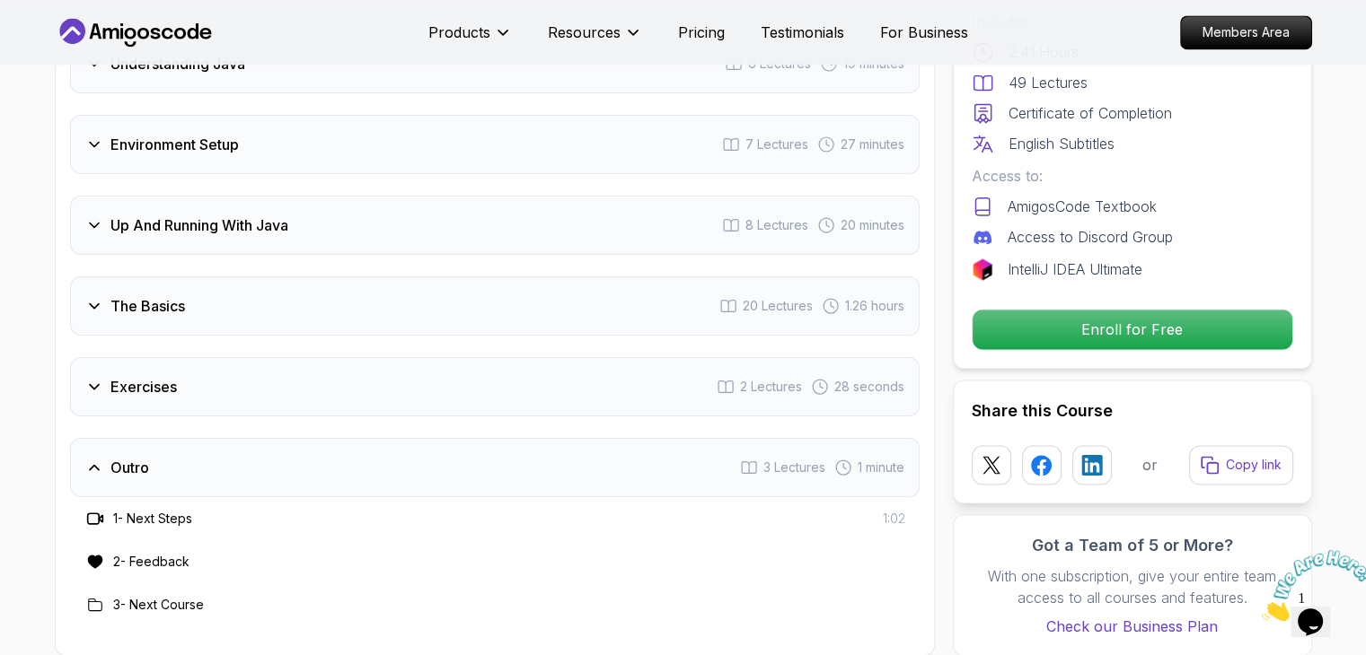
click at [129, 457] on h3 "Outro" at bounding box center [129, 468] width 39 height 22
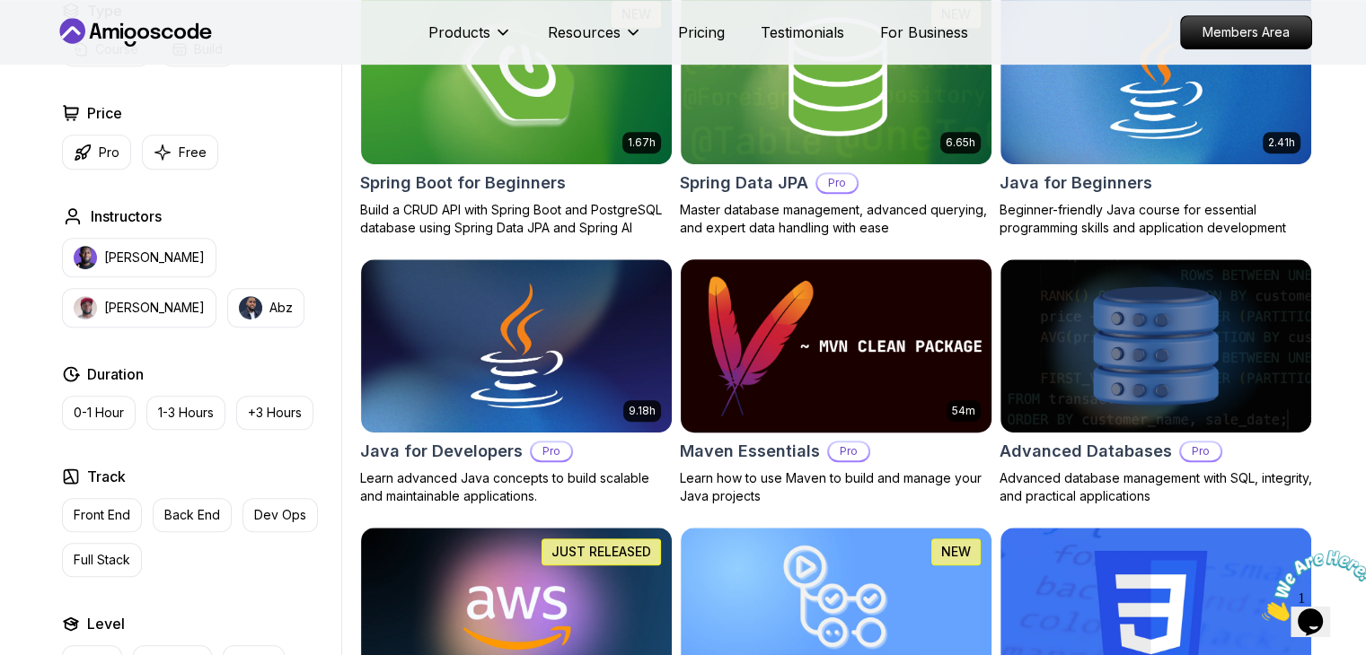
scroll to position [860, 0]
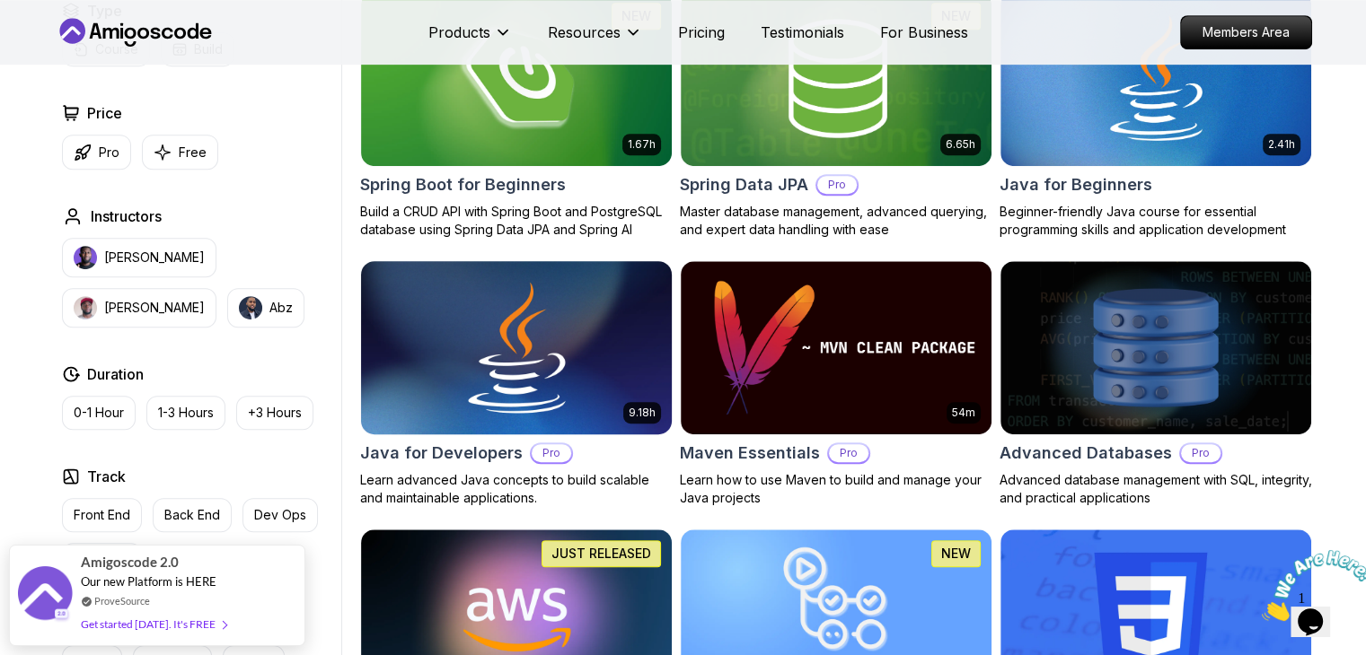
click at [483, 381] on img at bounding box center [516, 348] width 326 height 182
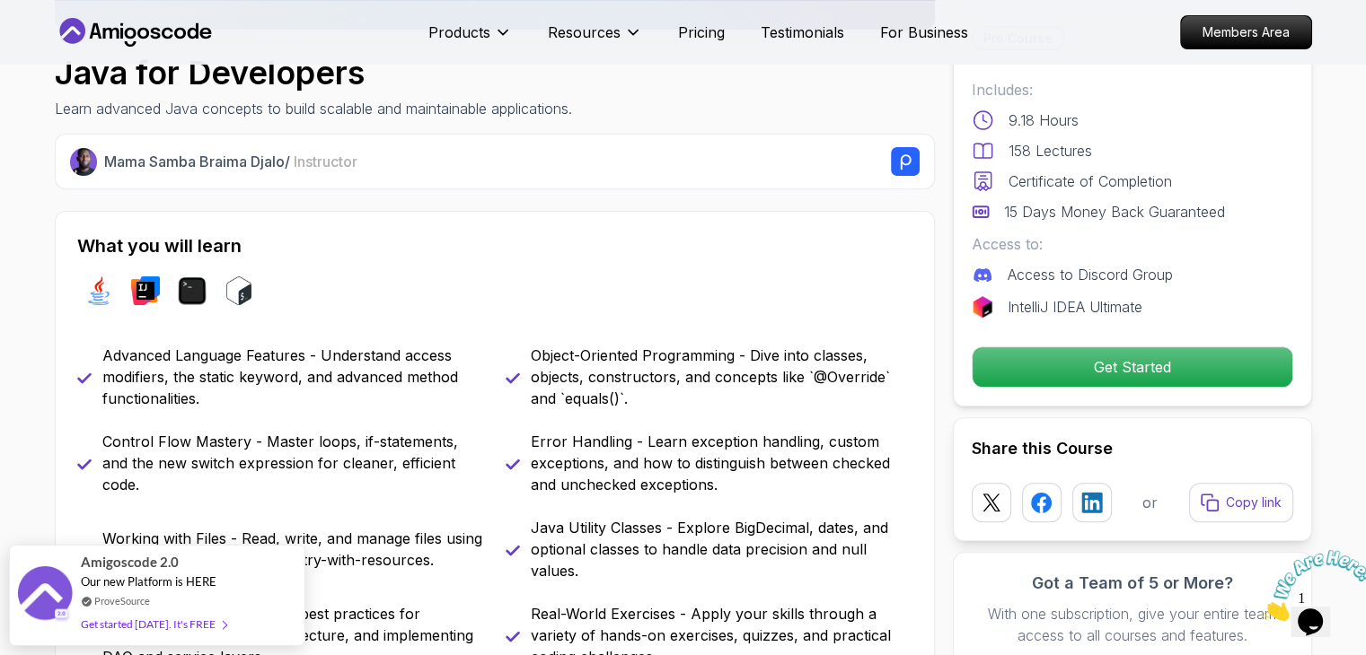
scroll to position [1146, 0]
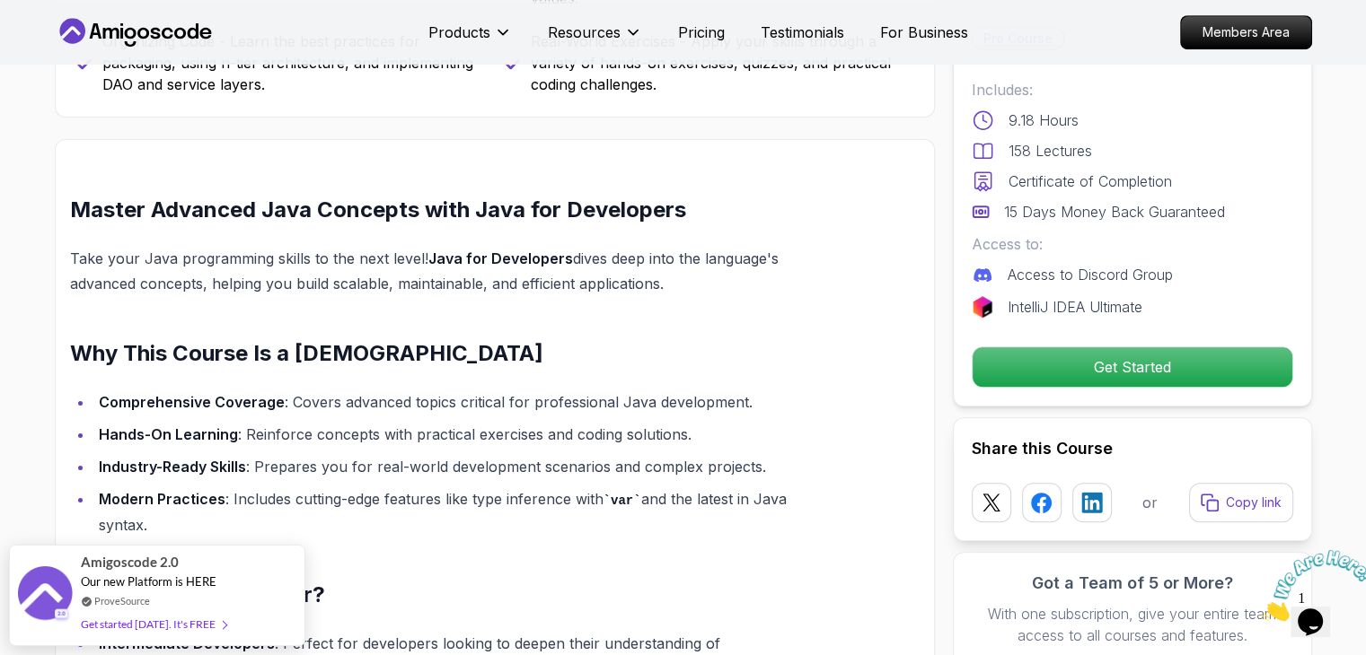
click at [556, 504] on li "Modern Practices : Includes cutting-edge features like type inference with var …" at bounding box center [463, 512] width 741 height 51
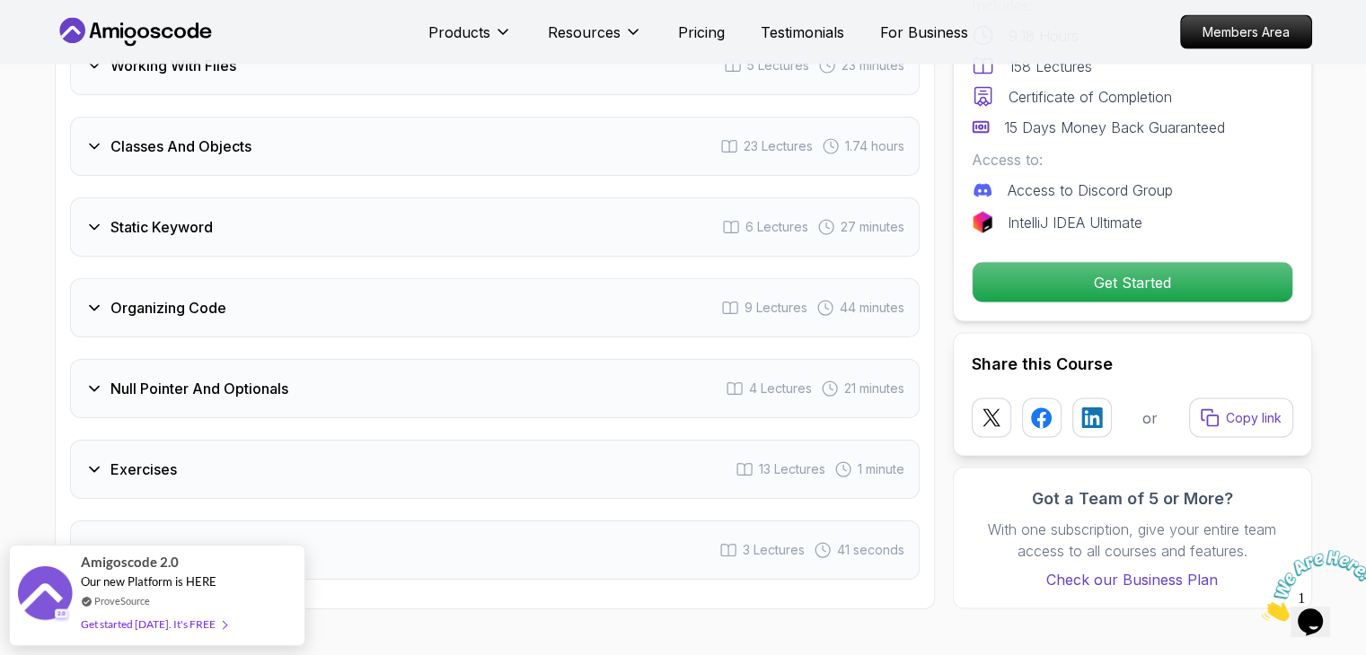
scroll to position [3511, 0]
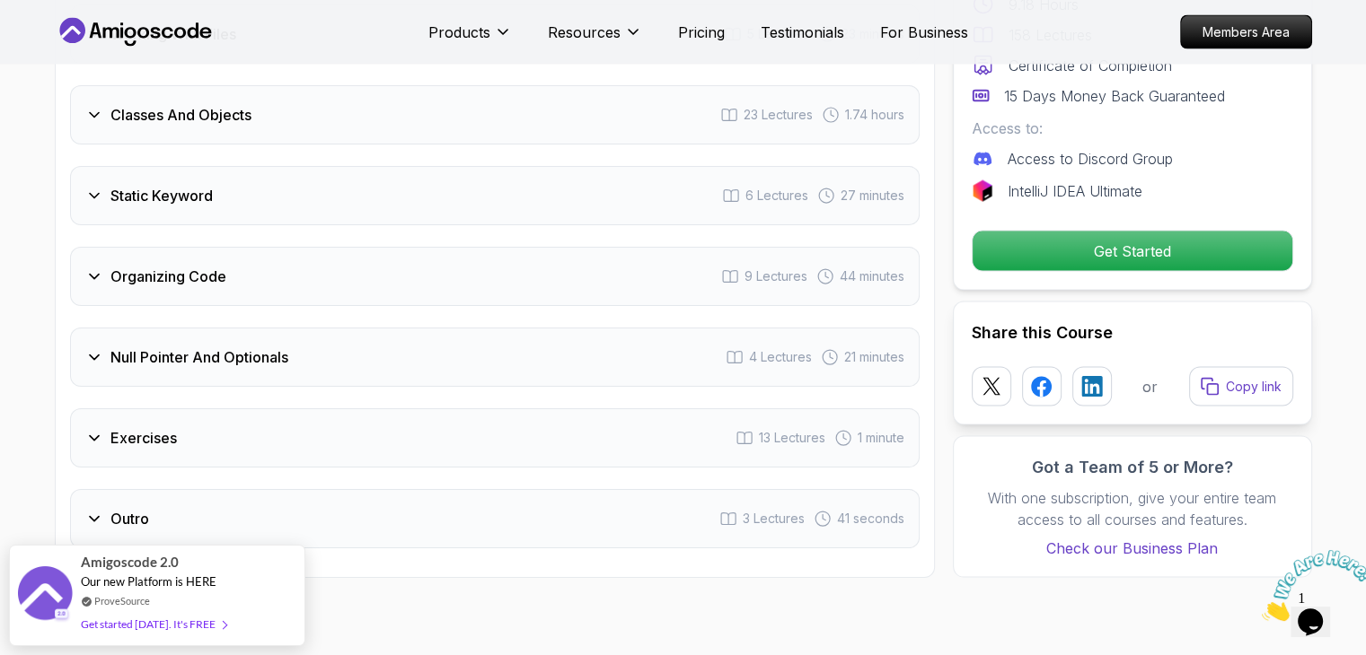
click at [256, 347] on h3 "Null Pointer And Optionals" at bounding box center [199, 358] width 178 height 22
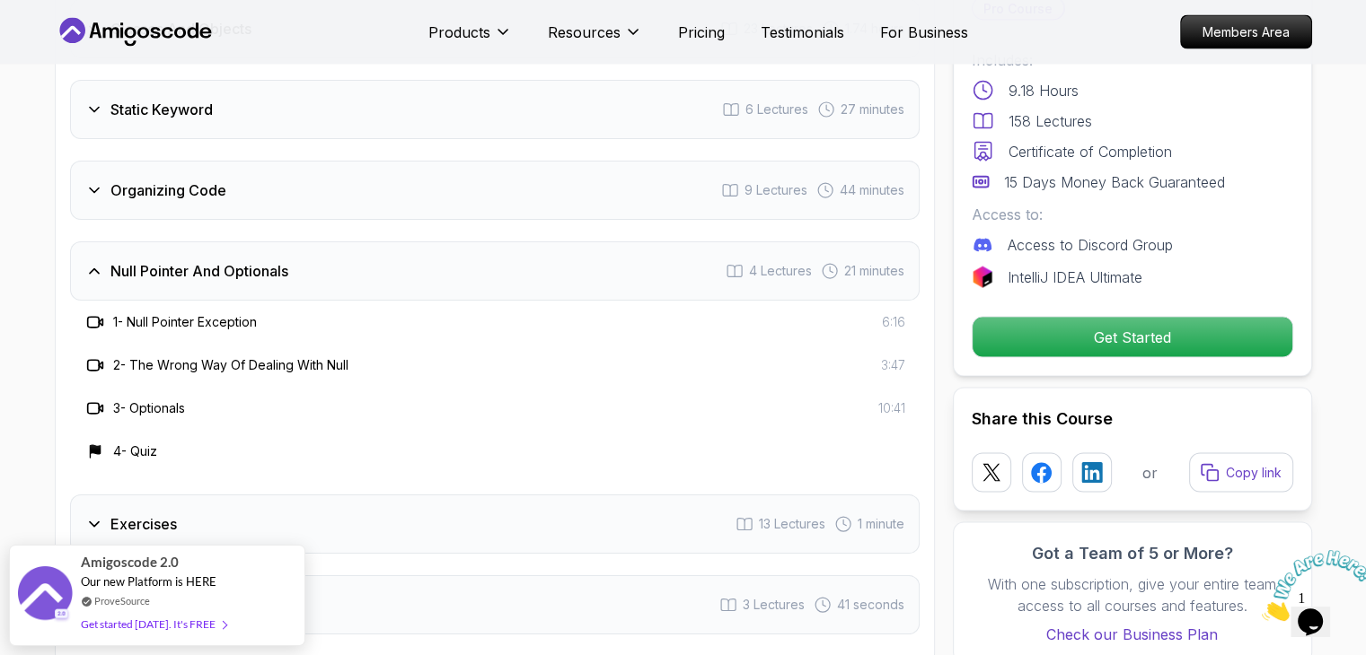
scroll to position [3425, 0]
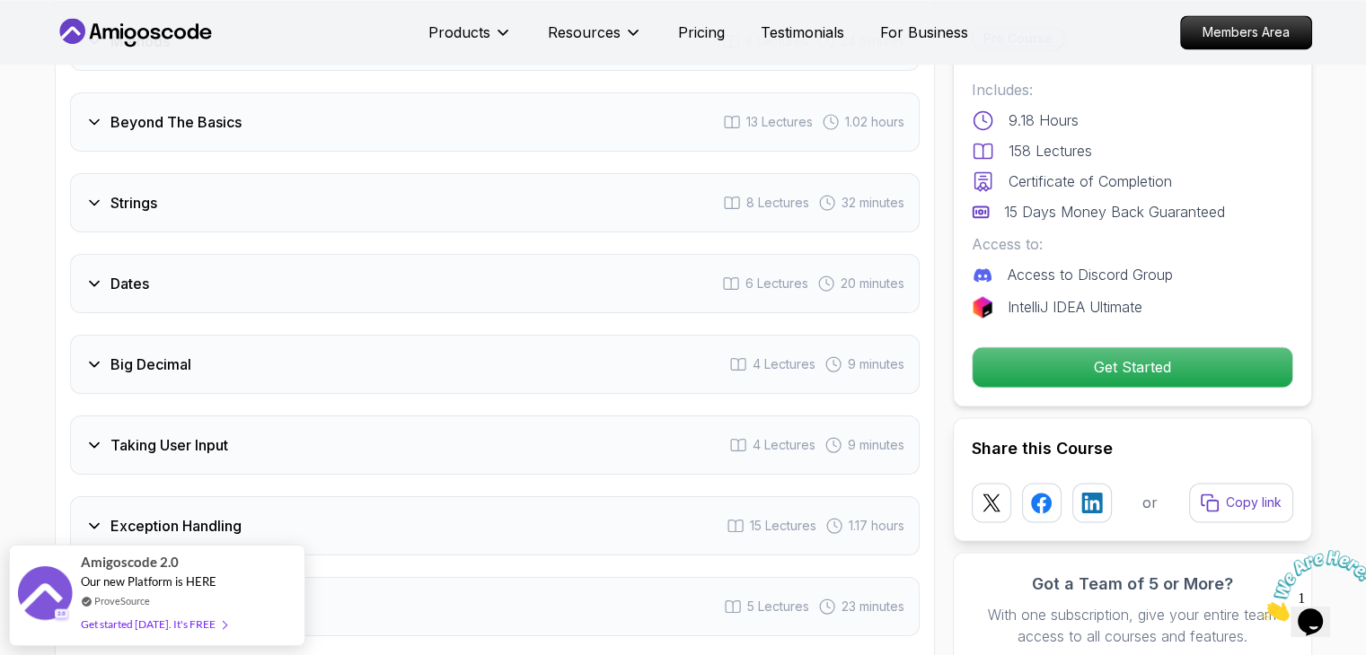
scroll to position [2852, 0]
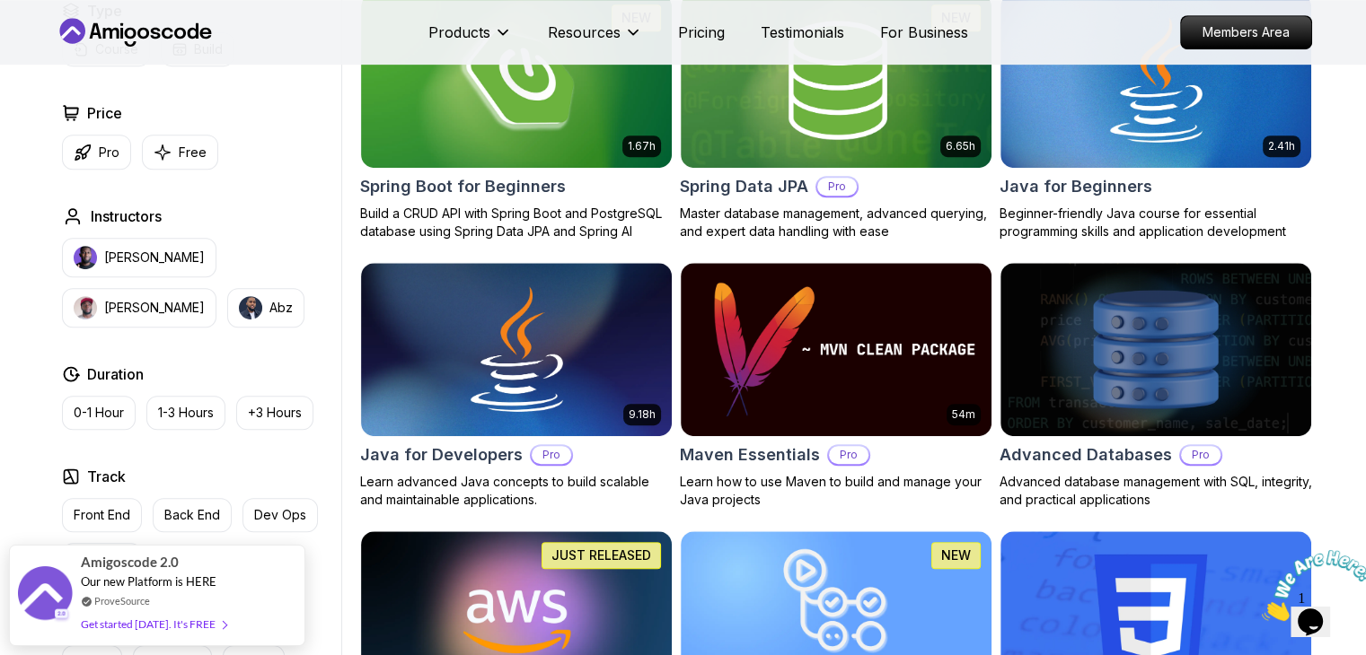
scroll to position [929, 0]
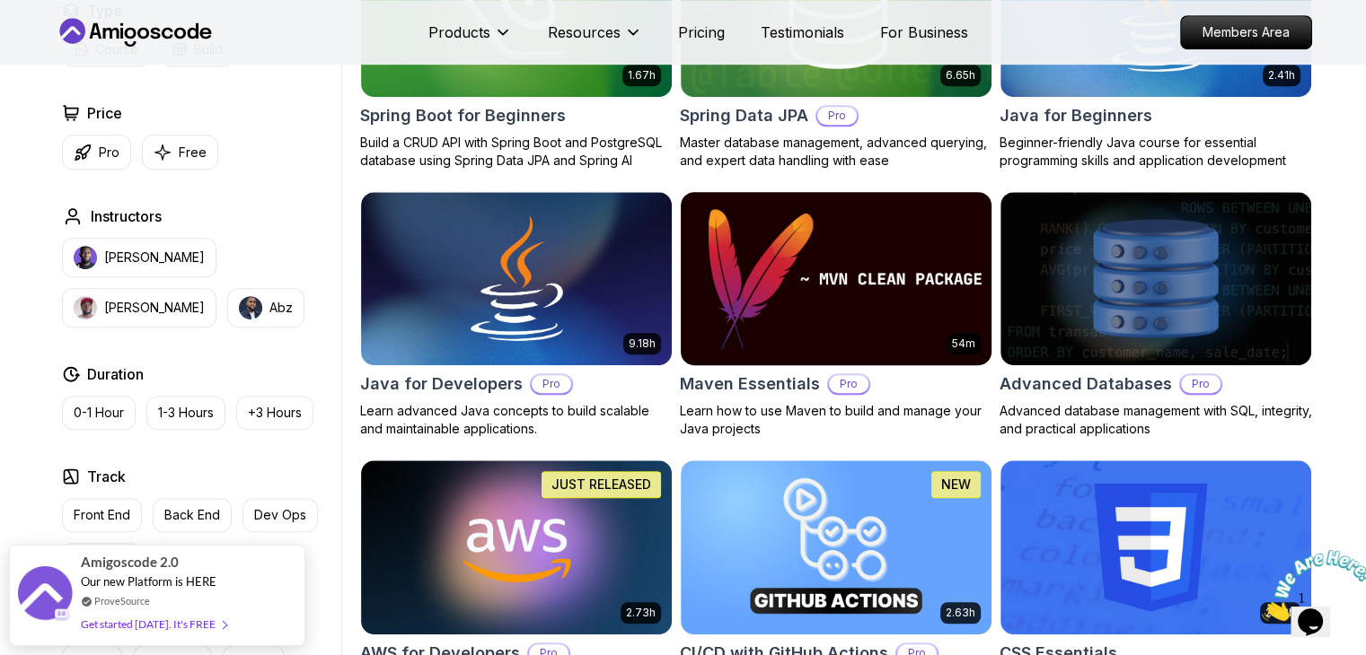
click at [789, 306] on img at bounding box center [836, 279] width 326 height 182
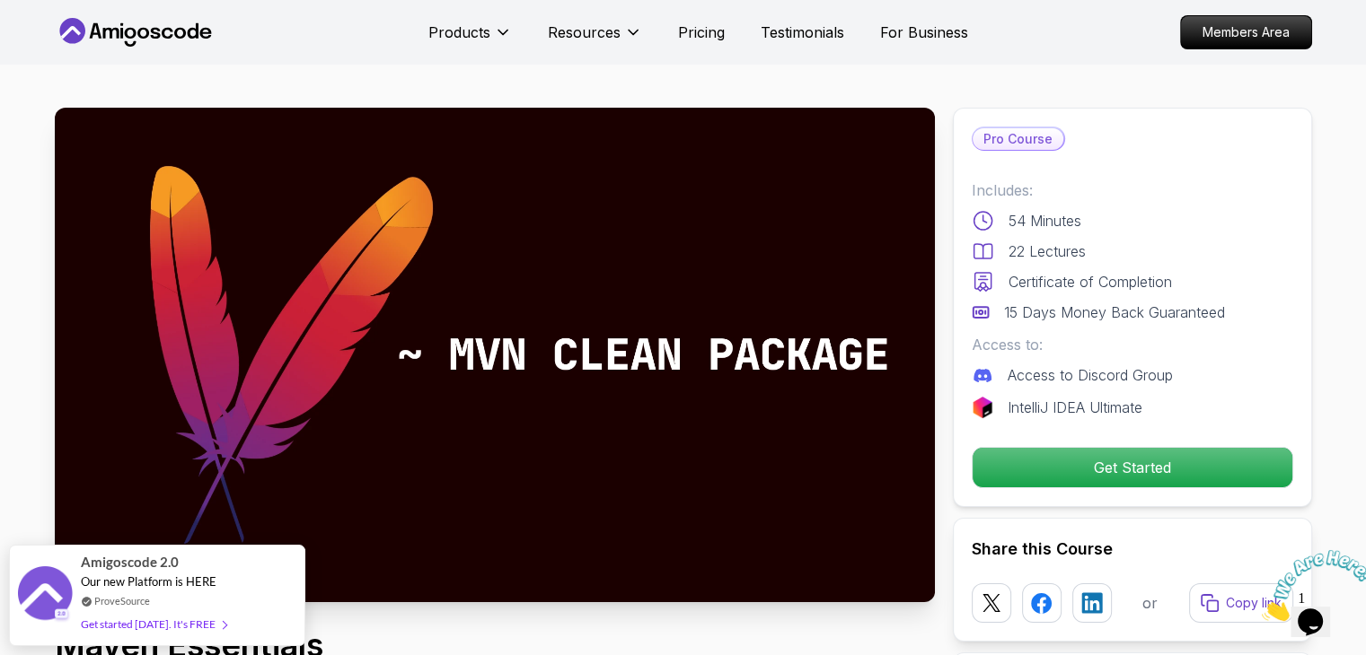
drag, startPoint x: 1335, startPoint y: 103, endPoint x: 1358, endPoint y: 120, distance: 28.2
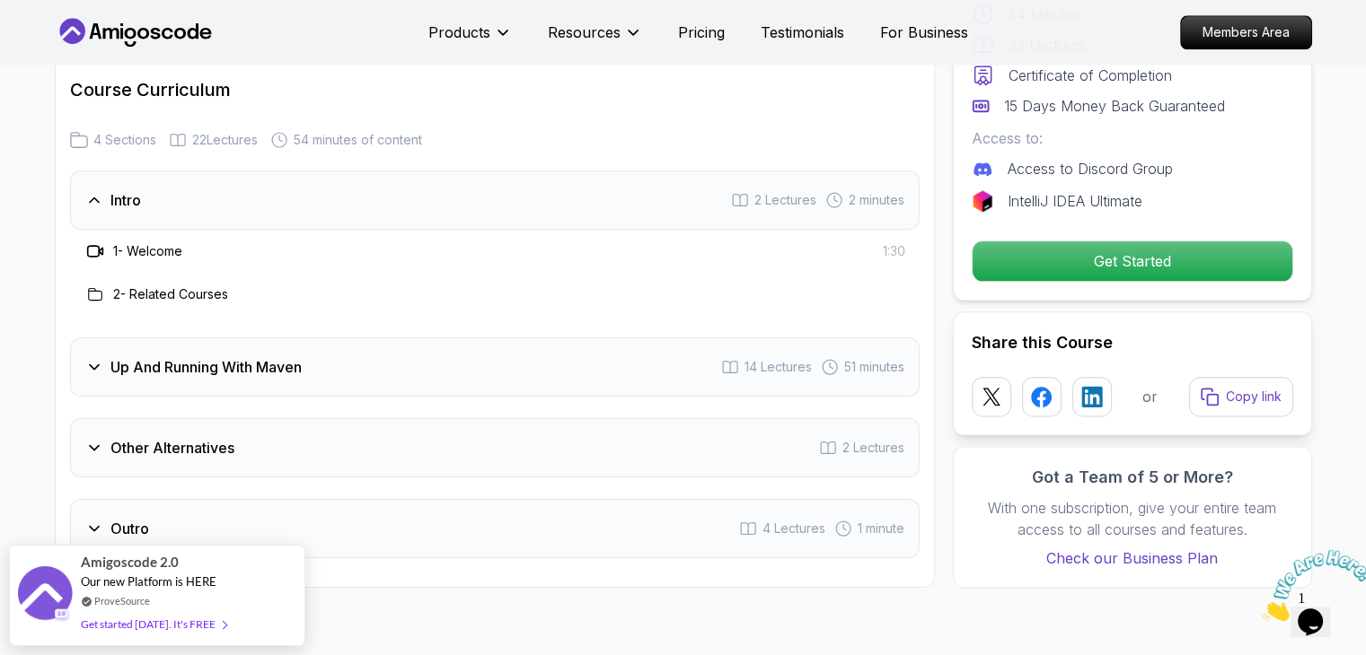
scroll to position [2191, 0]
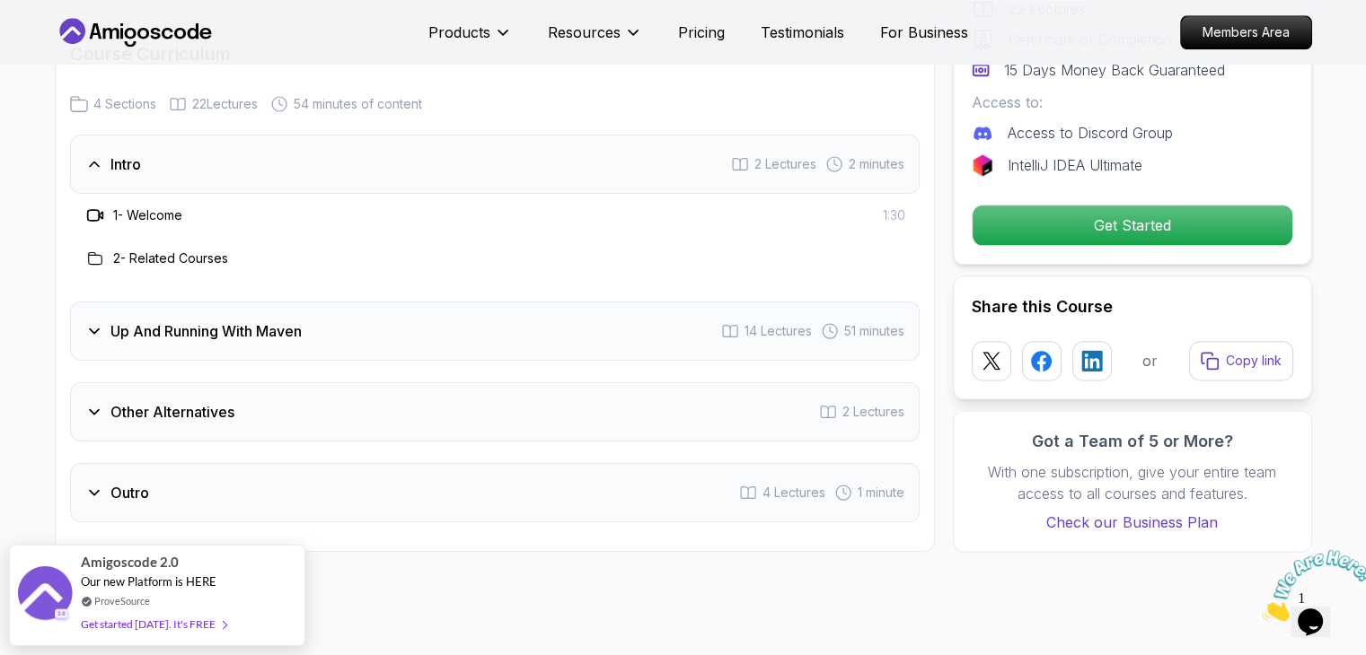
click at [327, 360] on div "Intro 2 Lectures 2 minutes 1 - Welcome 1:30 2 - Related Courses Up And Running …" at bounding box center [494, 329] width 849 height 388
click at [163, 337] on h3 "Up And Running With Maven" at bounding box center [205, 332] width 191 height 22
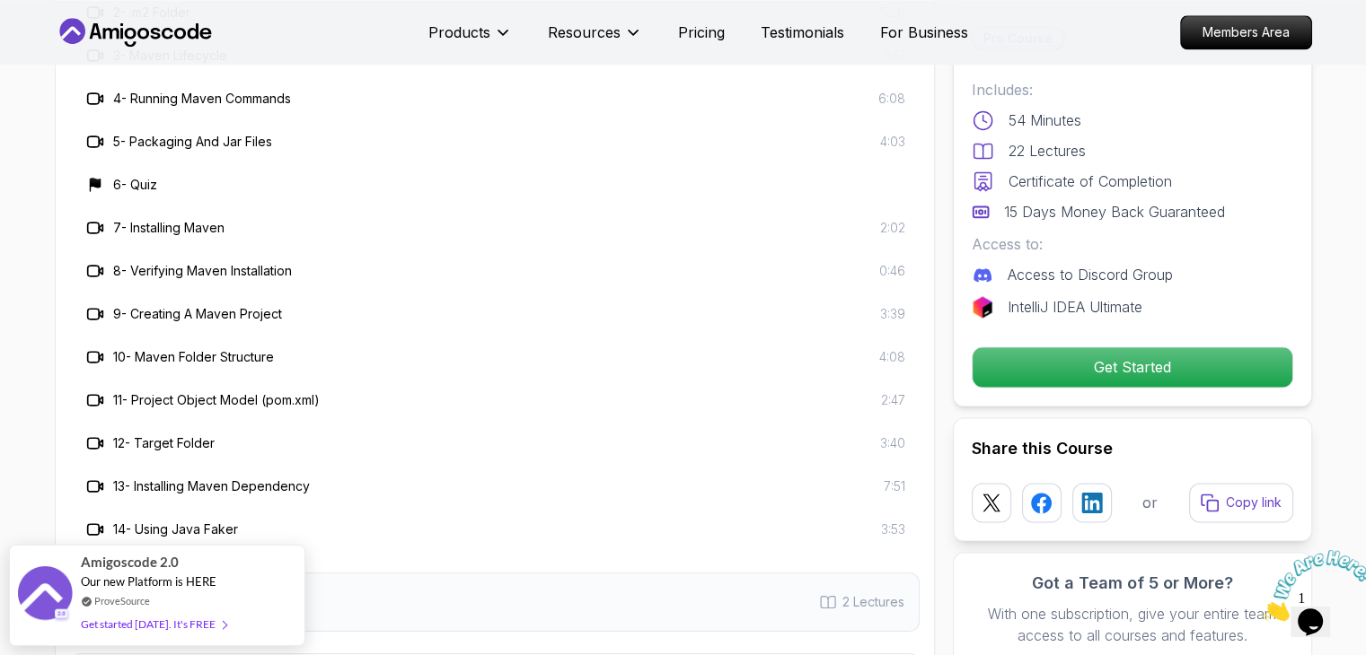
scroll to position [2514, 0]
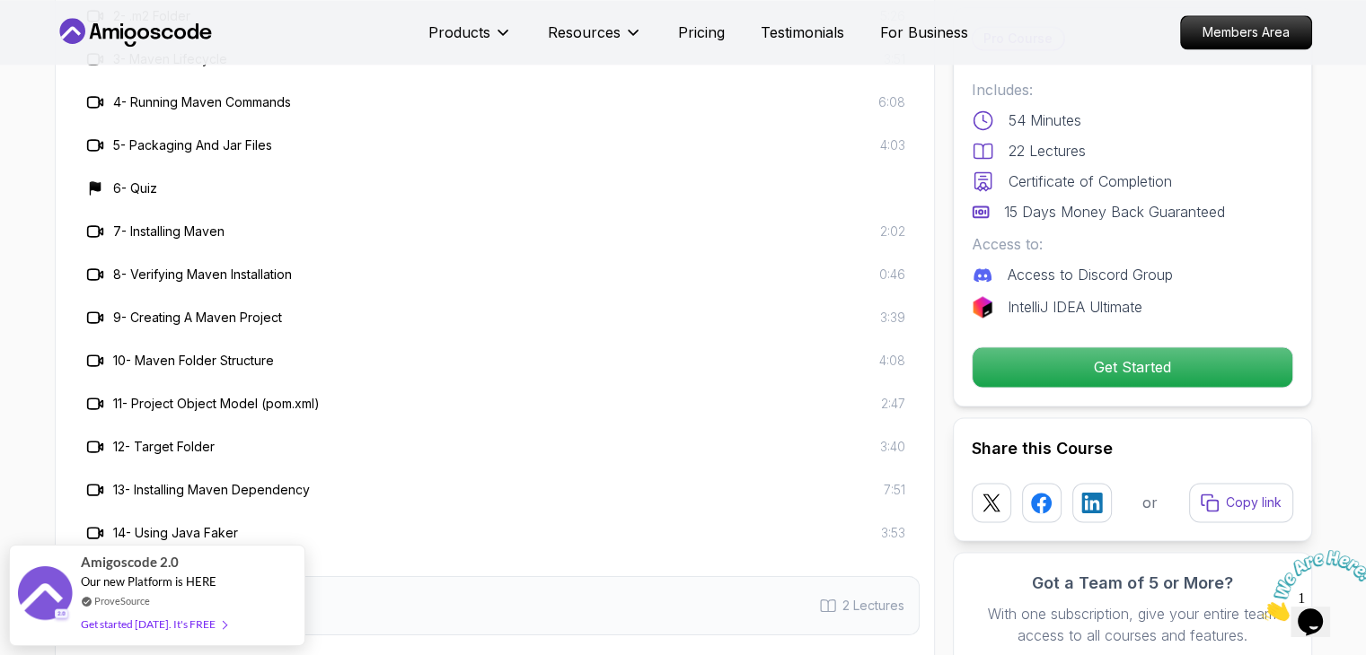
click at [233, 536] on h3 "14 - Using Java Faker" at bounding box center [175, 533] width 125 height 18
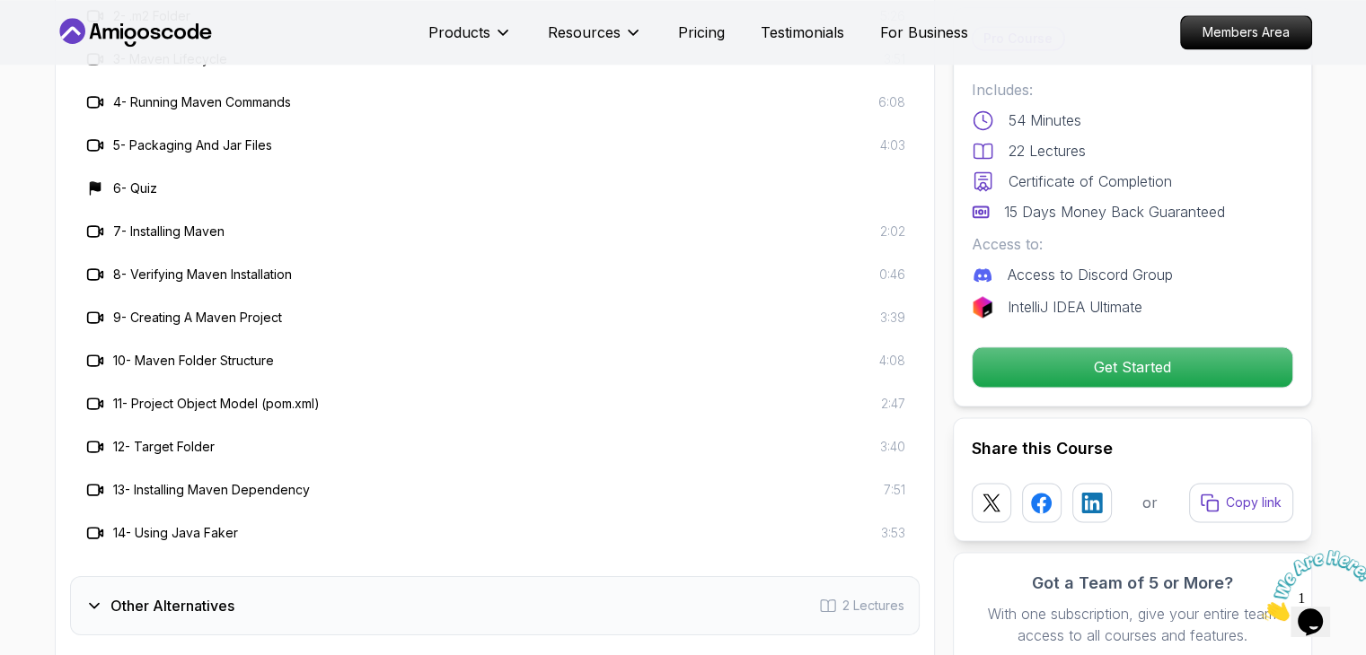
click at [331, 277] on div "8 - Verifying Maven Installation 0:46" at bounding box center [494, 275] width 821 height 22
click at [326, 285] on div "8 - Verifying Maven Installation 0:46" at bounding box center [494, 274] width 849 height 43
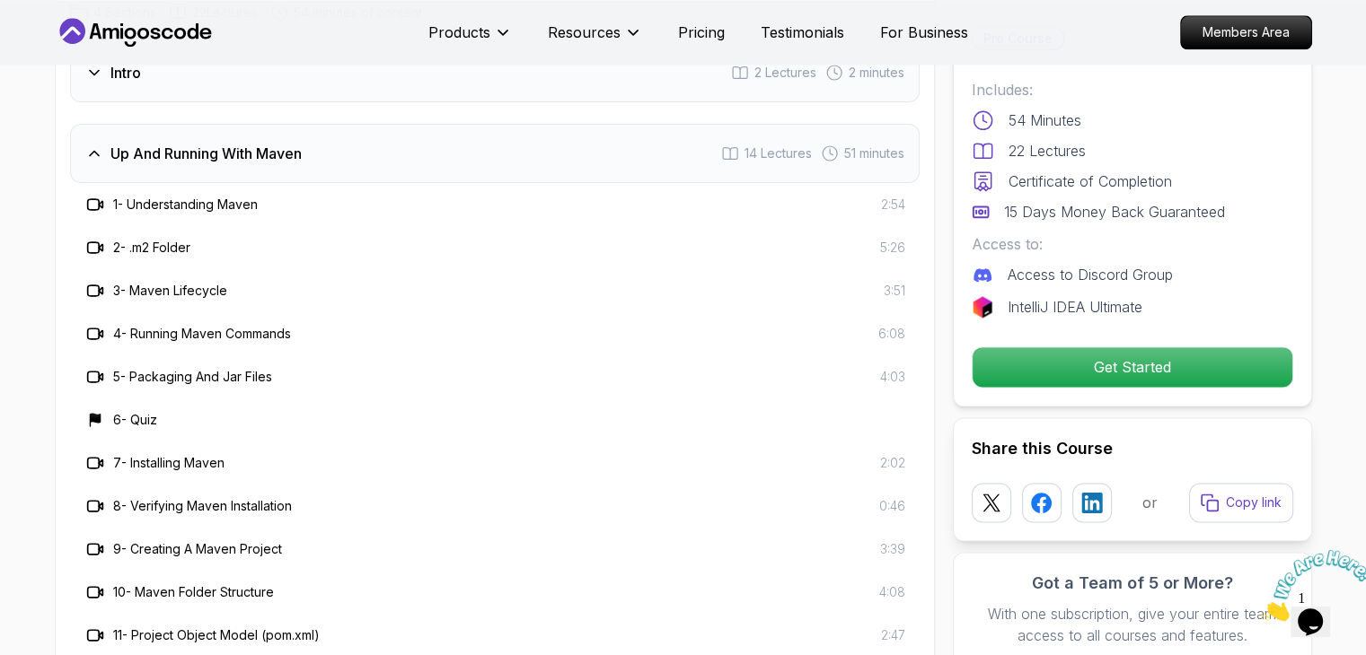
scroll to position [2227, 0]
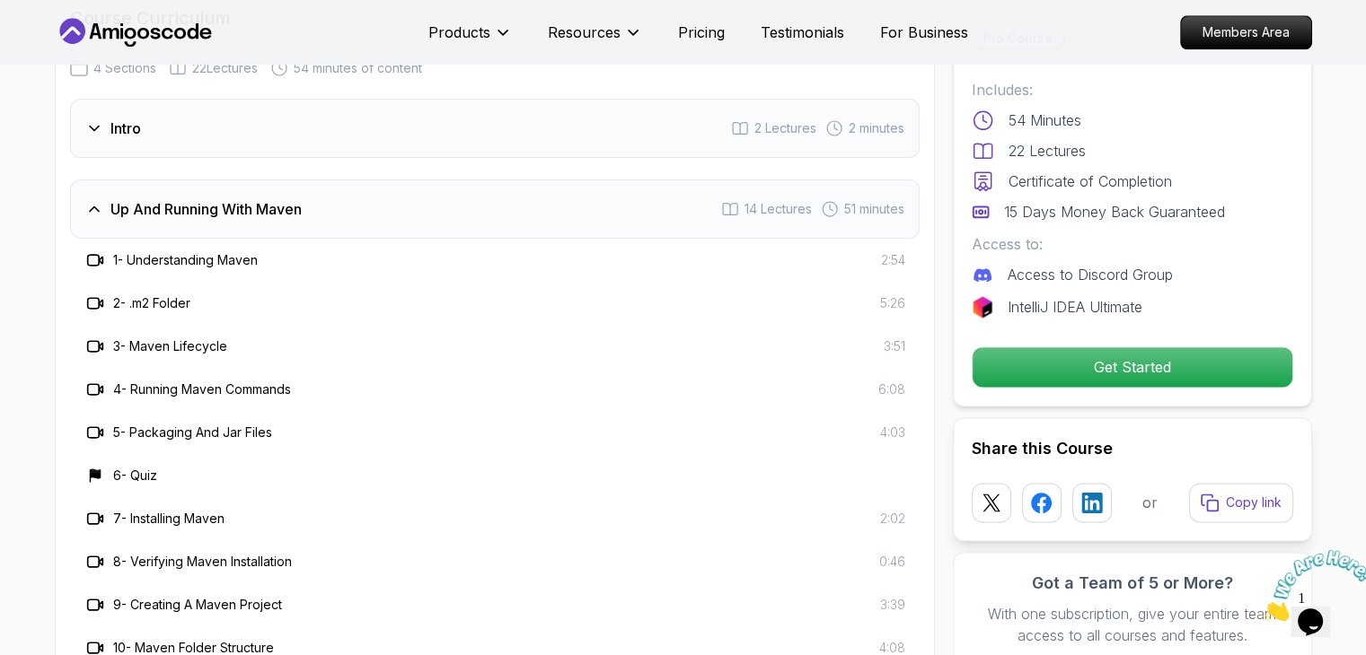
click at [368, 239] on div "1 - Understanding Maven 2:54" at bounding box center [494, 260] width 849 height 43
click at [376, 230] on div "Up And Running With Maven 14 Lectures 51 minutes" at bounding box center [494, 209] width 849 height 59
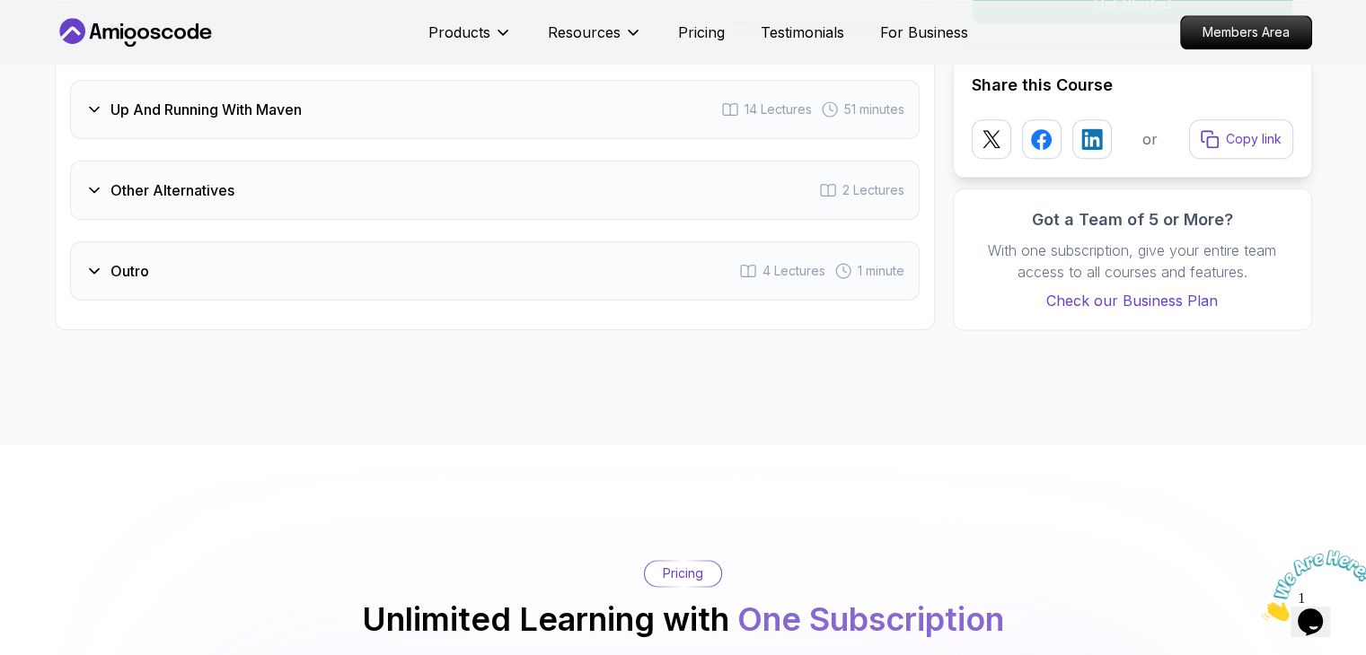
scroll to position [2335, 0]
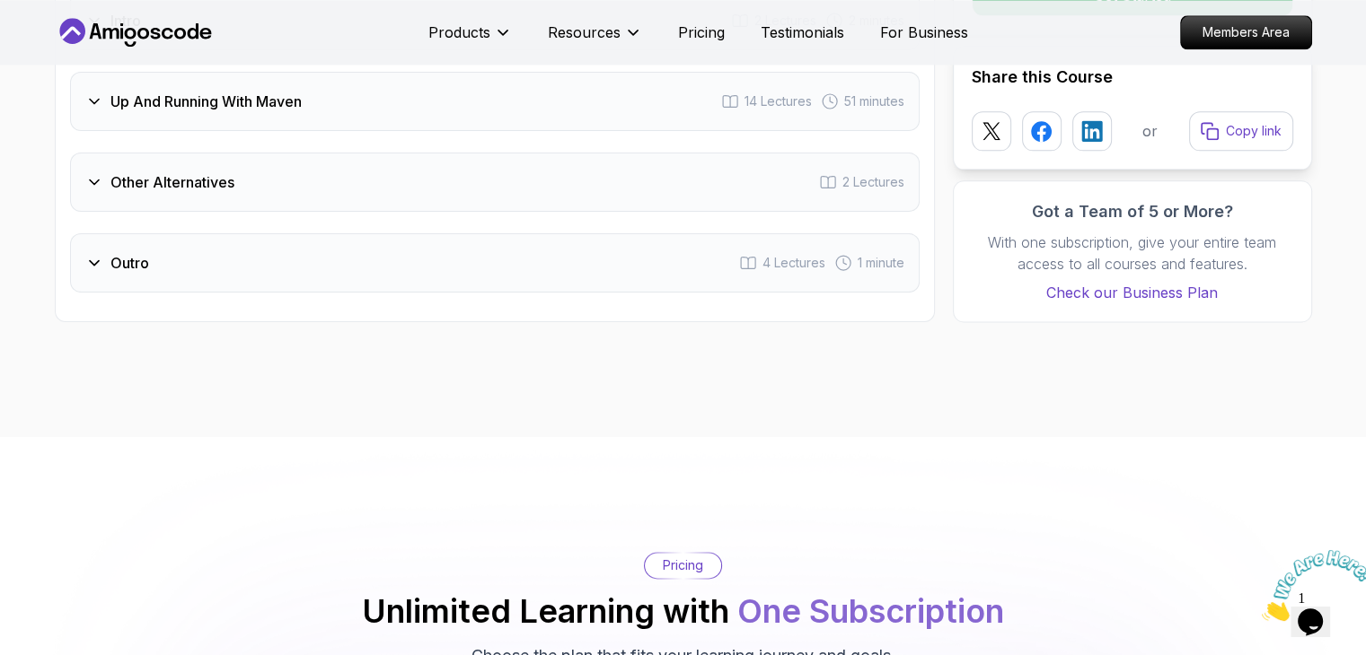
click at [398, 209] on div "Other Alternatives 2 Lectures" at bounding box center [494, 182] width 849 height 59
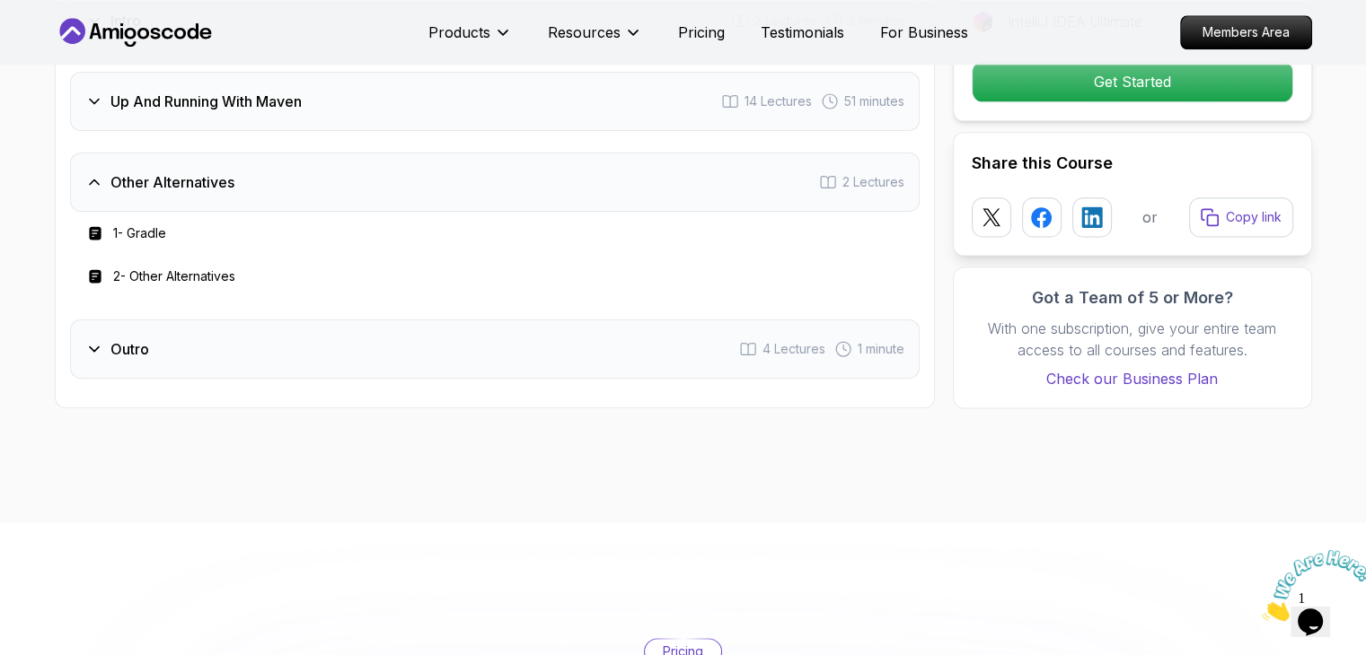
click at [370, 325] on div "Outro 4 Lectures 1 minute" at bounding box center [494, 349] width 849 height 59
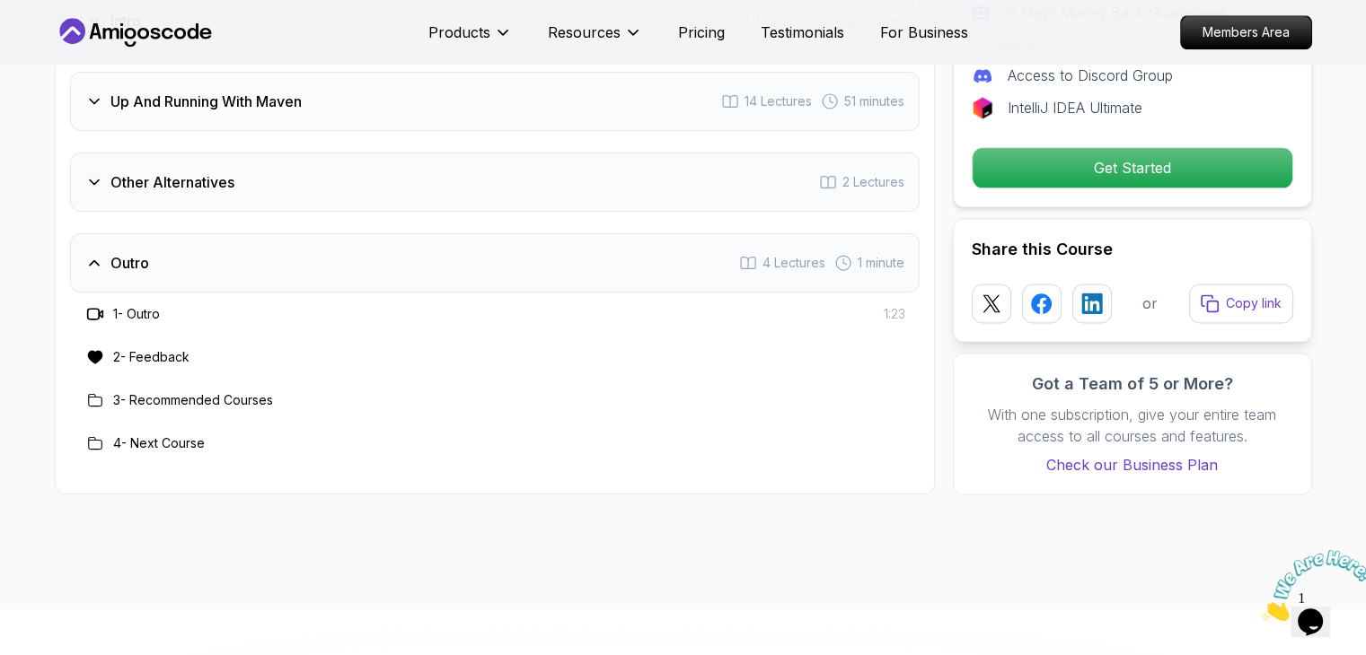
click at [108, 263] on div "Outro" at bounding box center [117, 263] width 64 height 22
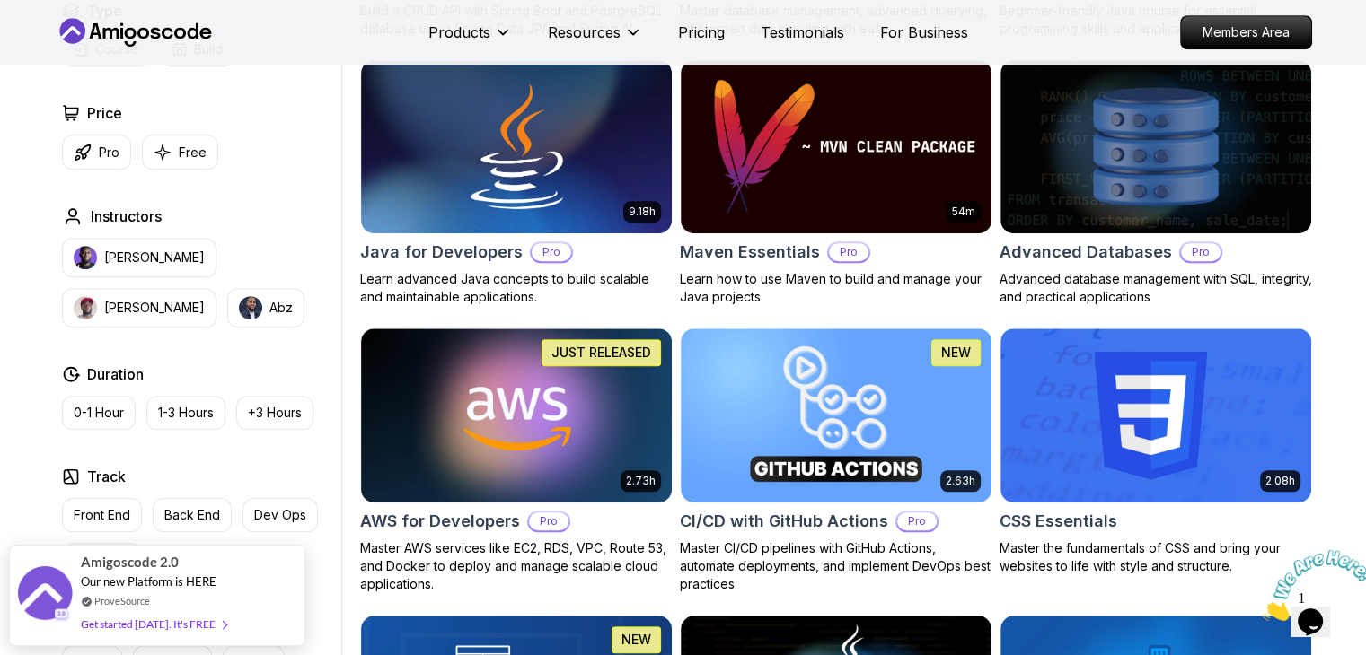
scroll to position [1069, 0]
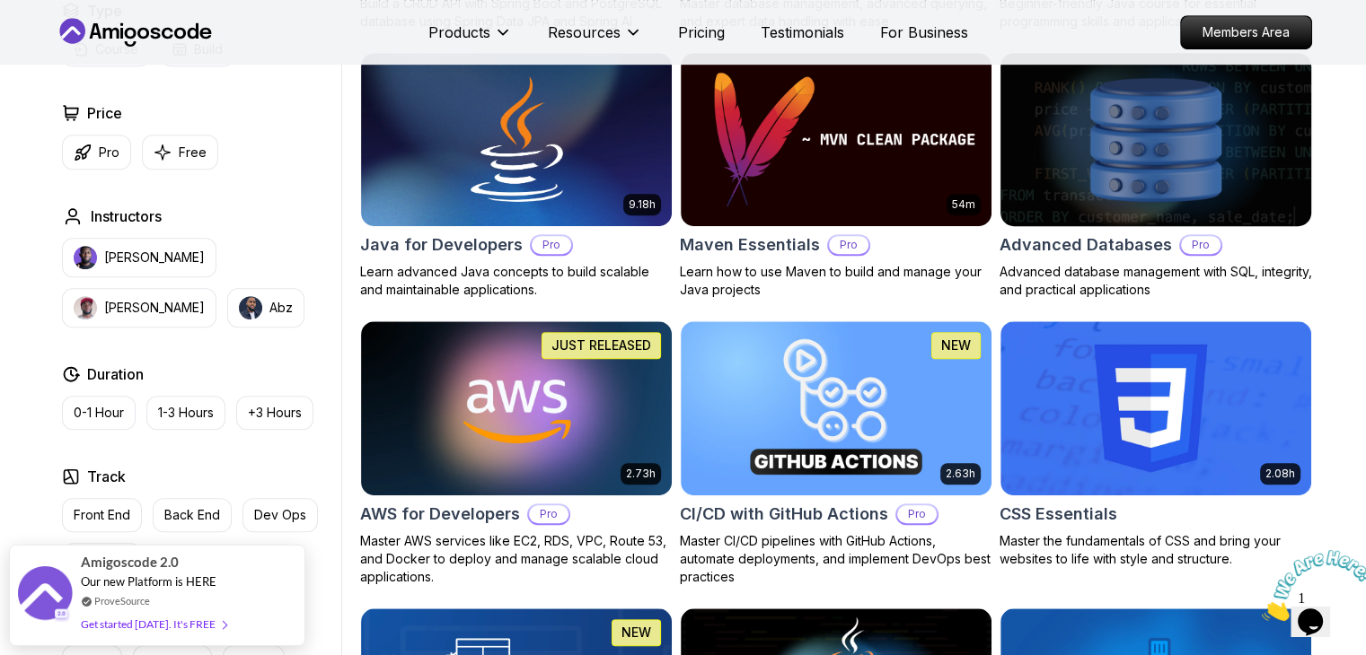
click at [1241, 187] on img at bounding box center [1155, 139] width 326 height 182
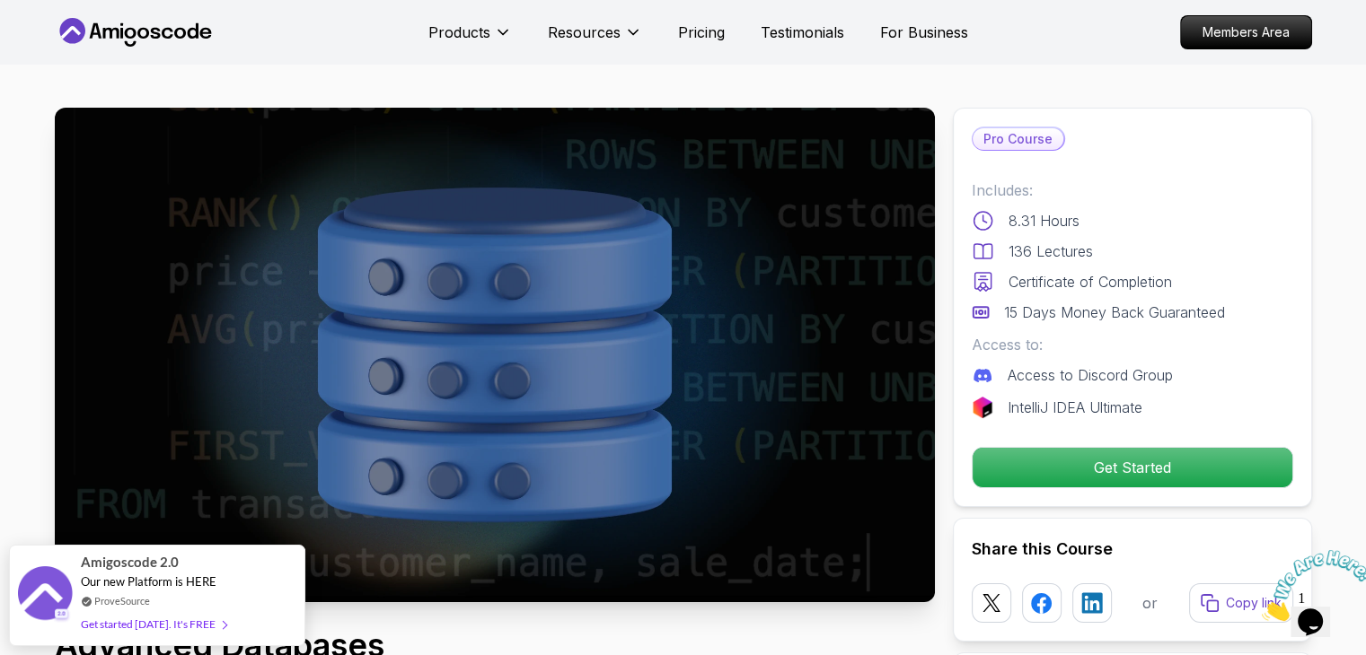
click at [1262, 609] on icon "Close" at bounding box center [1262, 616] width 0 height 15
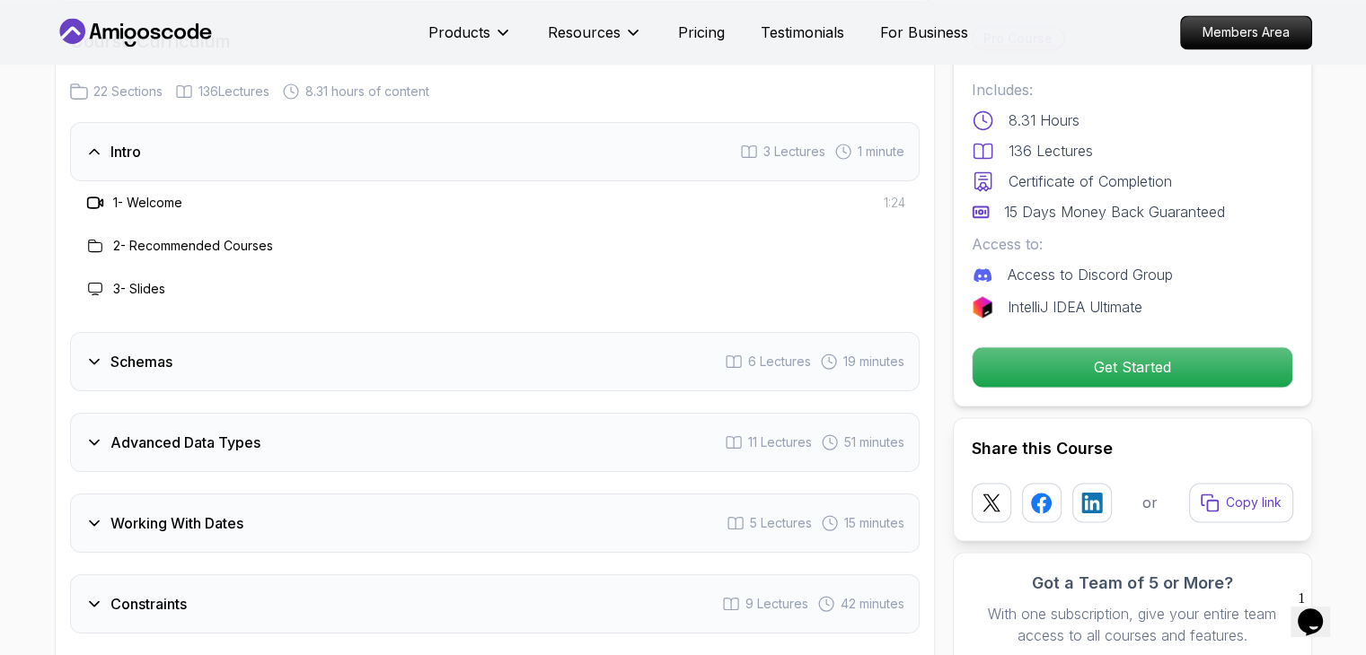
scroll to position [2579, 0]
click at [445, 381] on div "Schemas 6 Lectures 19 minutes" at bounding box center [494, 363] width 849 height 59
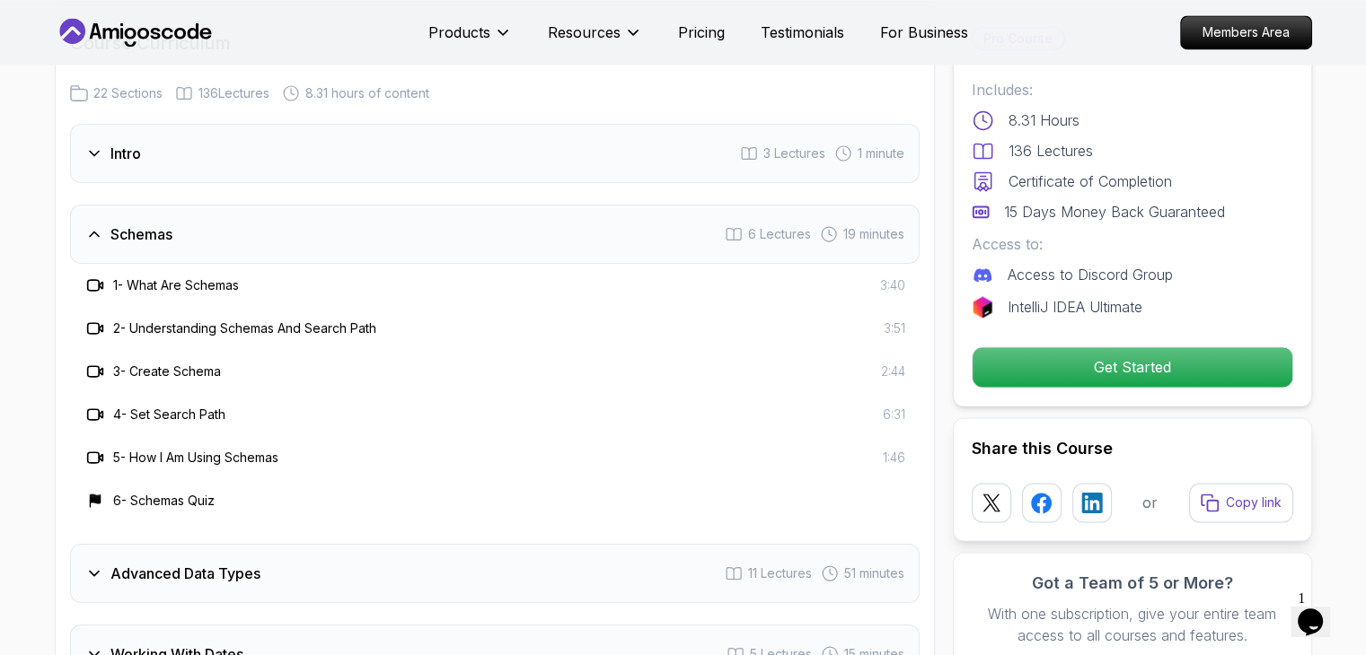
click at [293, 557] on div "Advanced Data Types 11 Lectures 51 minutes" at bounding box center [494, 573] width 849 height 59
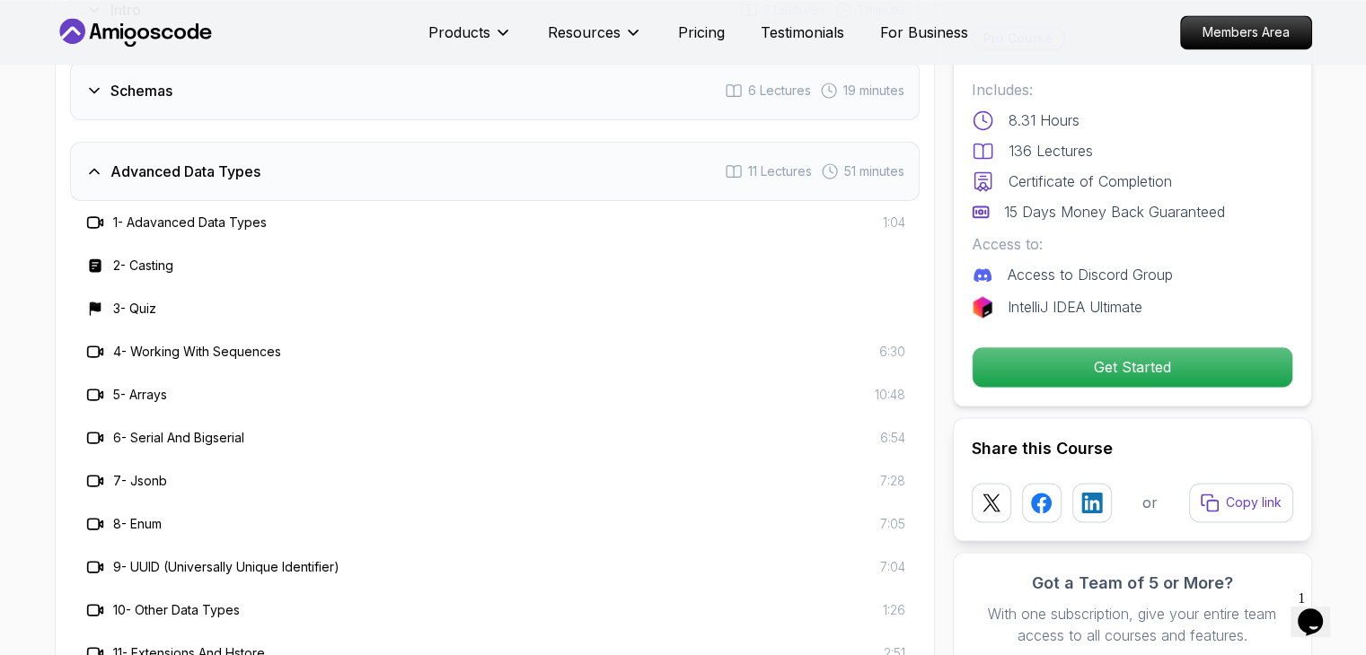
scroll to position [2718, 0]
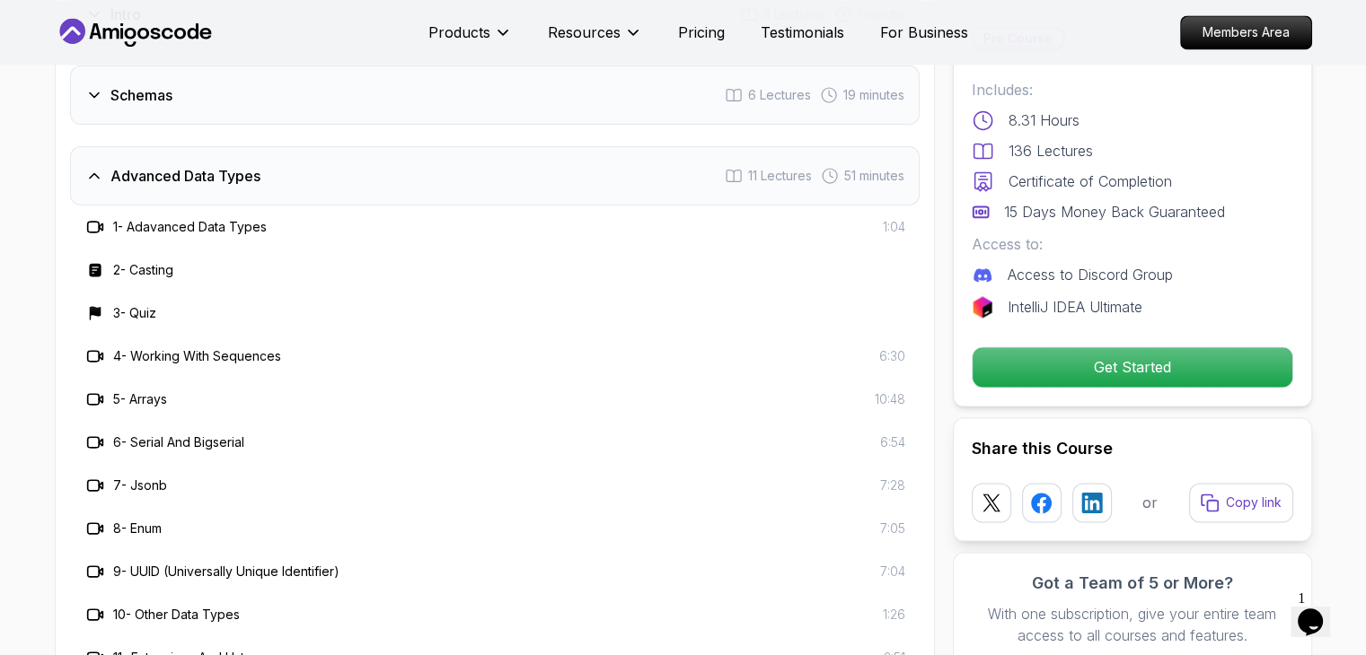
click at [485, 198] on div "Advanced Data Types 11 Lectures 51 minutes" at bounding box center [494, 175] width 849 height 59
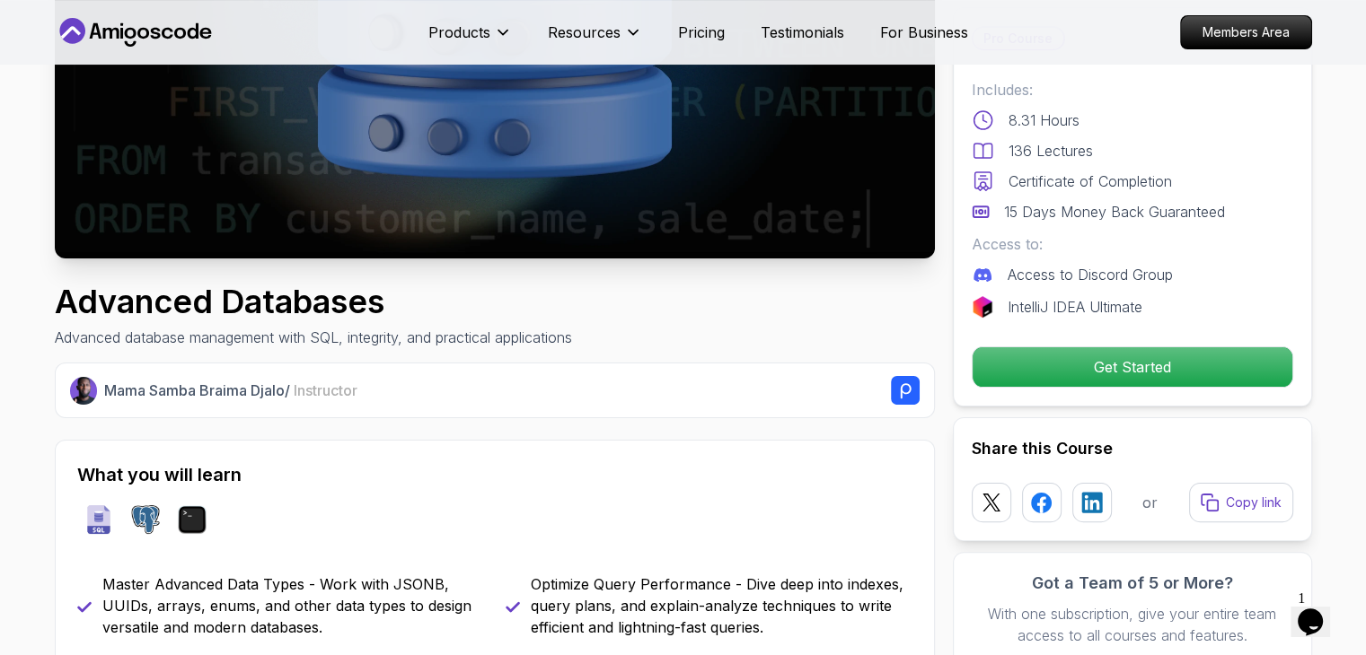
scroll to position [0, 0]
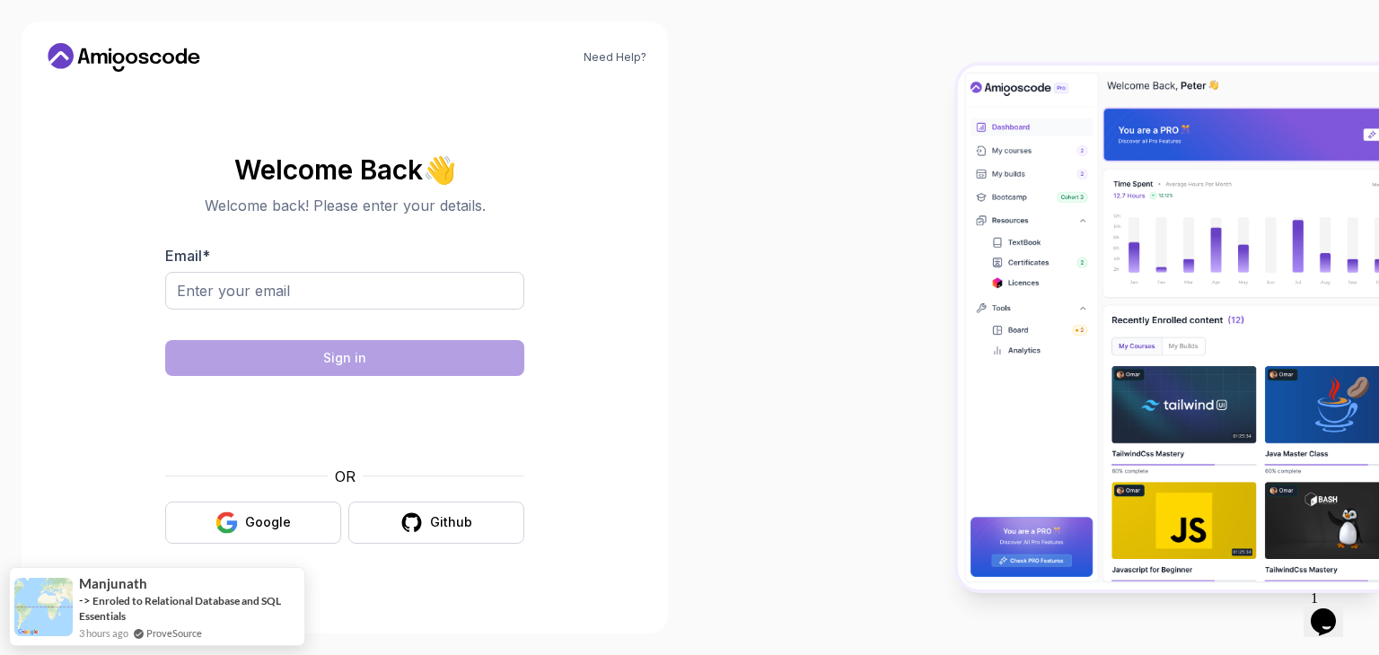
click at [1210, 167] on img at bounding box center [1168, 328] width 421 height 524
click at [626, 44] on div "Need Help?" at bounding box center [344, 57] width 603 height 29
click at [623, 55] on link "Need Help?" at bounding box center [615, 57] width 63 height 14
